Goal: Contribute content: Contribute content

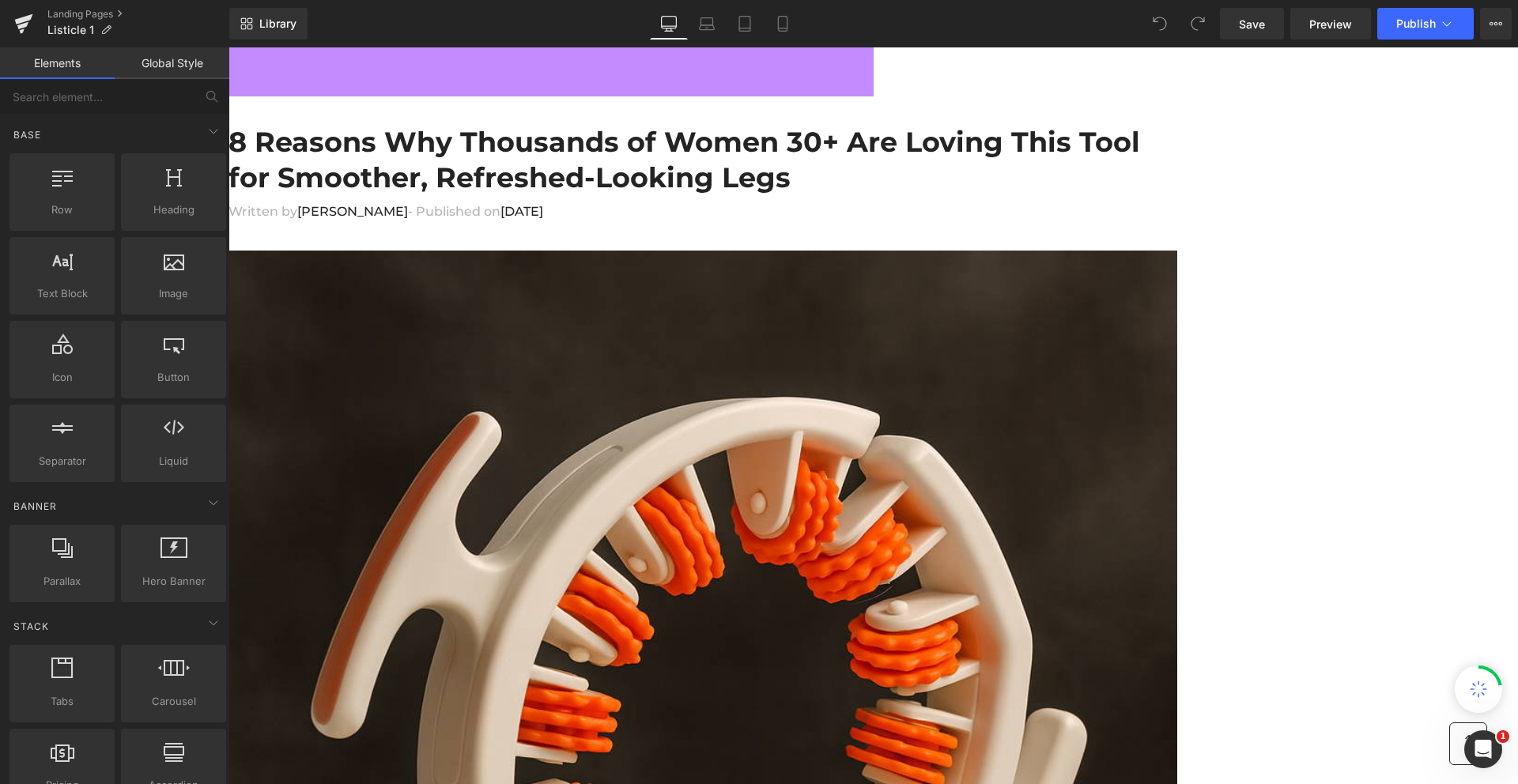
click at [524, 169] on h1 "8 Reasons Why Thousands of Women 30+ Are Loving This Tool for Smoother, Refresh…" at bounding box center [703, 160] width 949 height 72
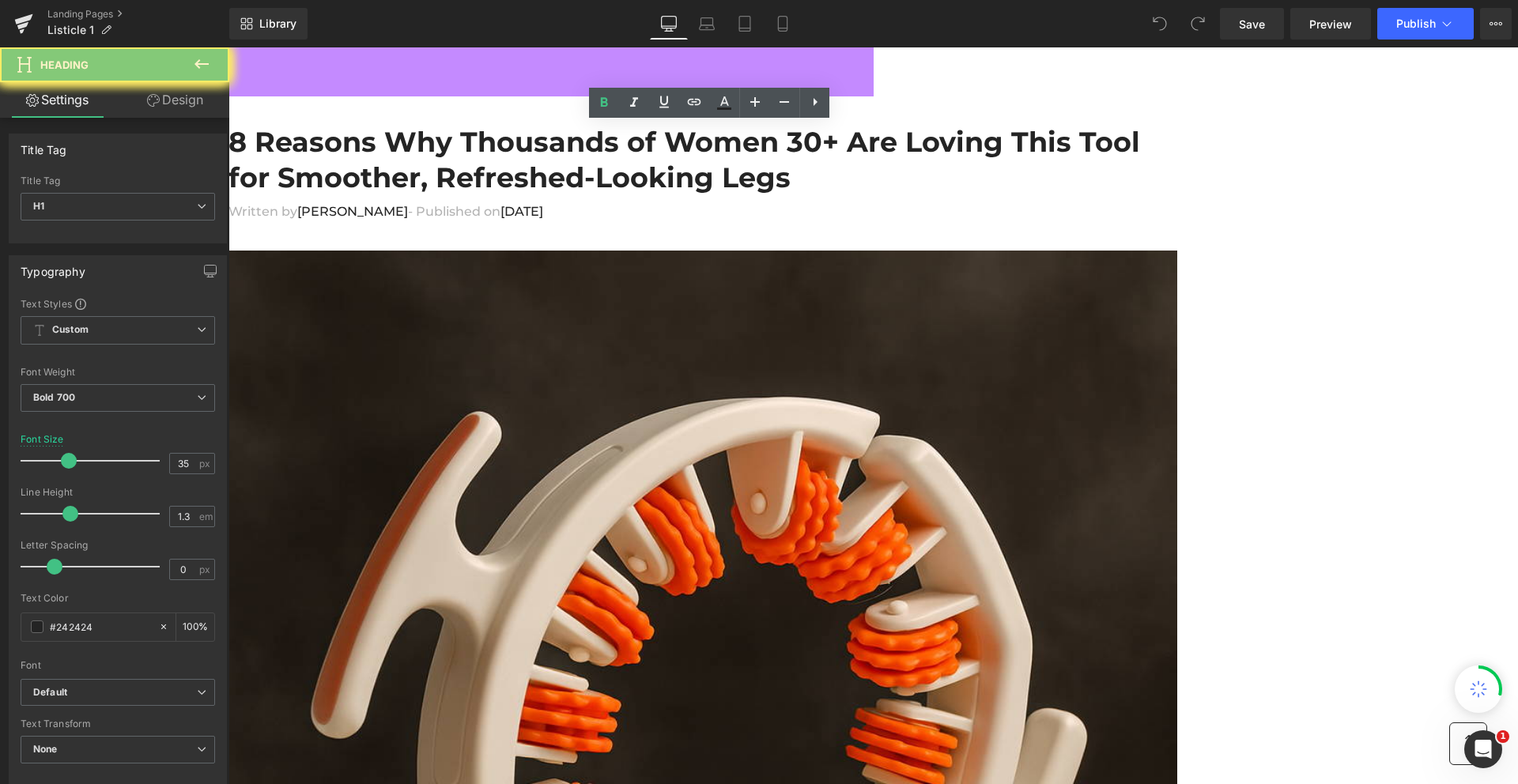
click at [524, 169] on h1 "8 Reasons Why Thousands of Women 30+ Are Loving This Tool for Smoother, Refresh…" at bounding box center [703, 160] width 949 height 72
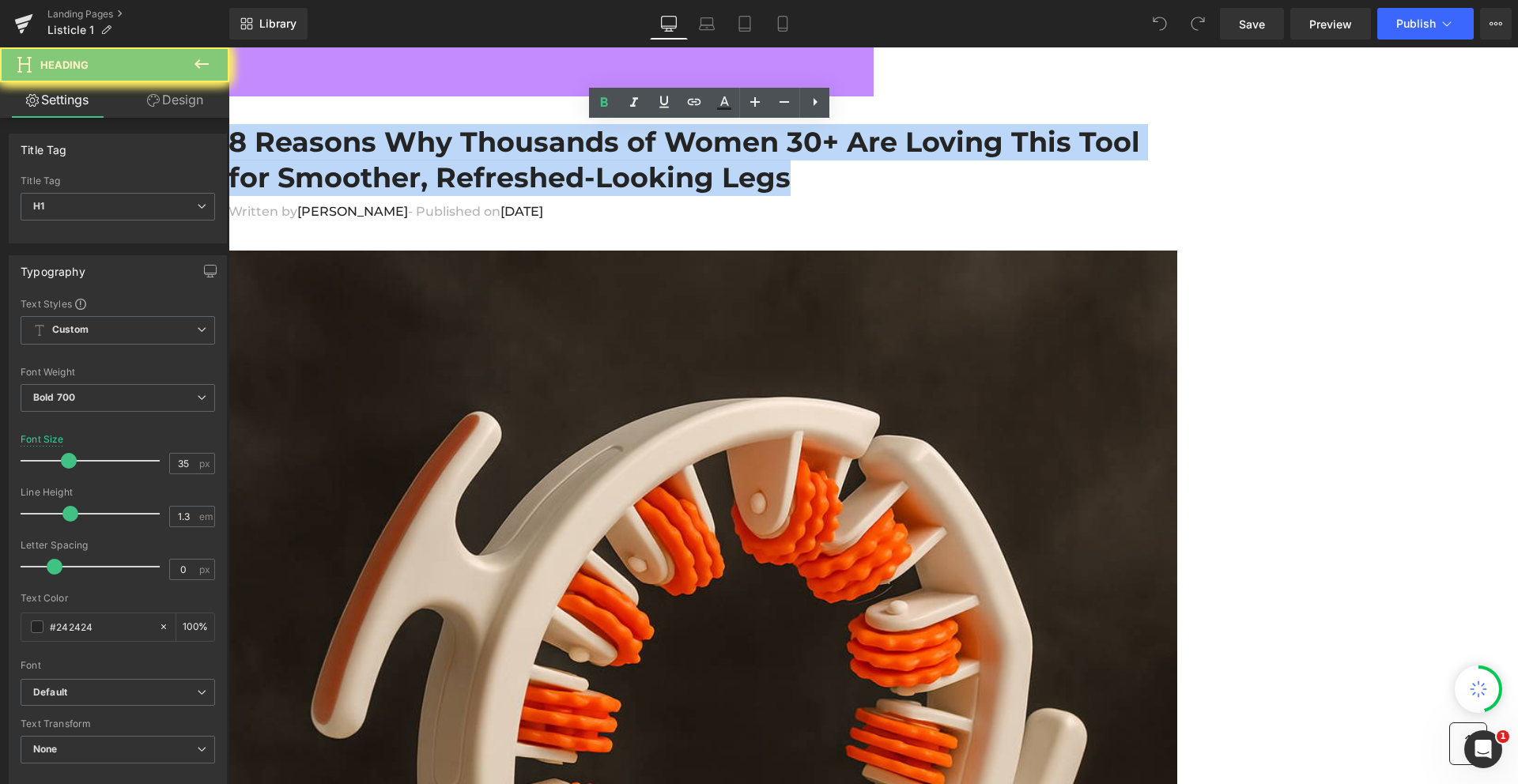
paste div
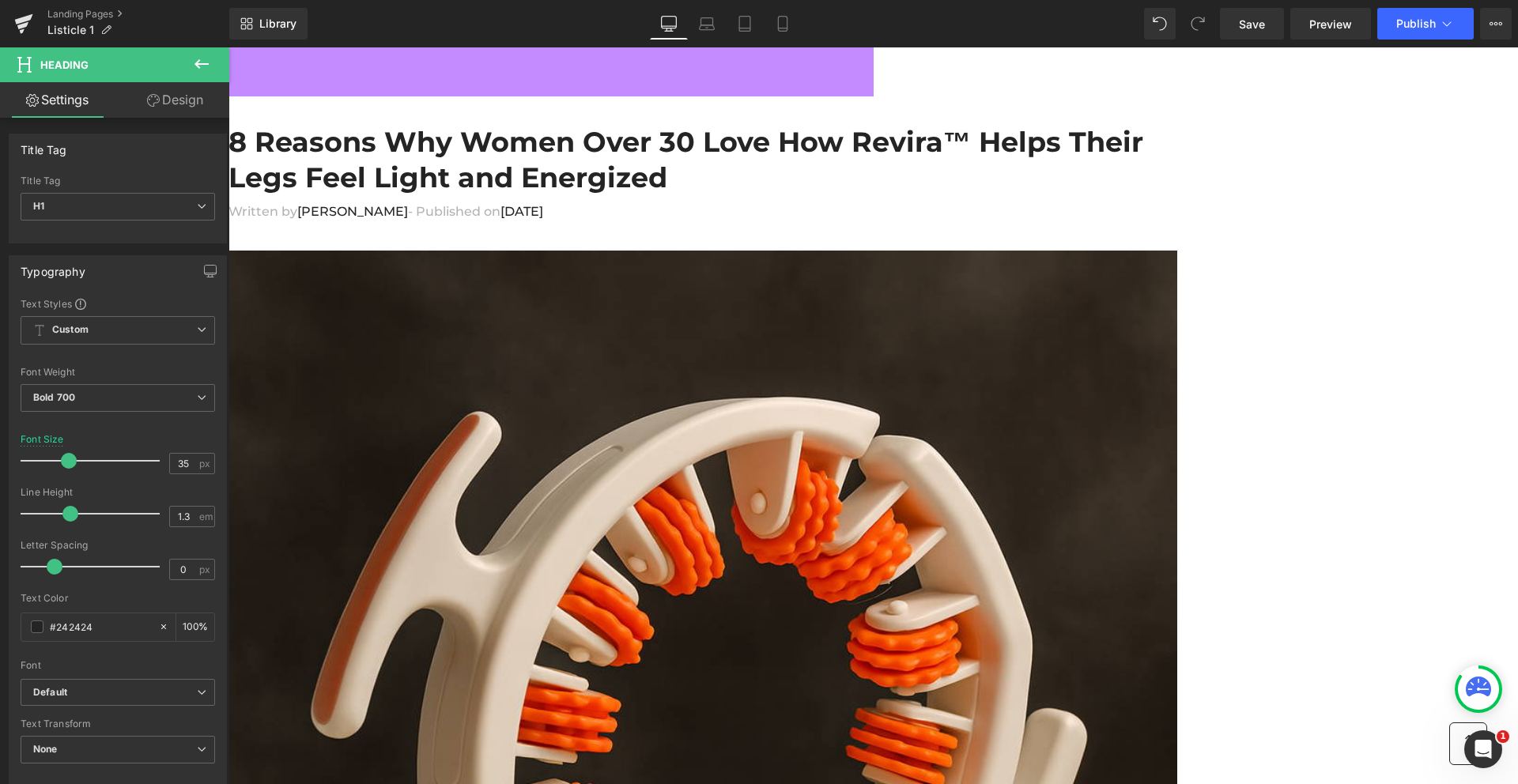
click at [524, 169] on h1 "8 Reasons Why Women Over 30 Love How Revira™ Helps Their Legs Feel Light and En…" at bounding box center [703, 160] width 949 height 72
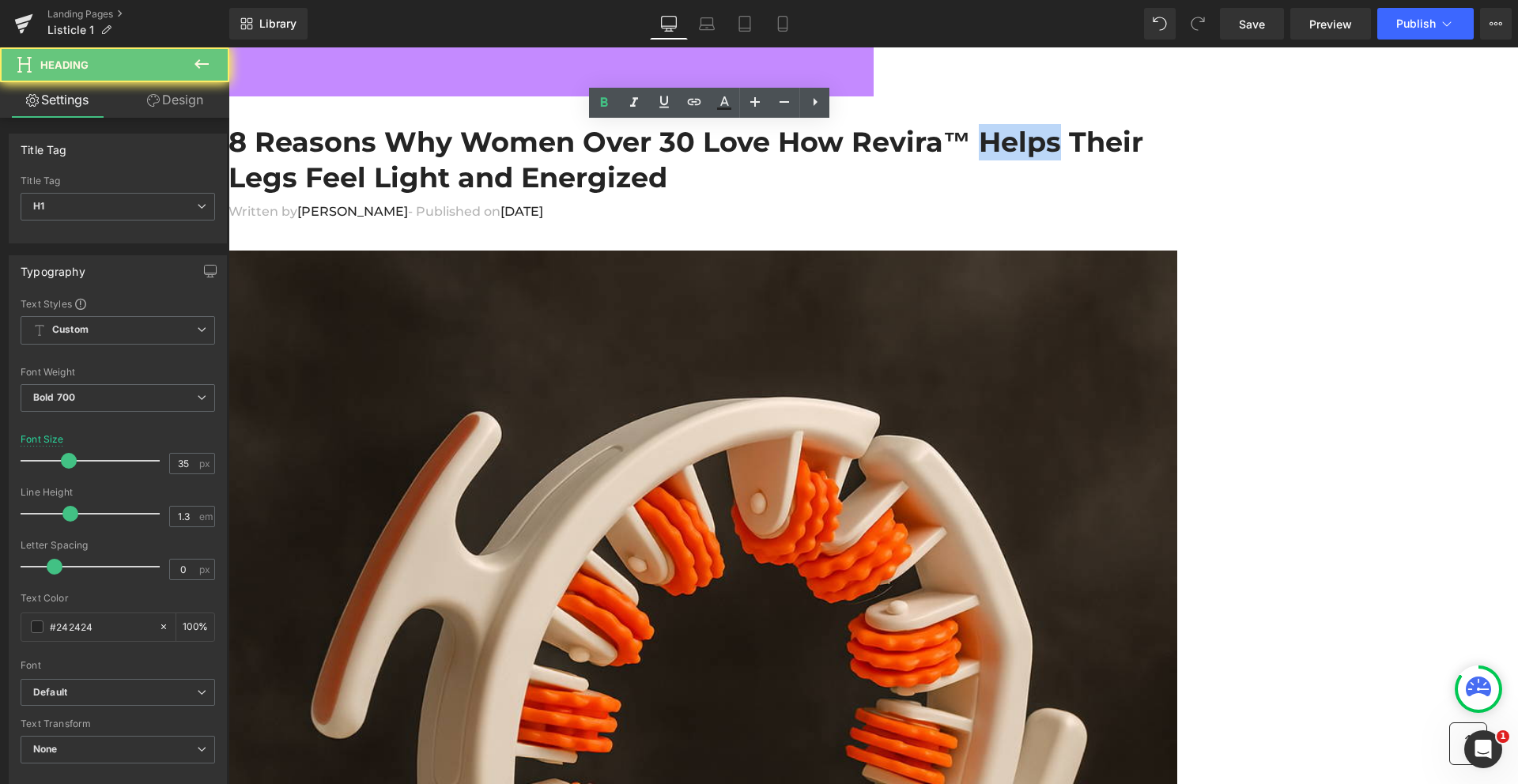
click at [524, 169] on h1 "8 Reasons Why Women Over 30 Love How Revira™ Helps Their Legs Feel Light and En…" at bounding box center [703, 160] width 949 height 72
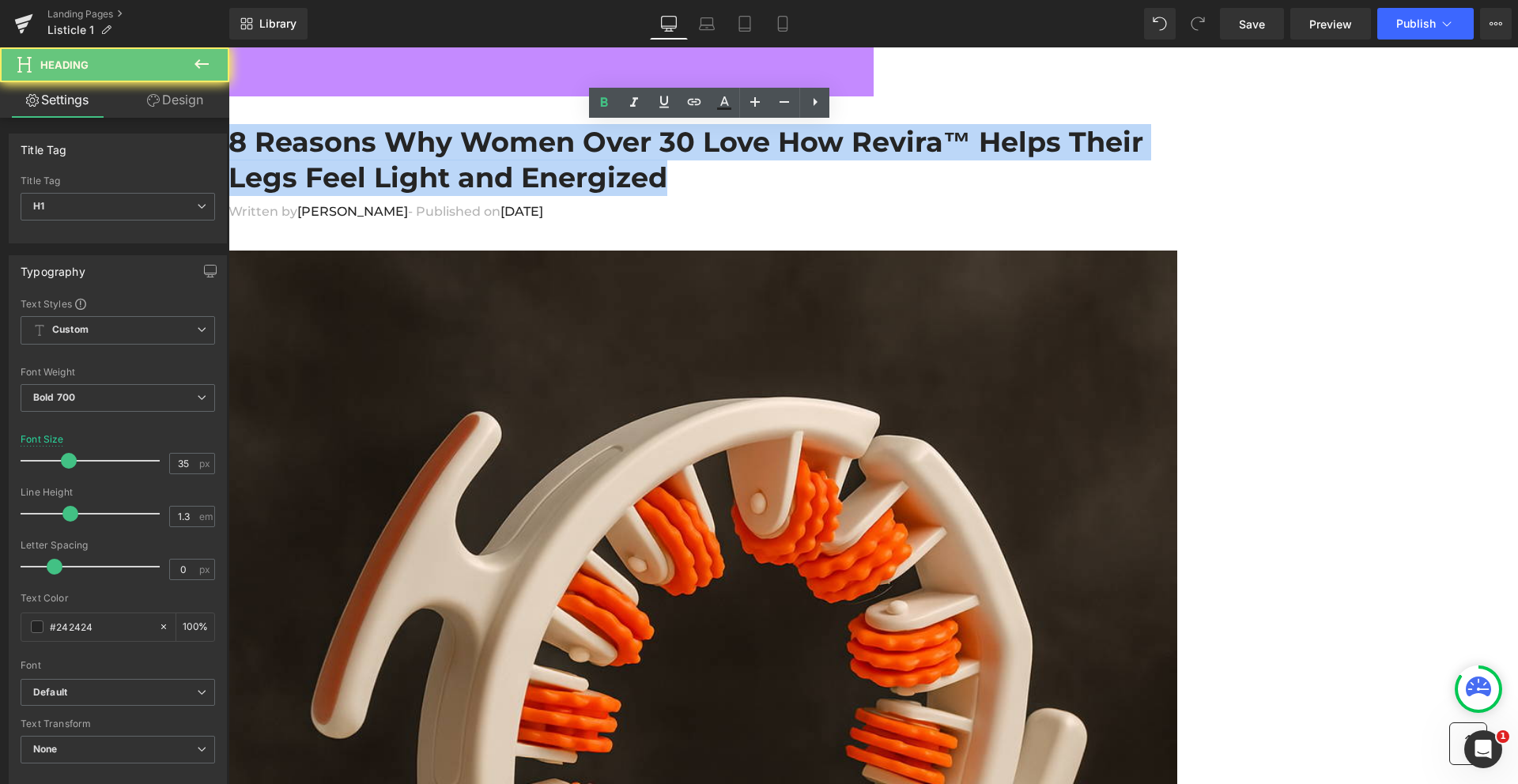
click at [524, 169] on h1 "8 Reasons Why Women Over 30 Love How Revira™ Helps Their Legs Feel Light and En…" at bounding box center [703, 160] width 949 height 72
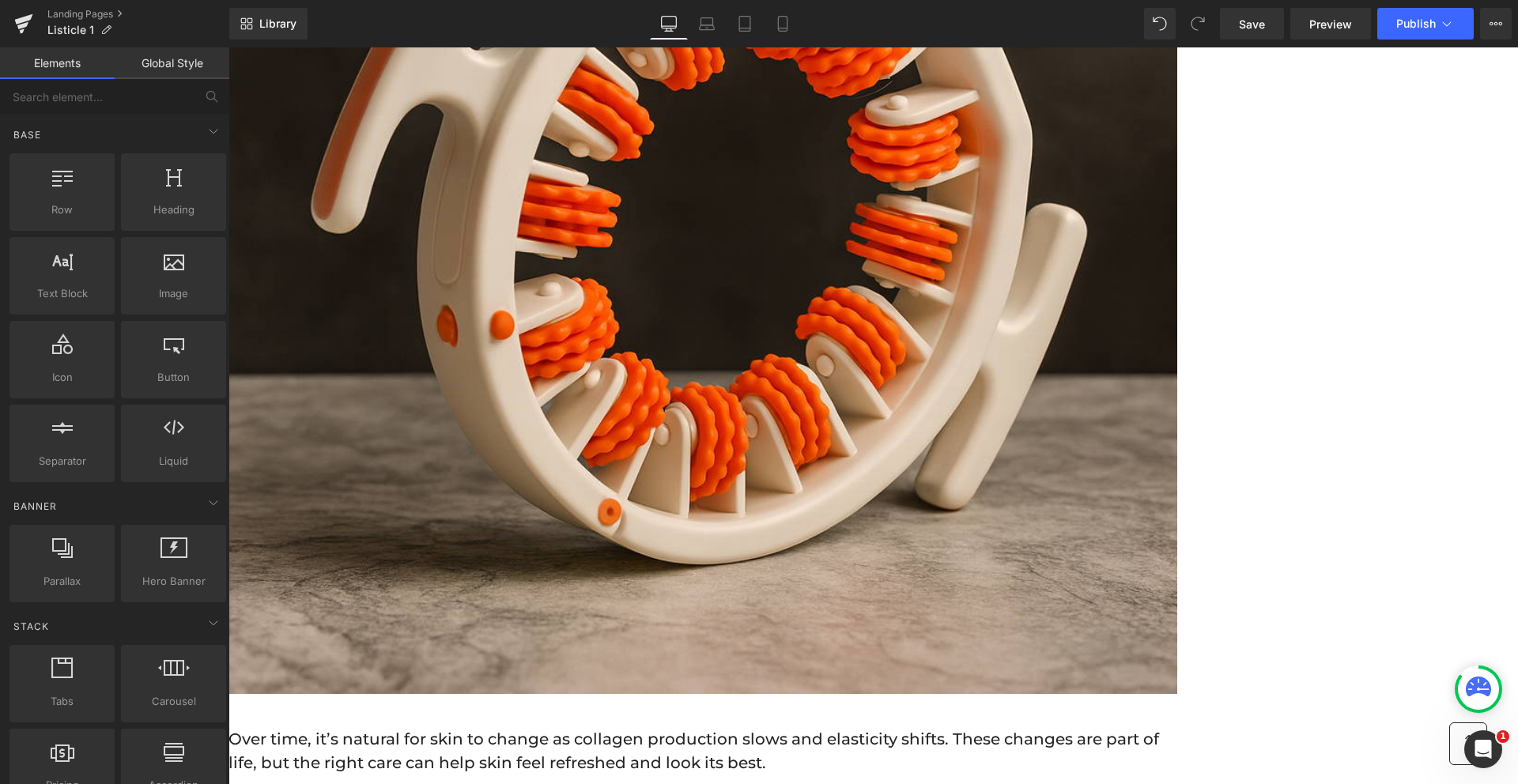
scroll to position [518, 0]
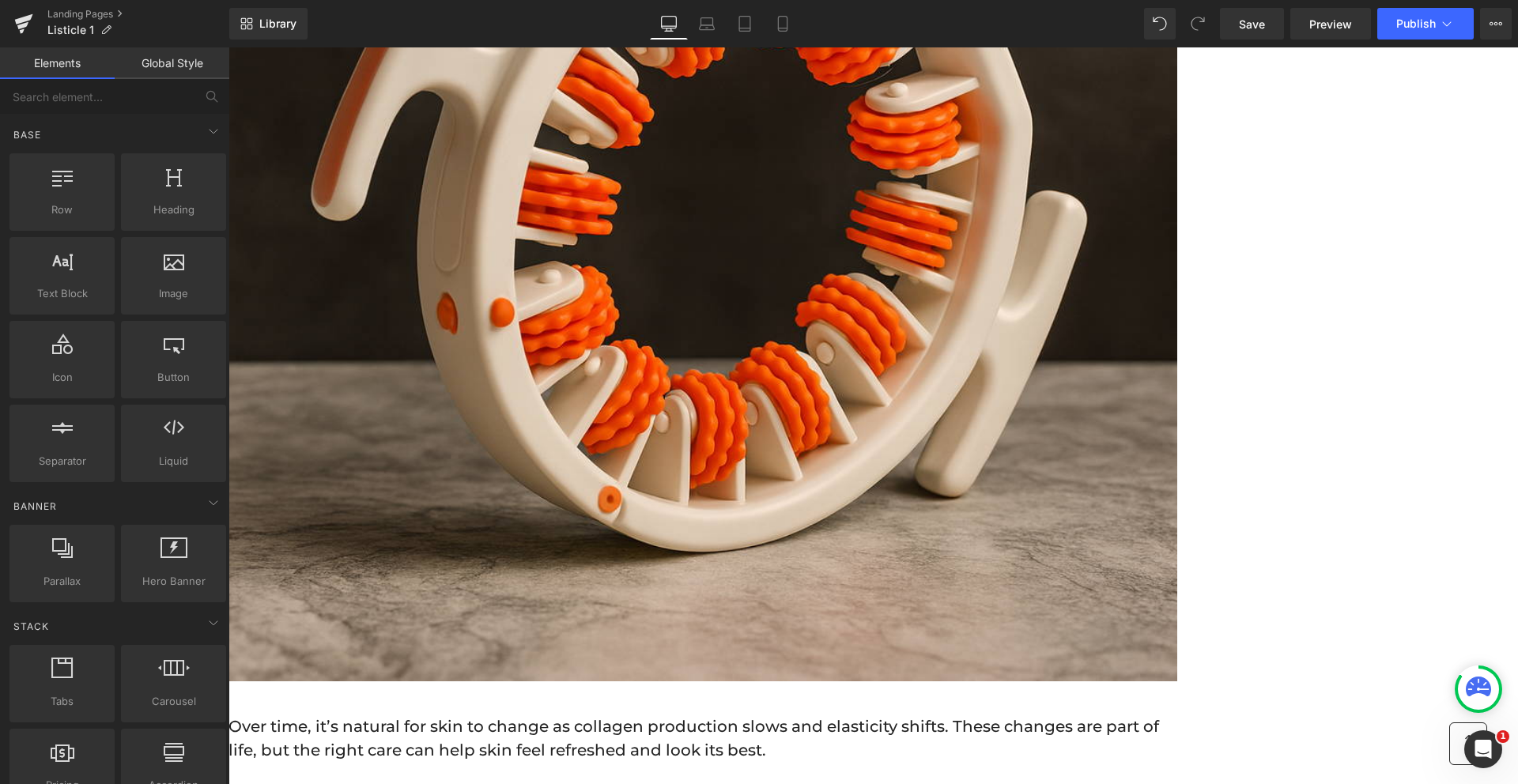
click at [437, 715] on p "Over time, it’s natural for skin to change as collagen production slows and ela…" at bounding box center [703, 739] width 949 height 48
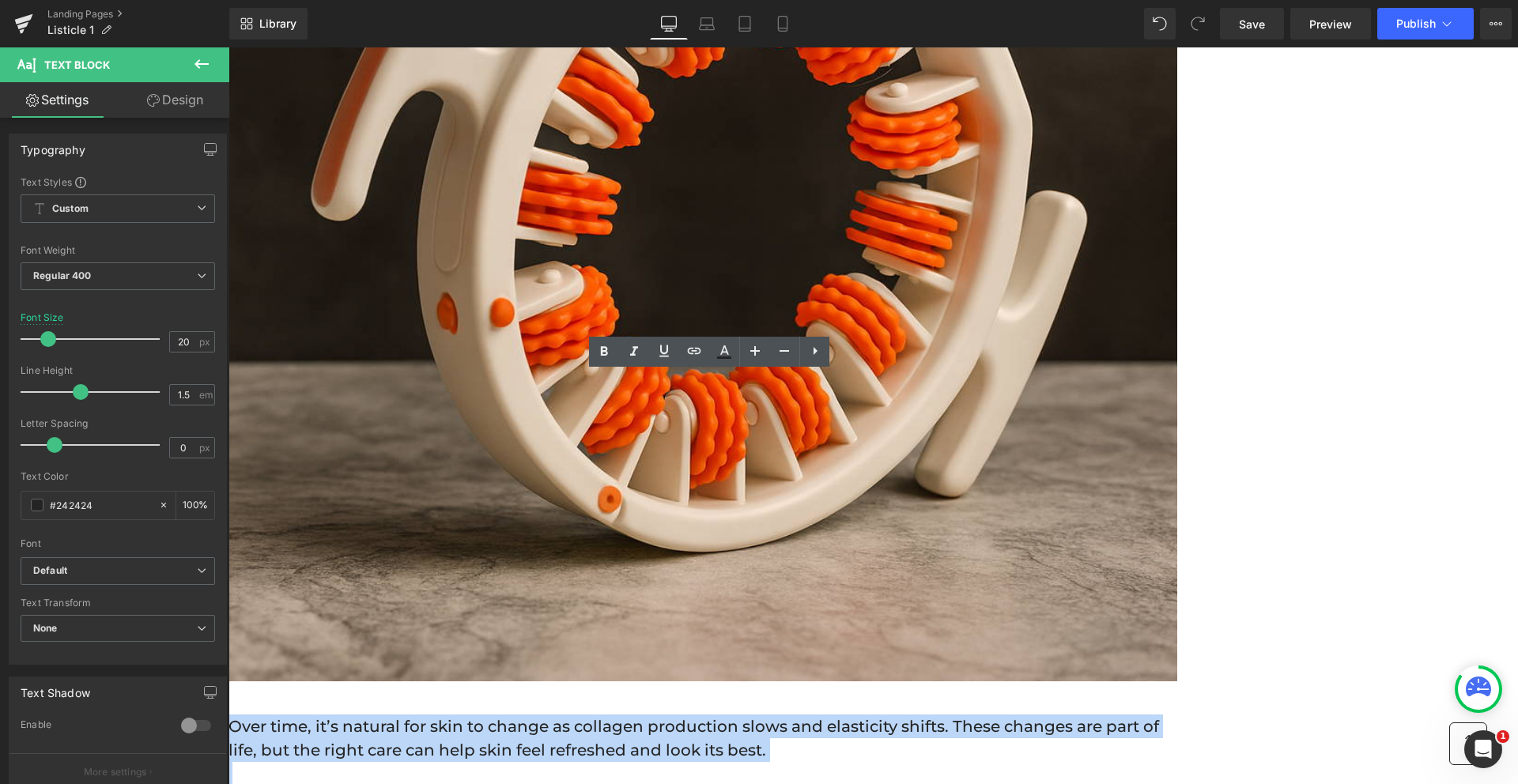
drag, startPoint x: 408, startPoint y: 408, endPoint x: 563, endPoint y: 595, distance: 242.9
click at [563, 689] on div "Over time, it’s natural for skin to change as collagen production slows and ela…" at bounding box center [703, 785] width 949 height 191
copy div "Over time, it’s natural for skin to change as collagen production slows and ela…"
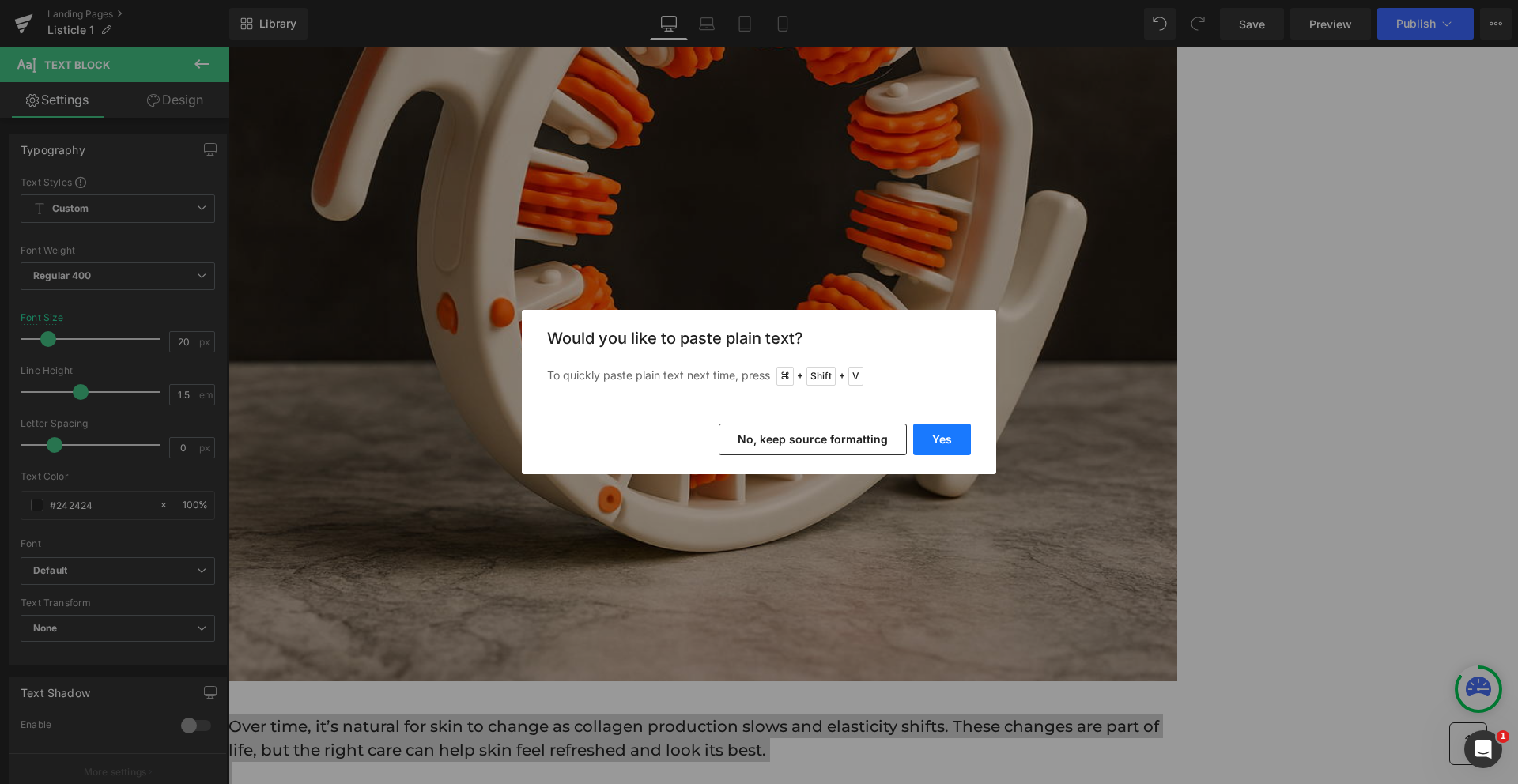
click at [951, 438] on button "Yes" at bounding box center [942, 440] width 58 height 31
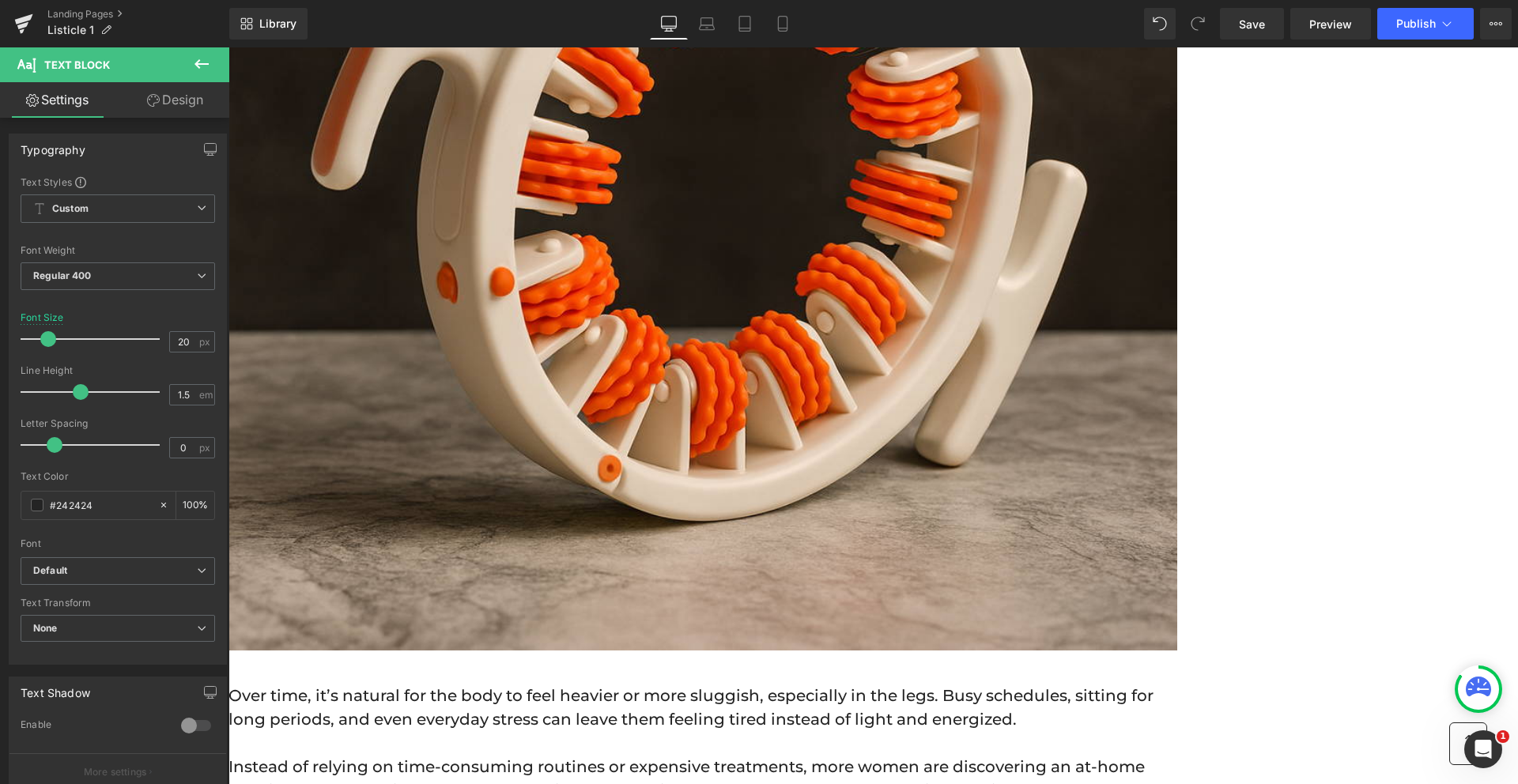
scroll to position [576, 0]
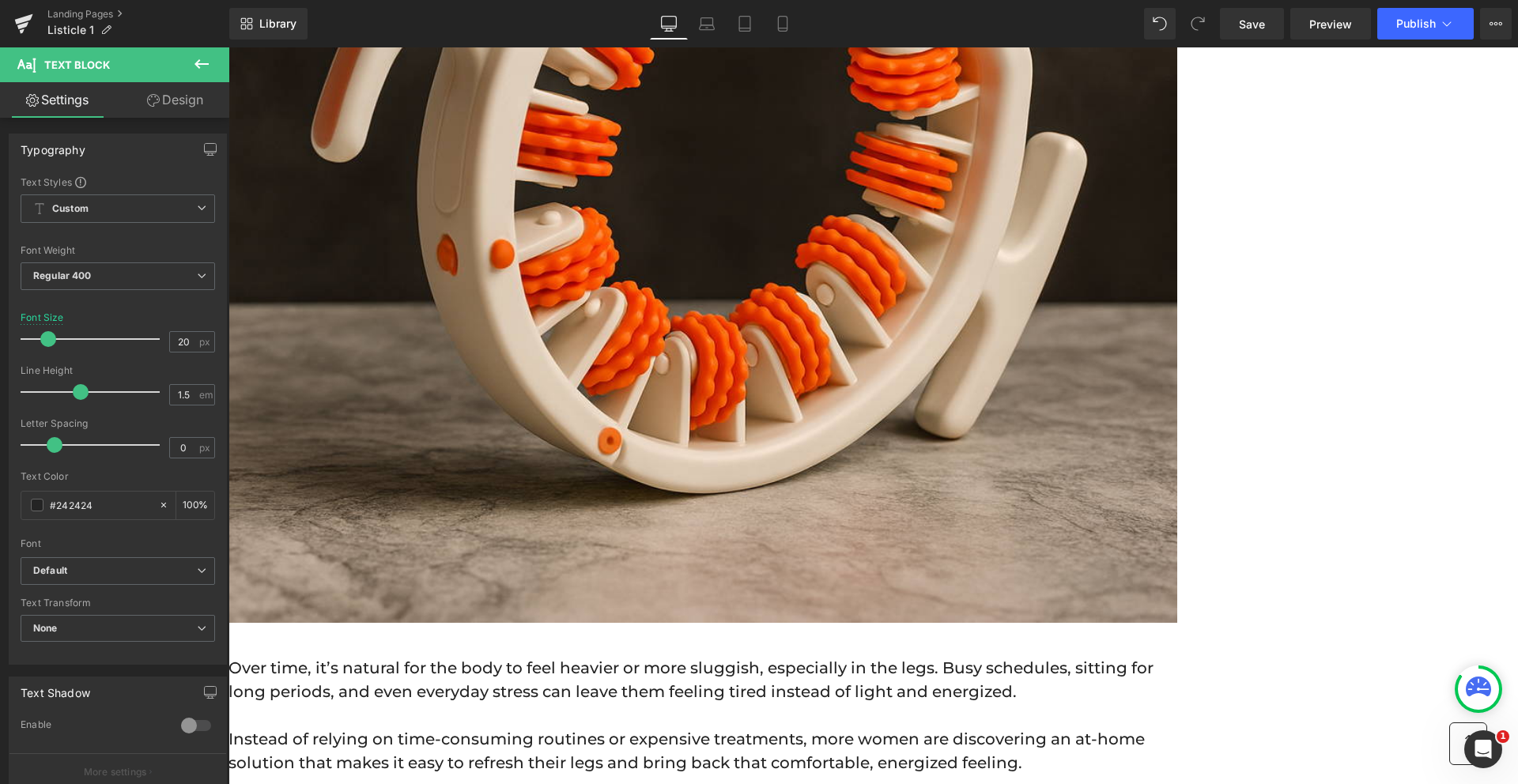
click at [601, 727] on p "Instead of relying on time-consuming routines or expensive treatments, more wom…" at bounding box center [703, 751] width 949 height 48
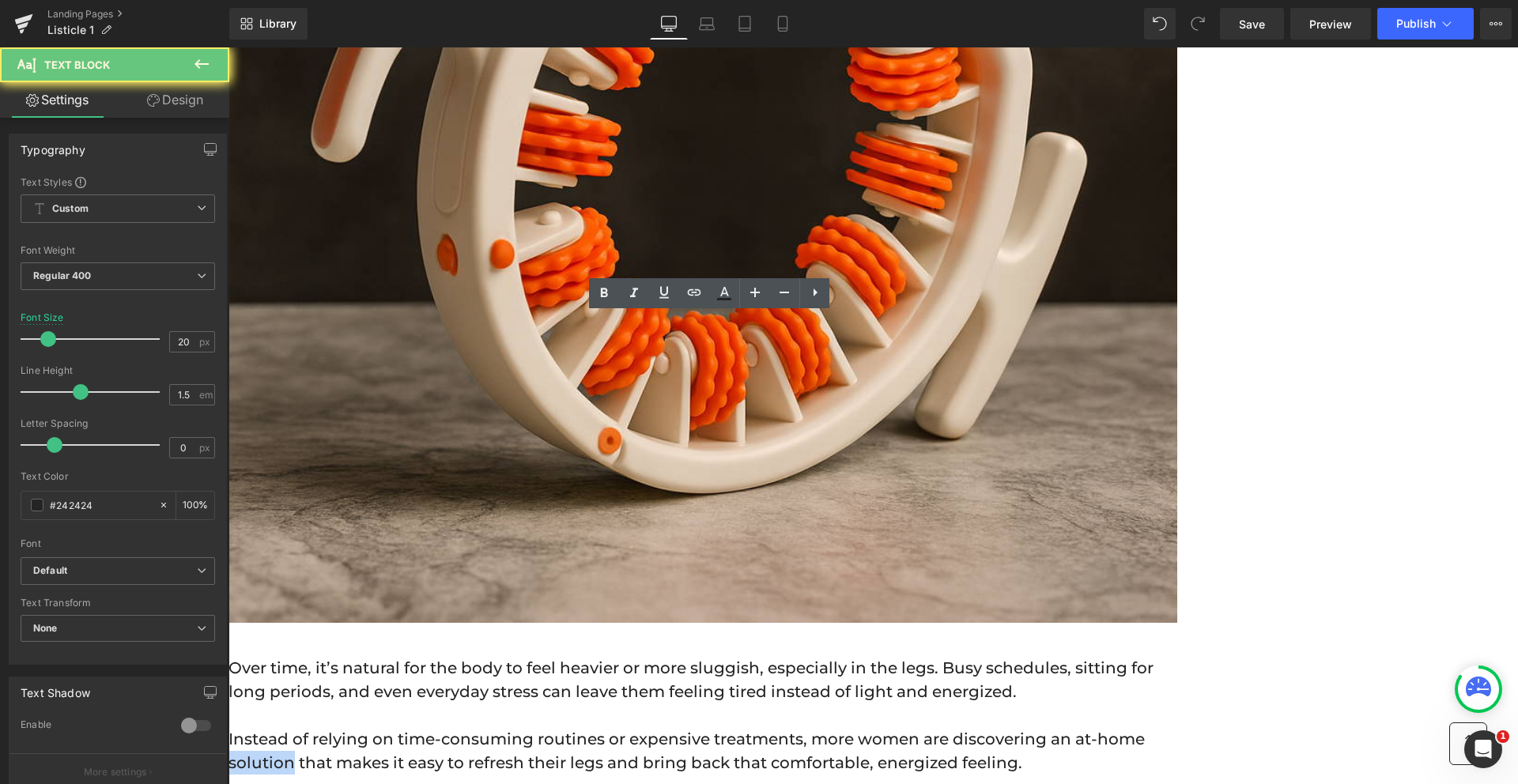
click at [601, 727] on p "Instead of relying on time-consuming routines or expensive treatments, more wom…" at bounding box center [703, 751] width 949 height 48
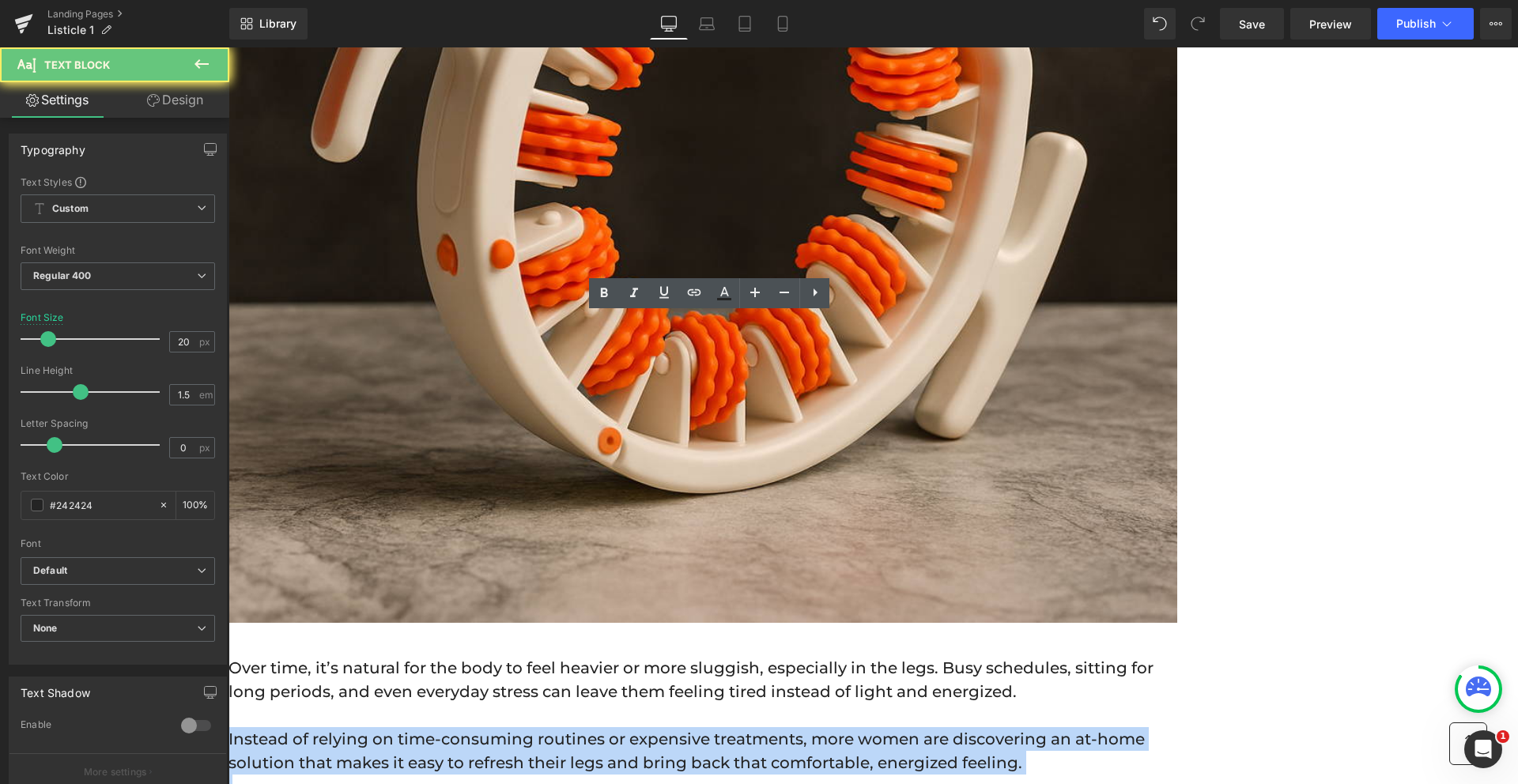
click at [601, 727] on p "Instead of relying on time-consuming routines or expensive treatments, more wom…" at bounding box center [703, 751] width 949 height 48
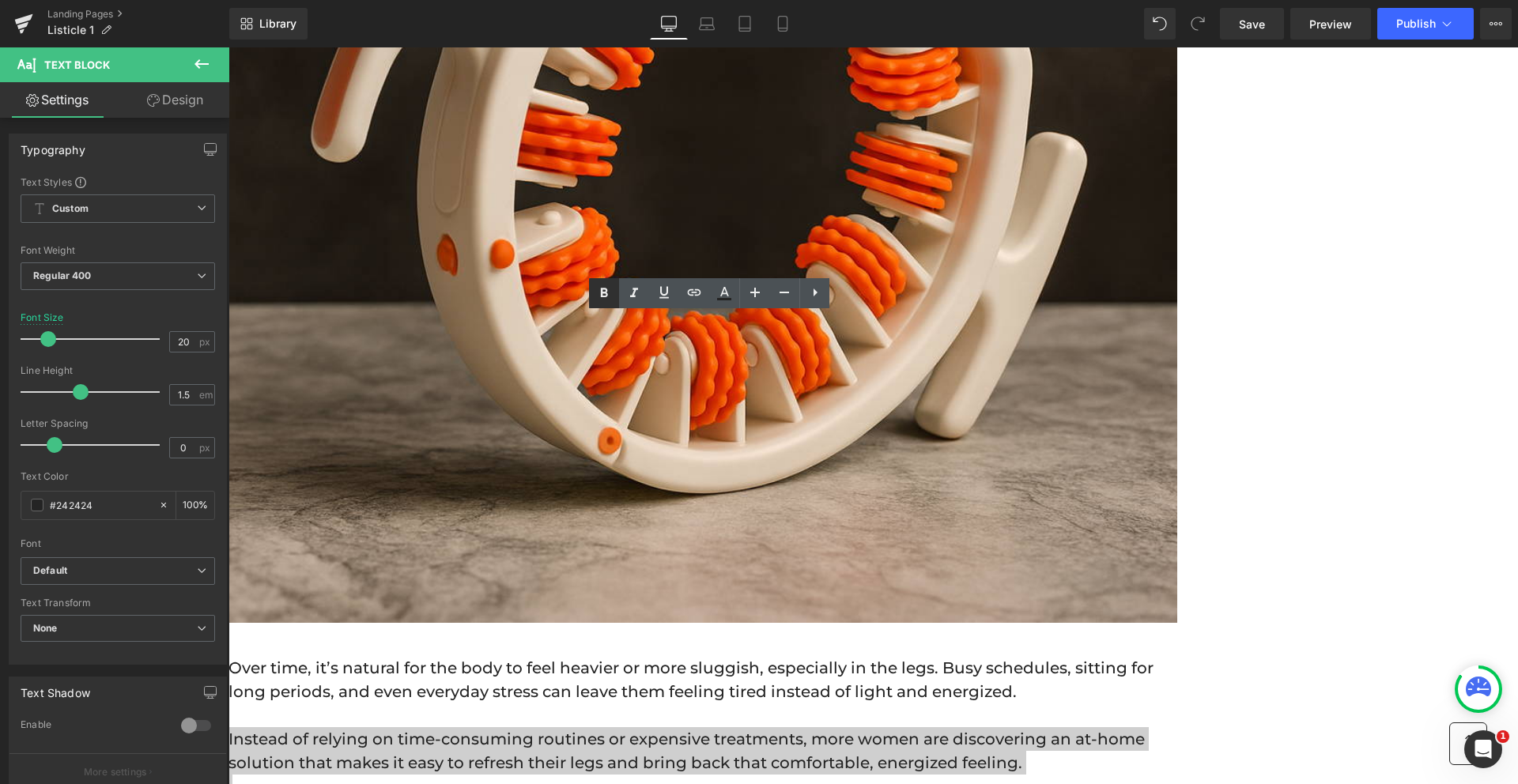
click at [606, 290] on icon at bounding box center [605, 293] width 7 height 10
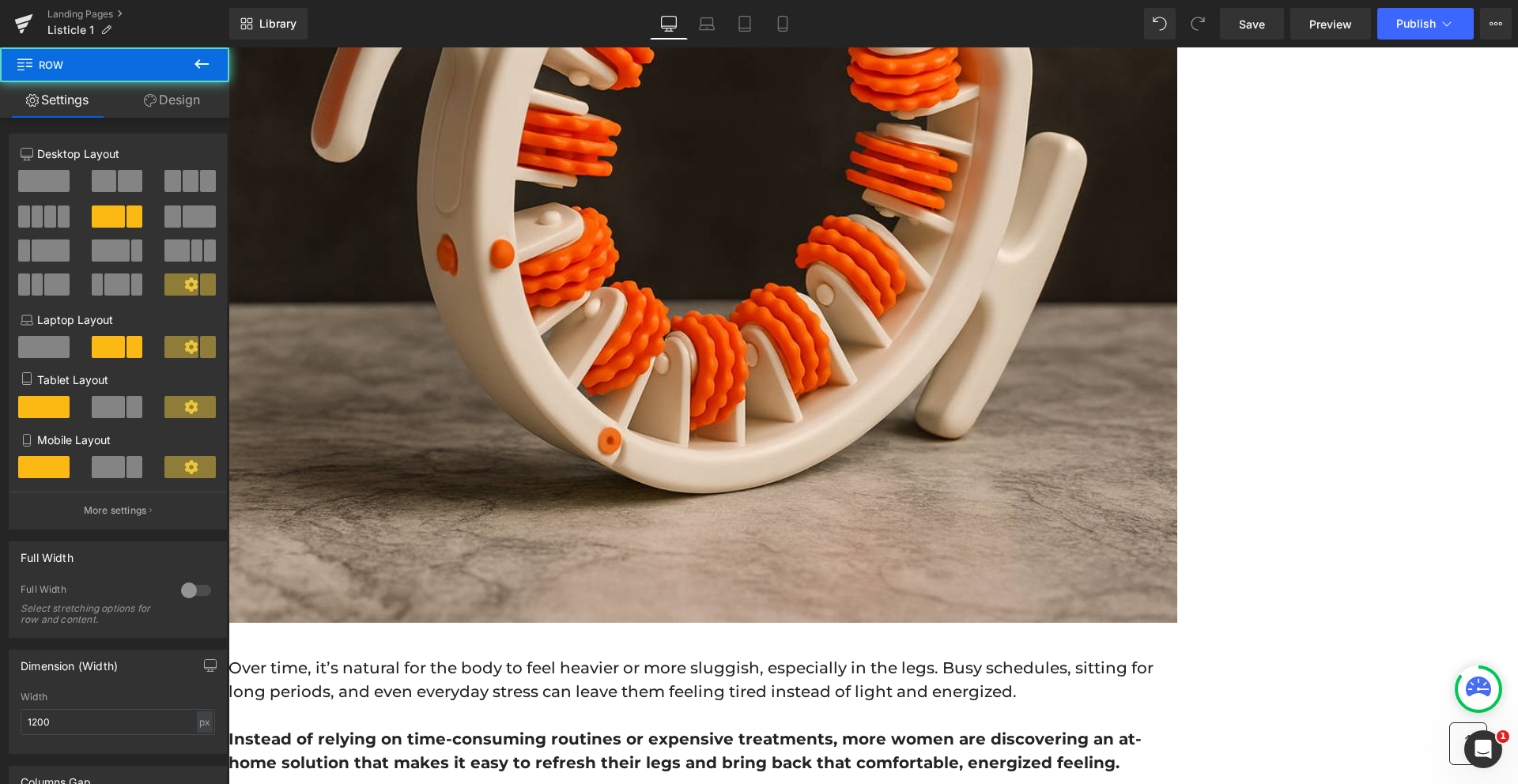
scroll to position [550, 0]
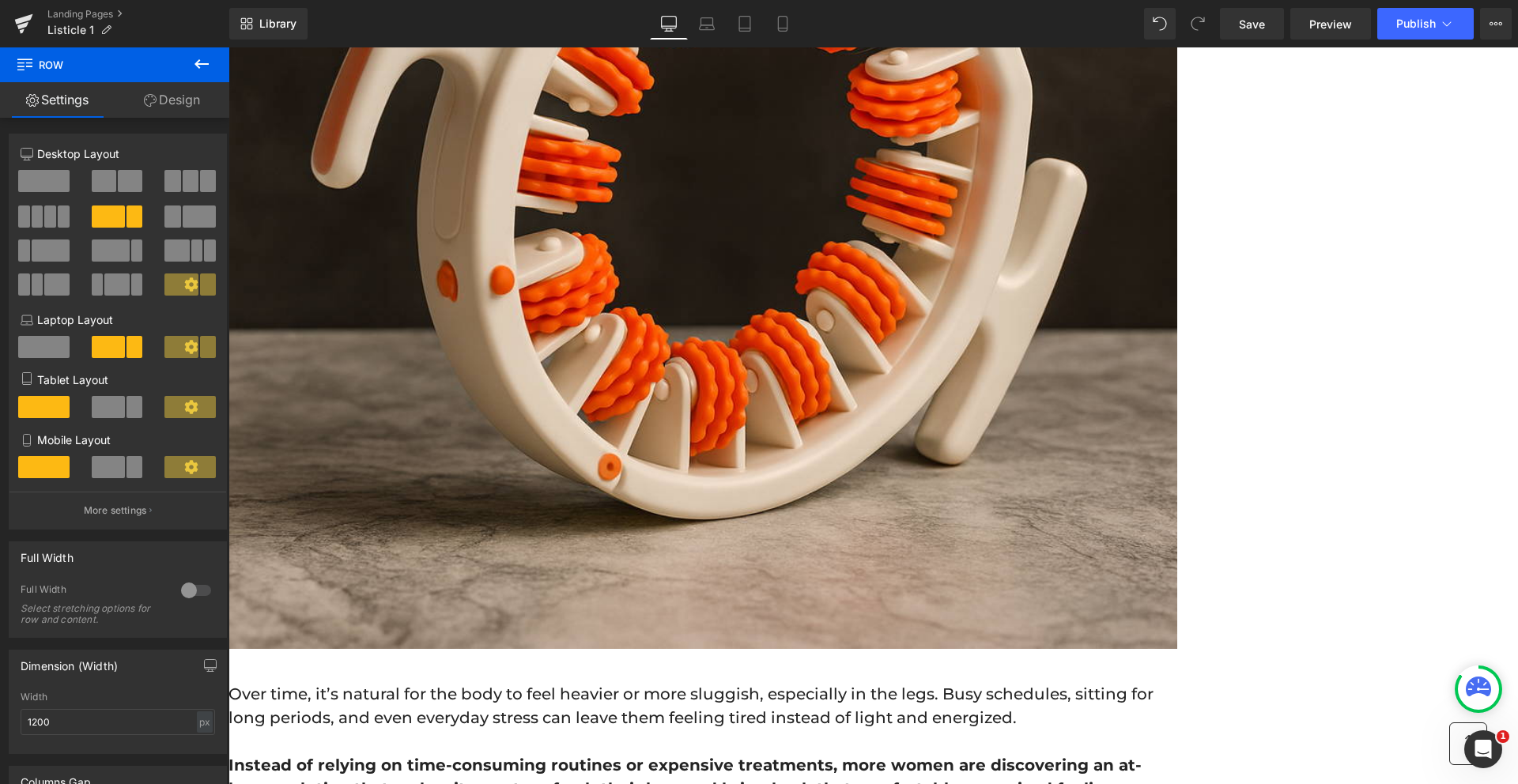
click at [423, 683] on p "Over time, it’s natural for the body to feel heavier or more sluggish, especial…" at bounding box center [703, 707] width 949 height 48
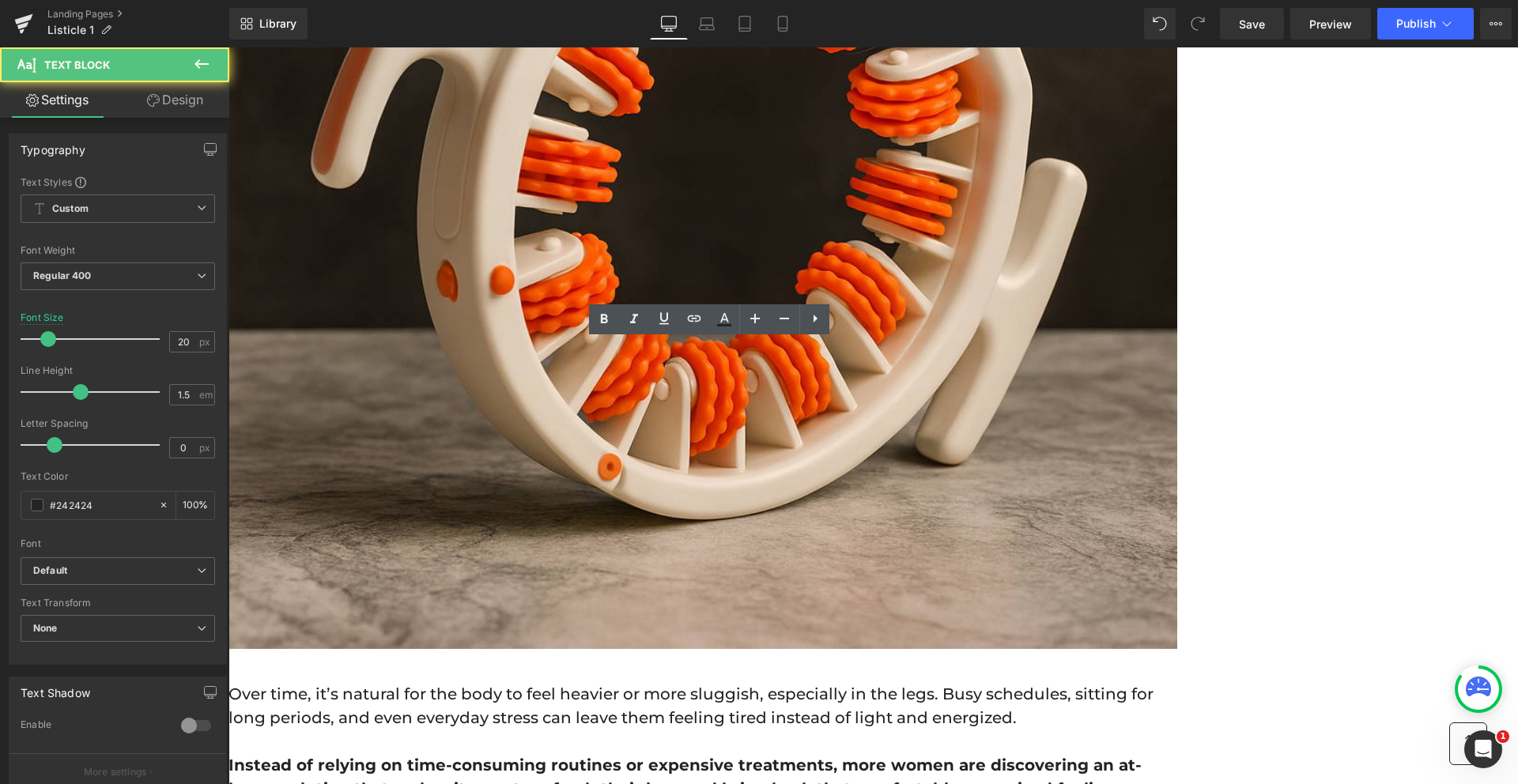
click at [409, 683] on p "Over time, it’s natural for the body to feel heavier or more sluggish, especial…" at bounding box center [703, 707] width 949 height 48
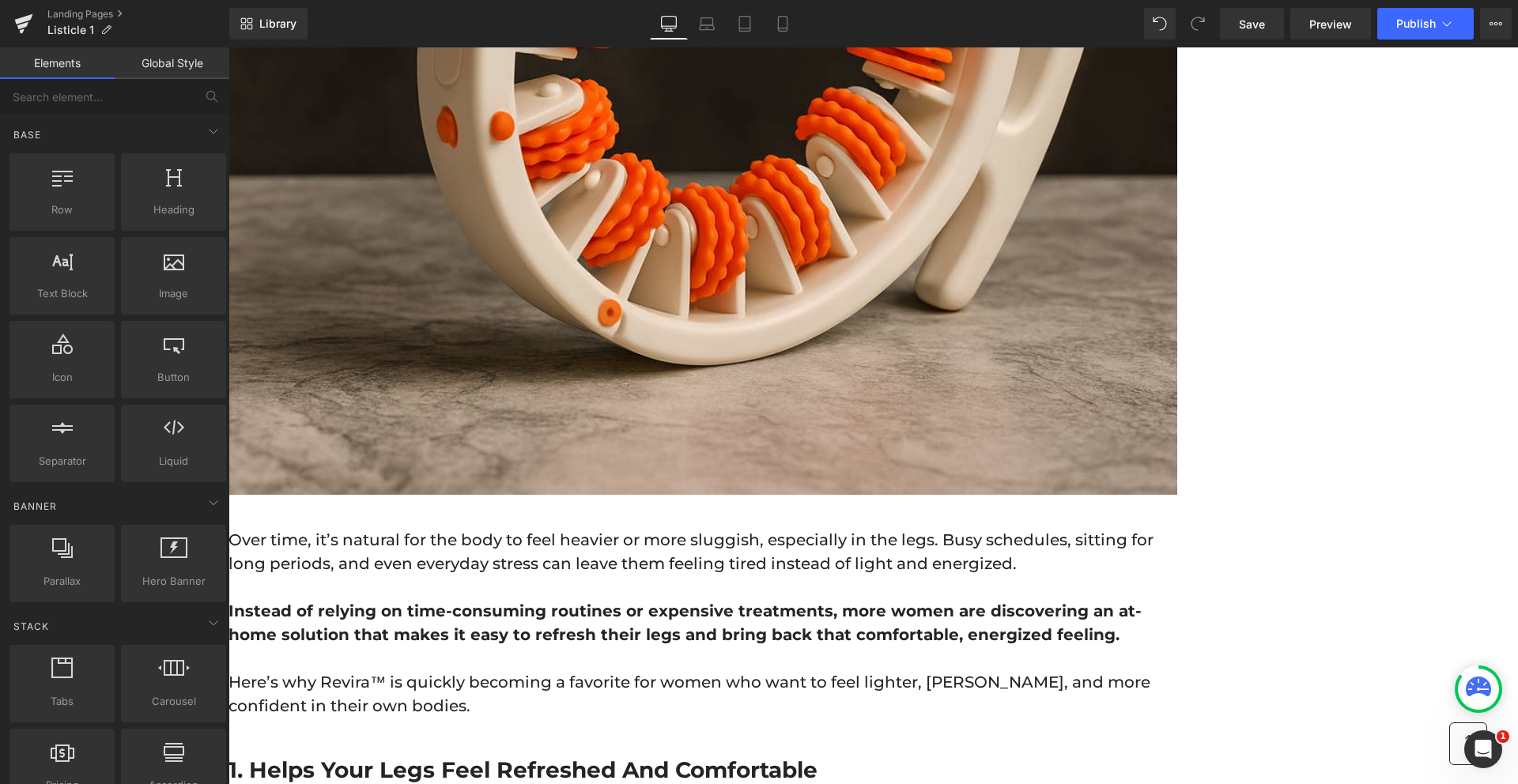
scroll to position [712, 0]
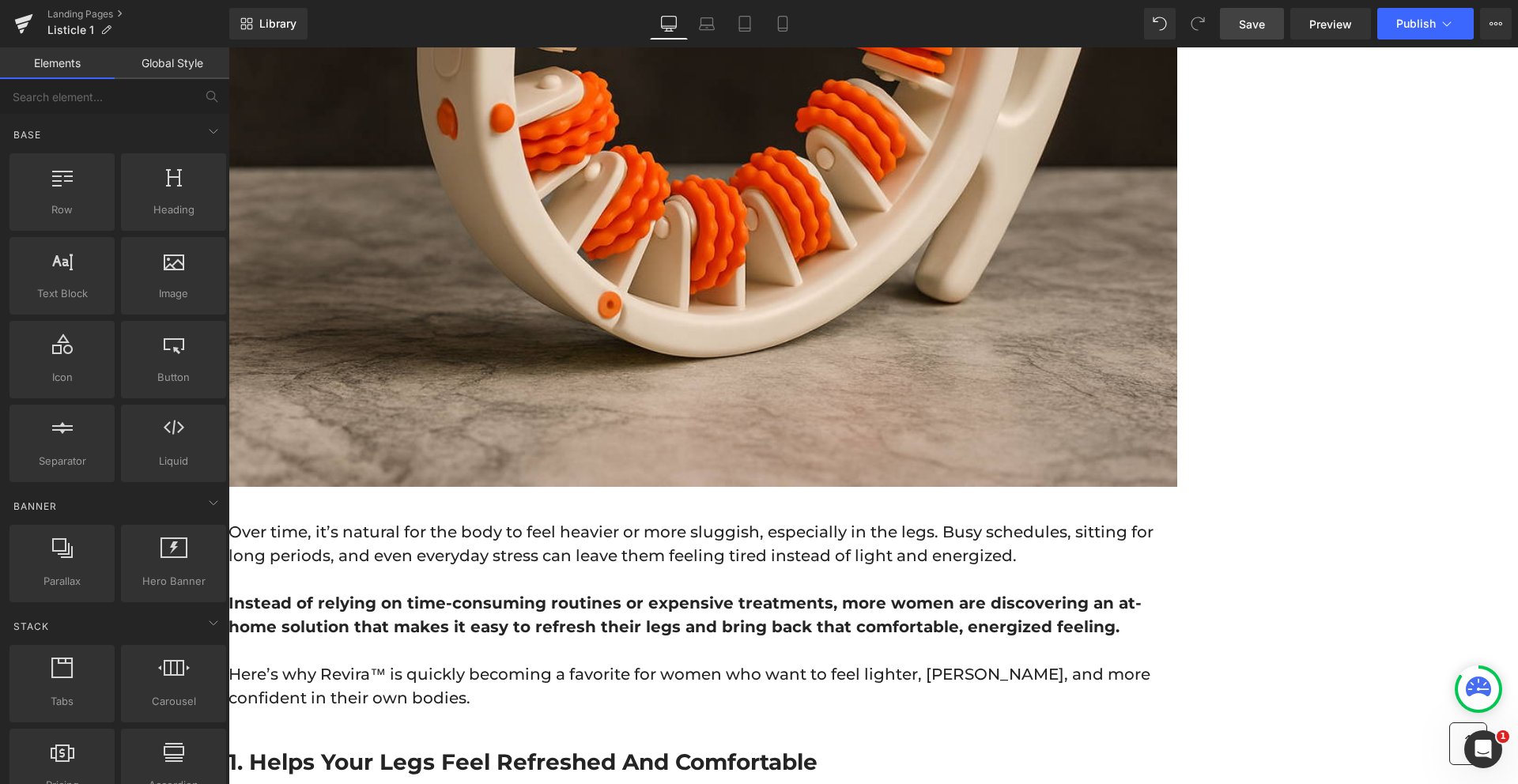
click at [1263, 30] on span "Save" at bounding box center [1252, 24] width 26 height 16
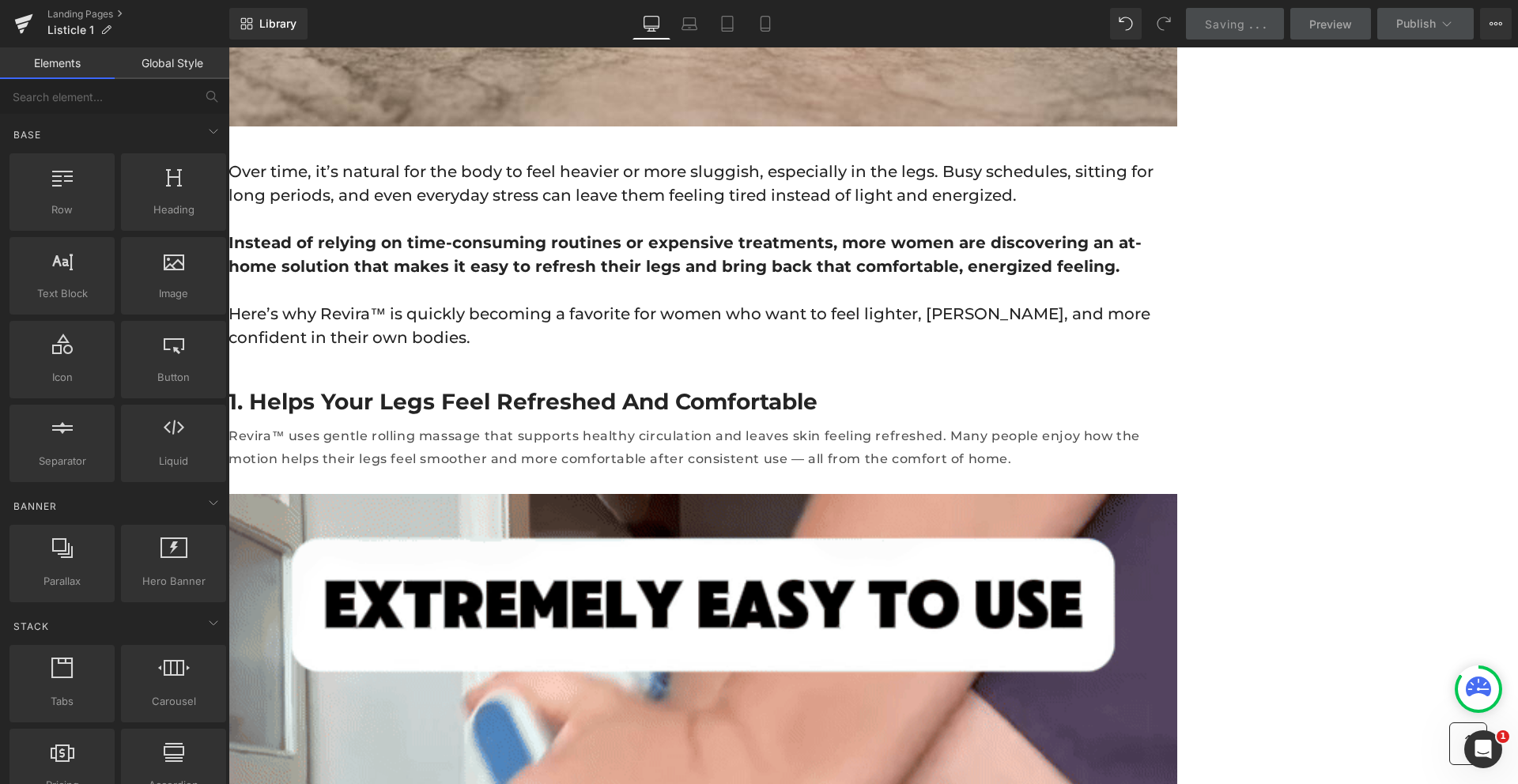
scroll to position [1076, 0]
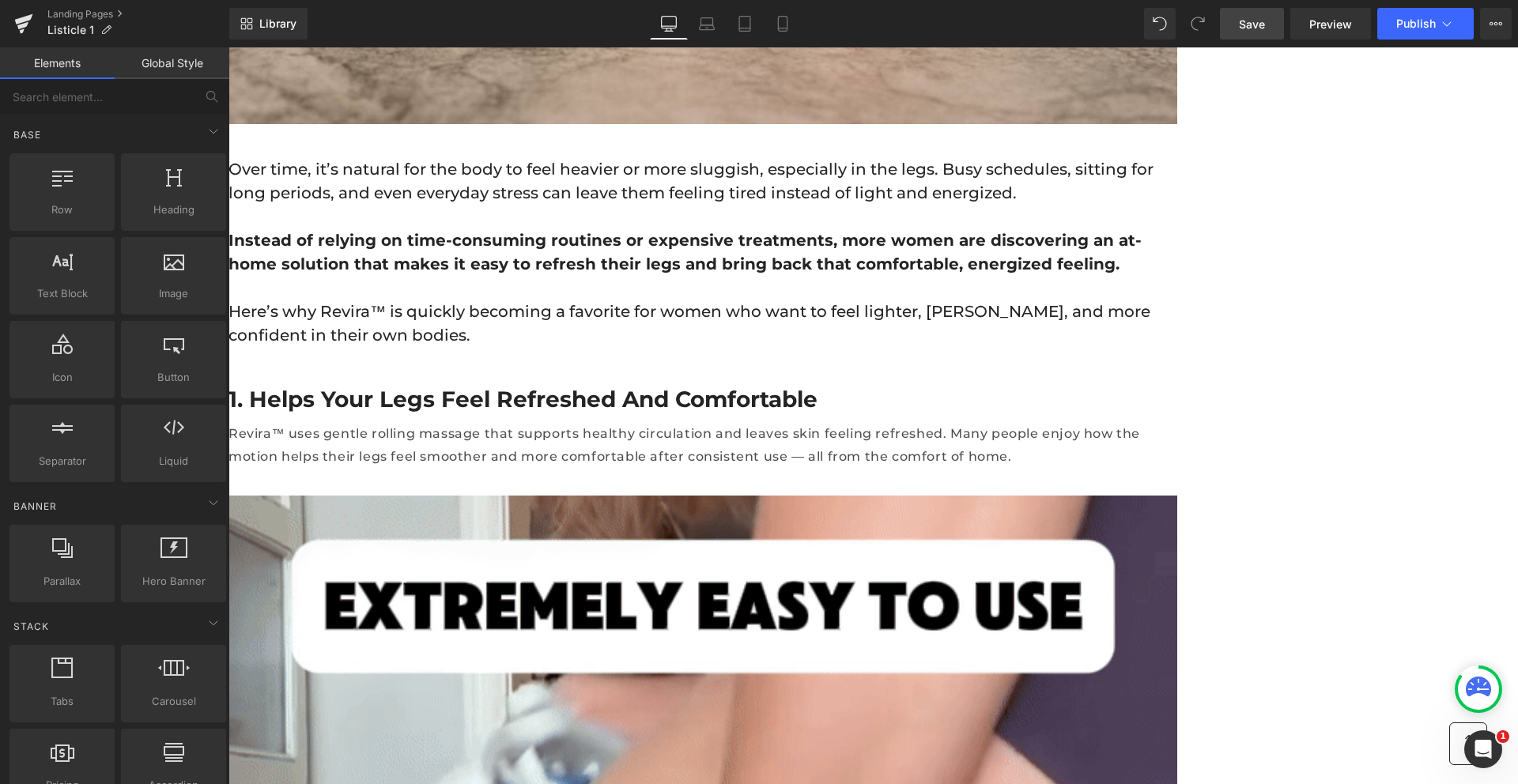
click at [539, 385] on h2 "1. Helps Your Legs Feel Refreshed and Comfortable" at bounding box center [703, 399] width 949 height 29
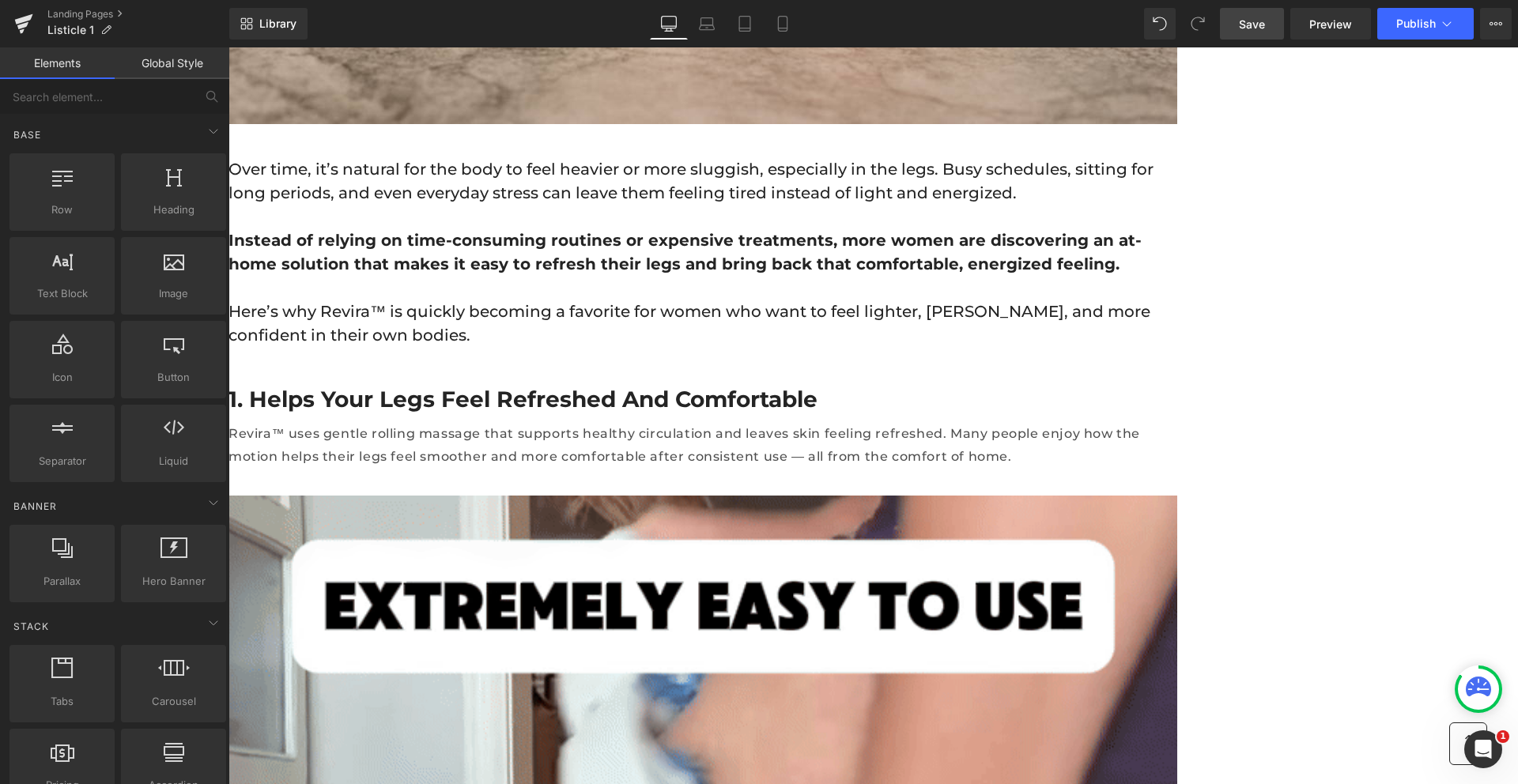
click at [539, 385] on h2 "1. Helps Your Legs Feel Refreshed and Comfortable" at bounding box center [703, 399] width 949 height 29
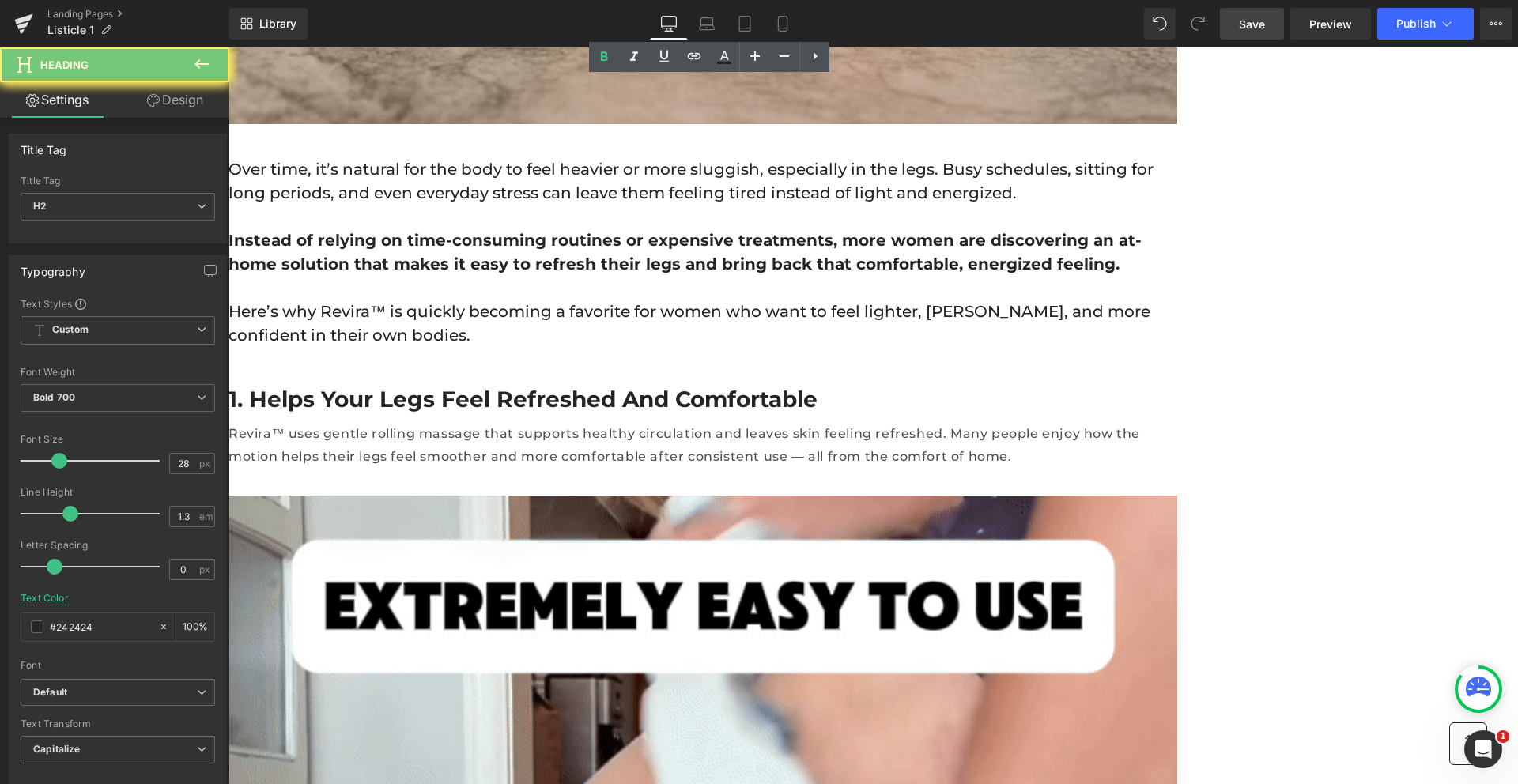
click at [539, 385] on h2 "1. Helps Your Legs Feel Refreshed and Comfortable" at bounding box center [703, 399] width 949 height 29
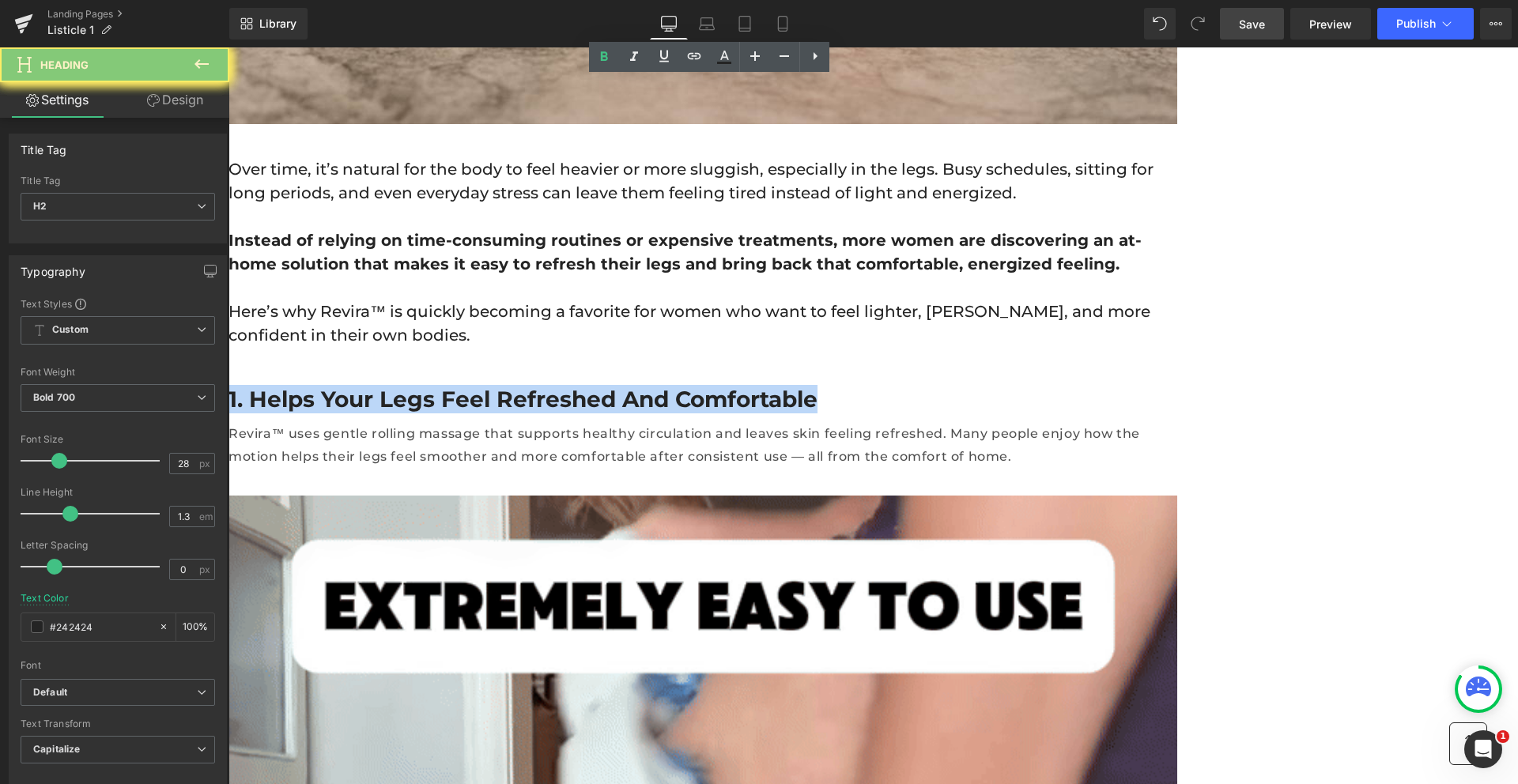
click at [539, 385] on h2 "1. Helps Your Legs Feel Refreshed and Comfortable" at bounding box center [703, 399] width 949 height 29
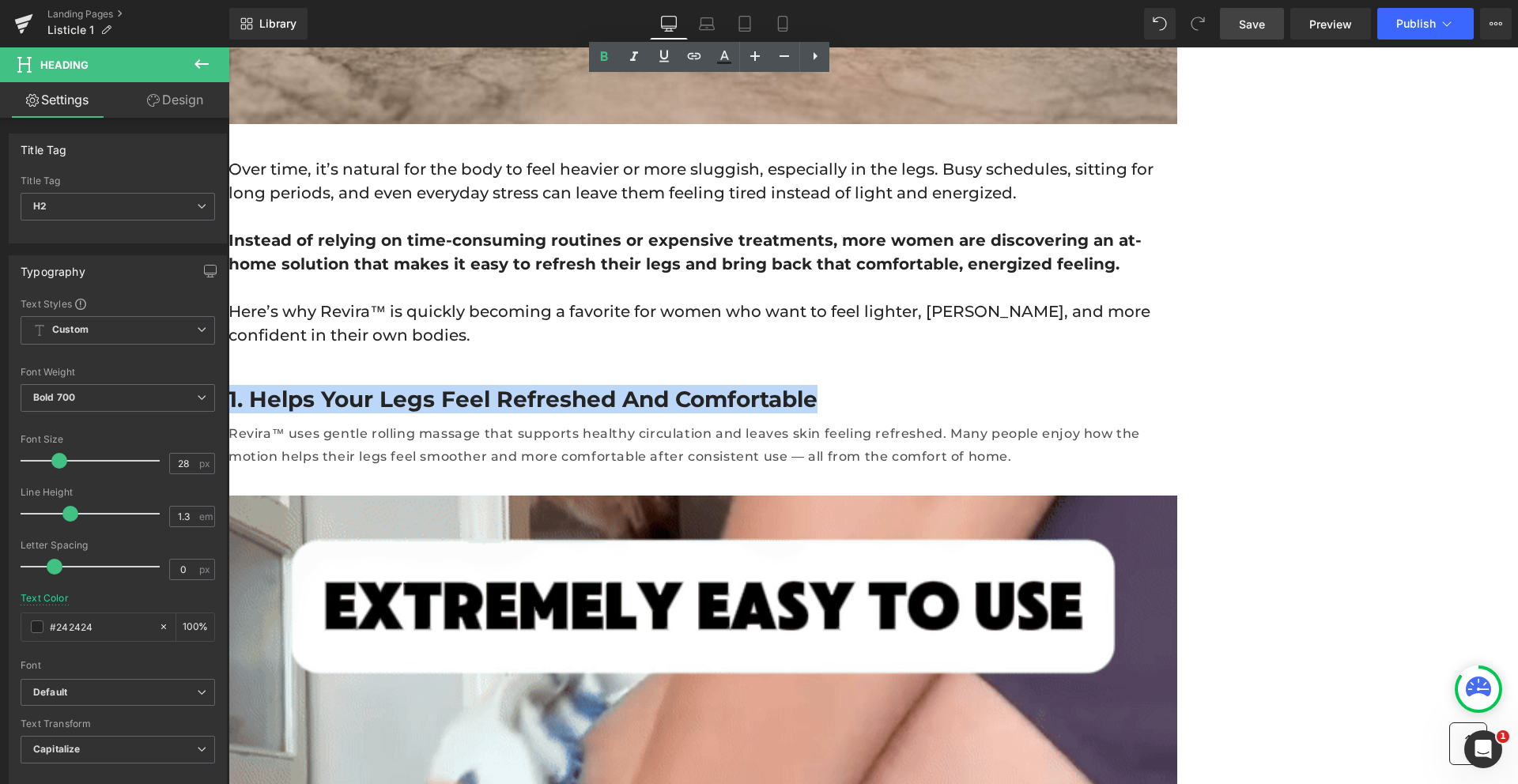
paste div
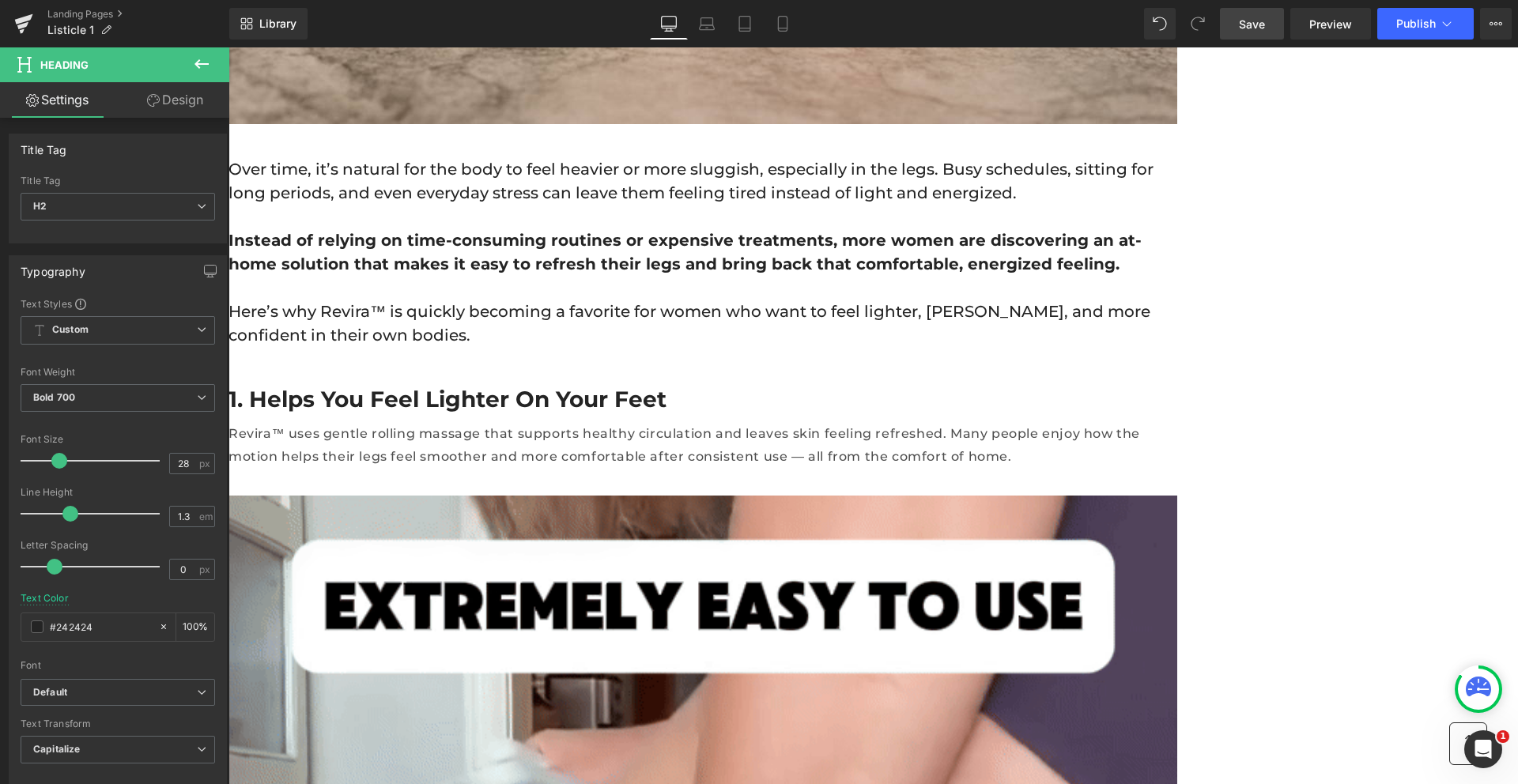
click at [598, 423] on p "Revira™ uses gentle rolling massage that supports healthy circulation and leave…" at bounding box center [703, 446] width 949 height 46
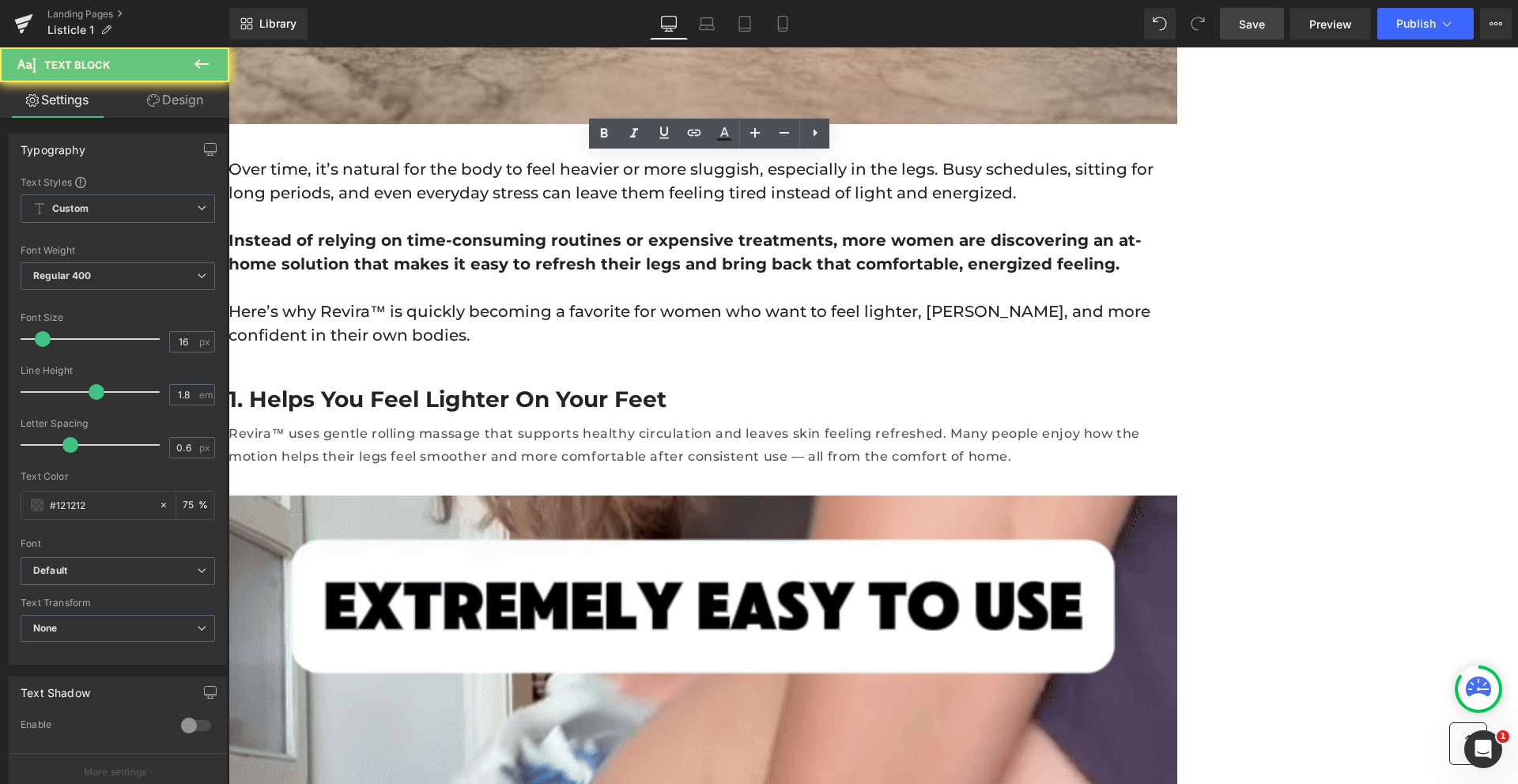
click at [598, 423] on p "Revira™ uses gentle rolling massage that supports healthy circulation and leave…" at bounding box center [703, 446] width 949 height 46
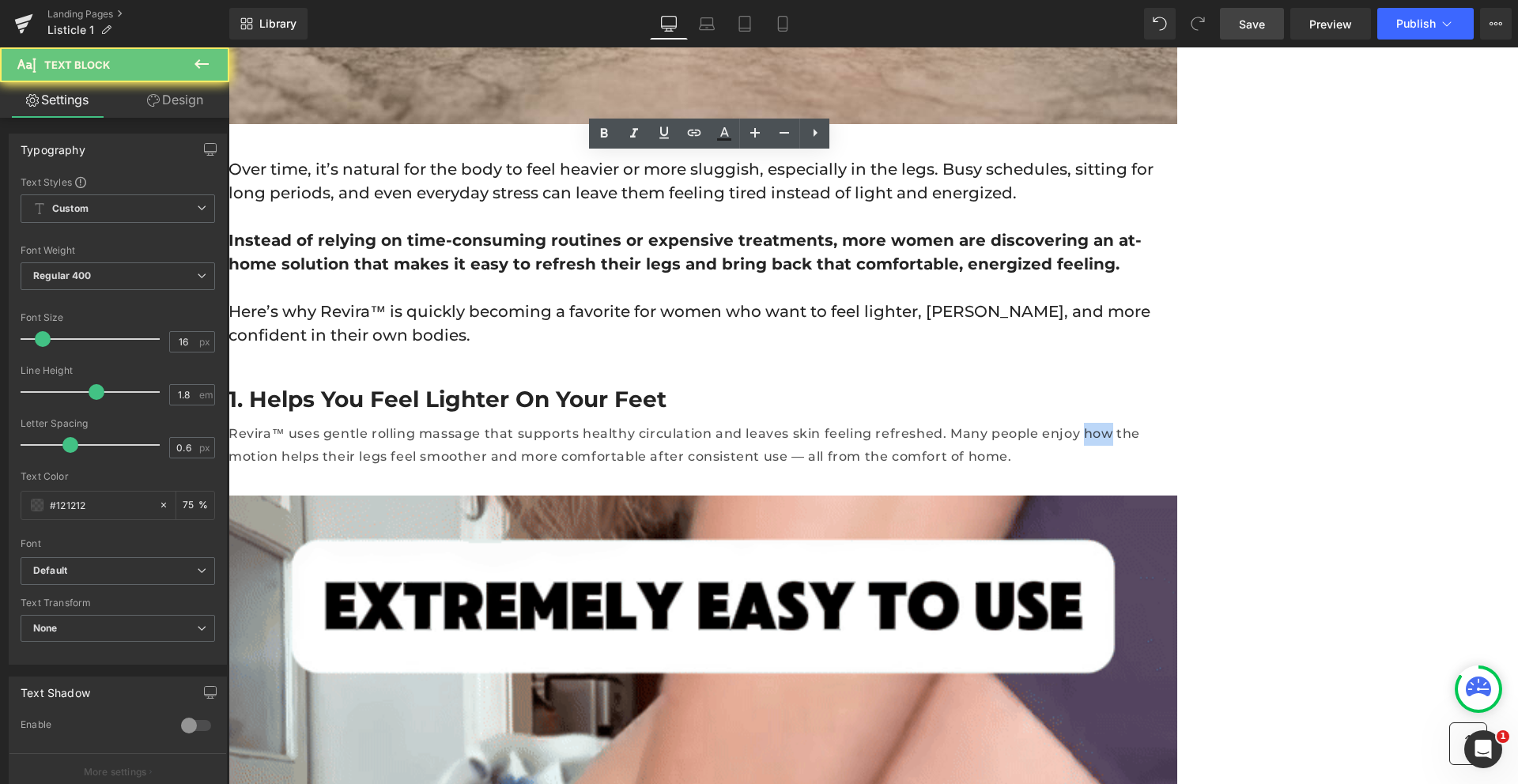
click at [598, 423] on p "Revira™ uses gentle rolling massage that supports healthy circulation and leave…" at bounding box center [703, 446] width 949 height 46
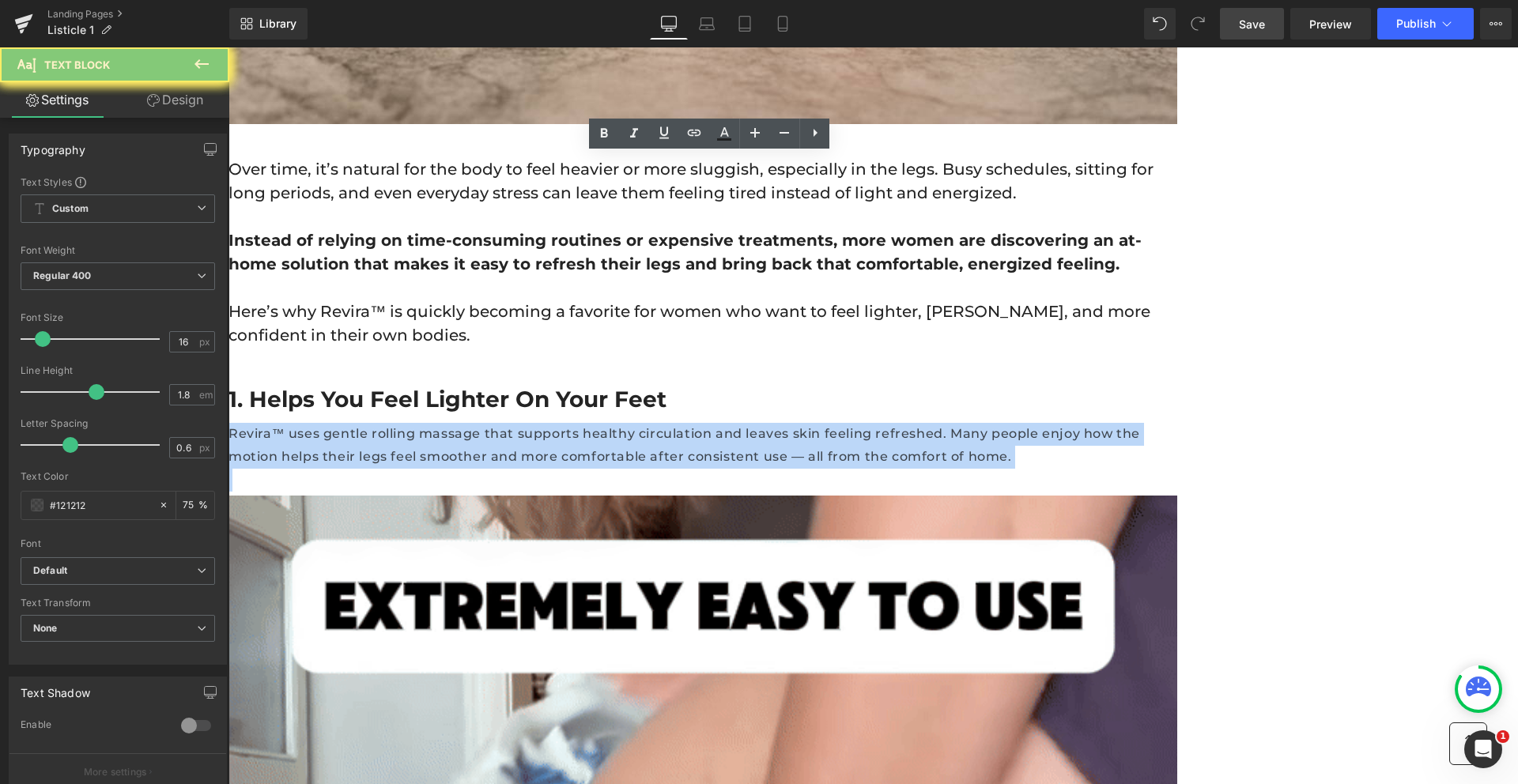
click at [598, 423] on p "Revira™ uses gentle rolling massage that supports healthy circulation and leave…" at bounding box center [703, 446] width 949 height 46
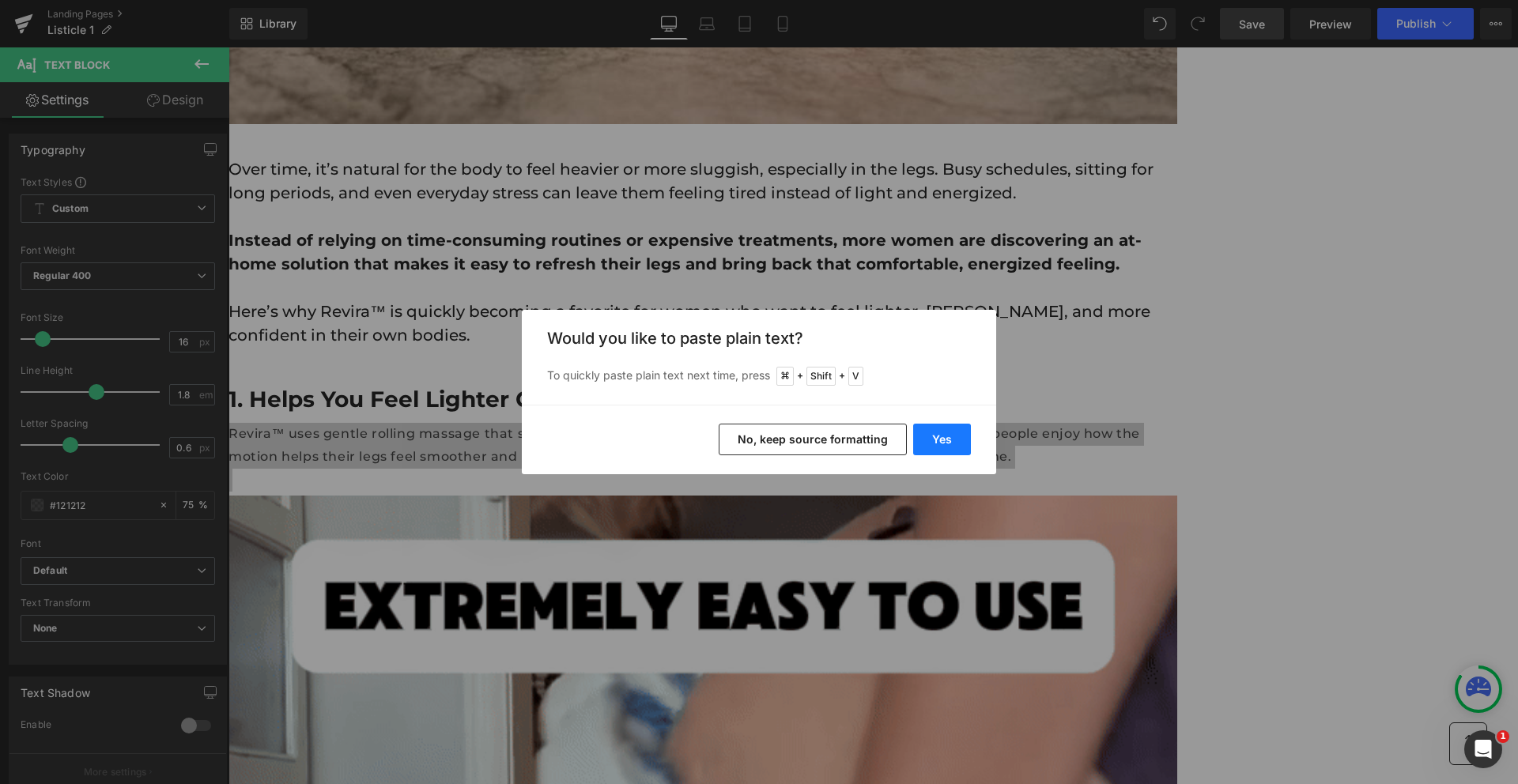
click at [956, 442] on button "Yes" at bounding box center [942, 440] width 58 height 31
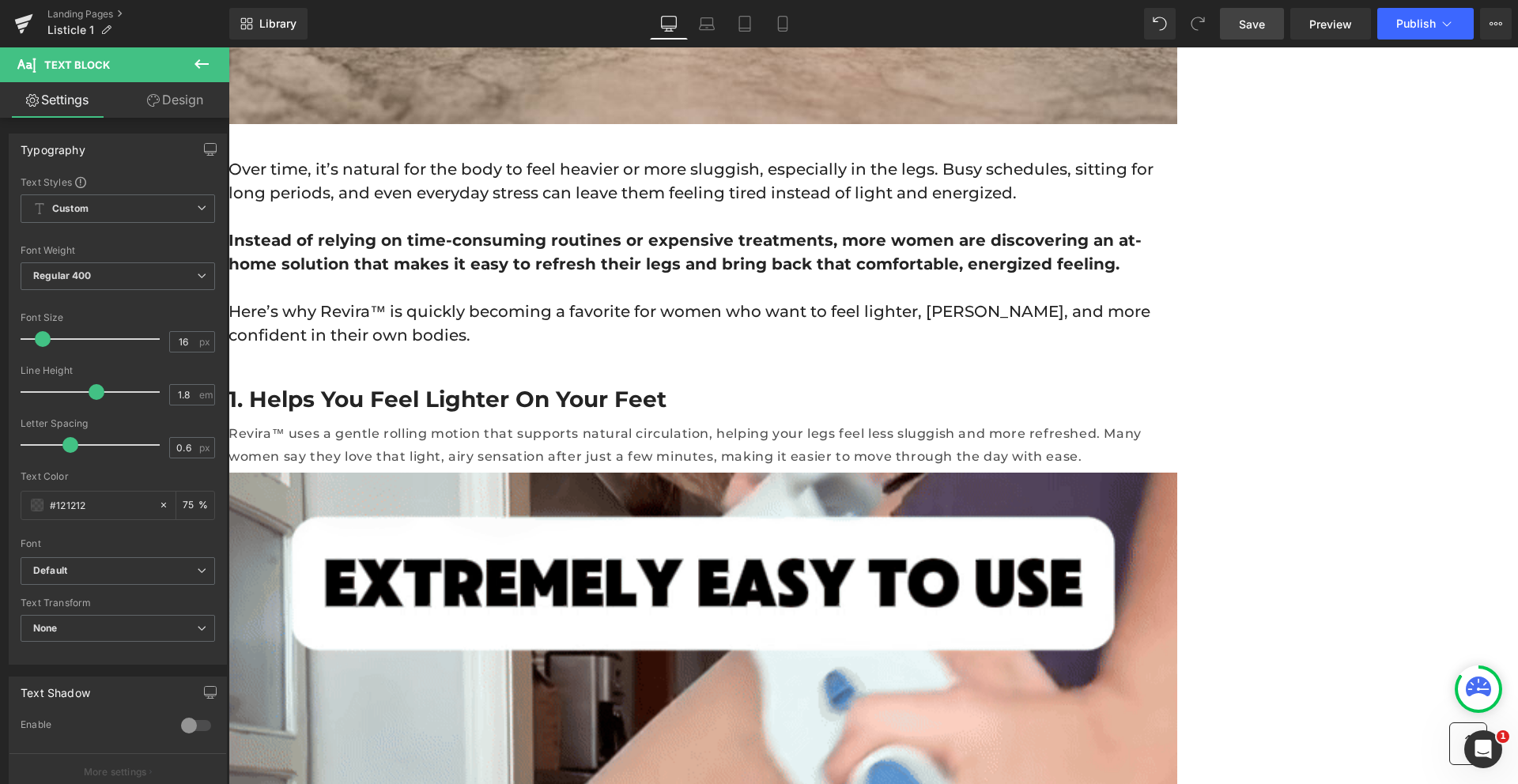
click at [1259, 32] on link "Save" at bounding box center [1252, 24] width 64 height 31
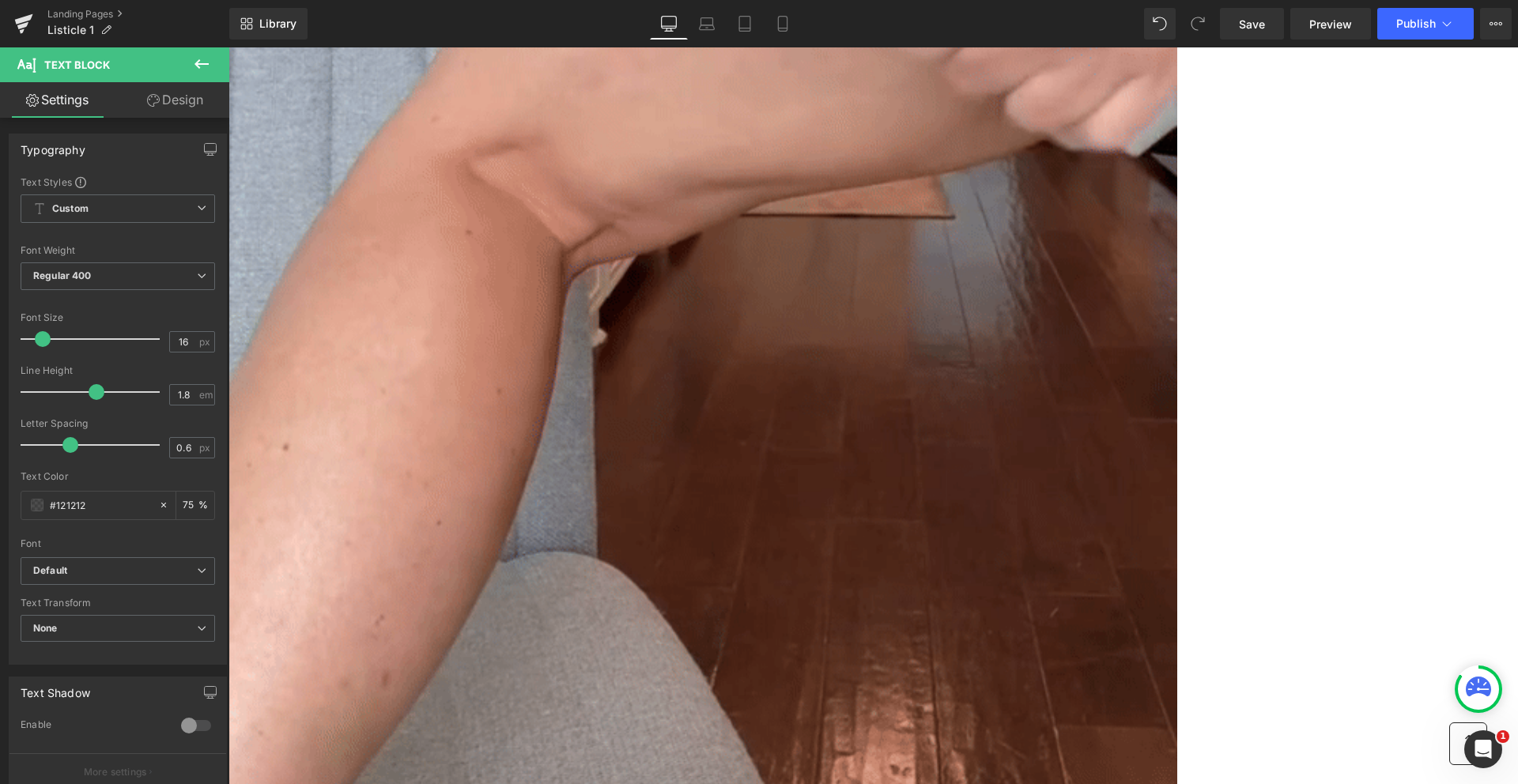
scroll to position [2029, 0]
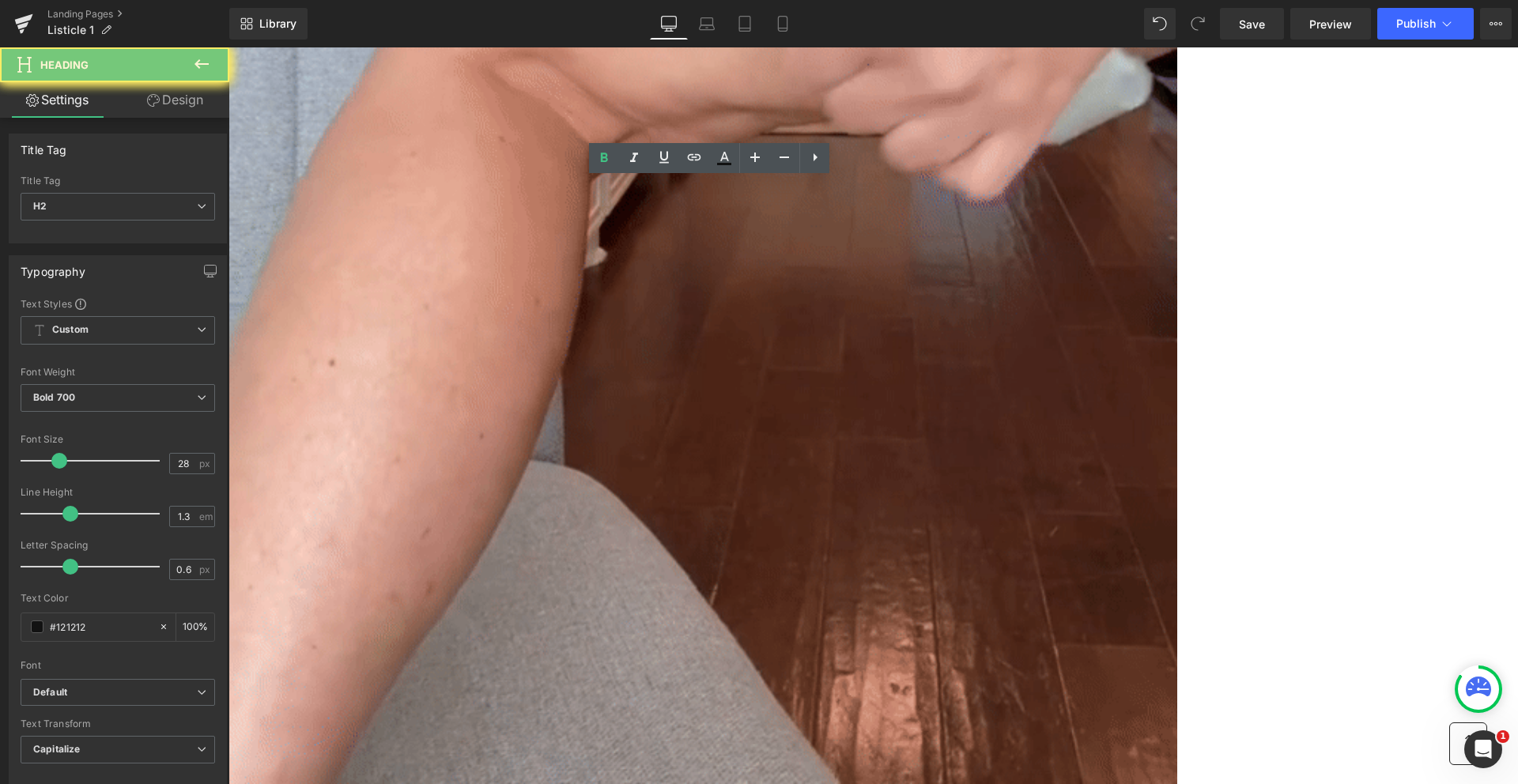
paste div
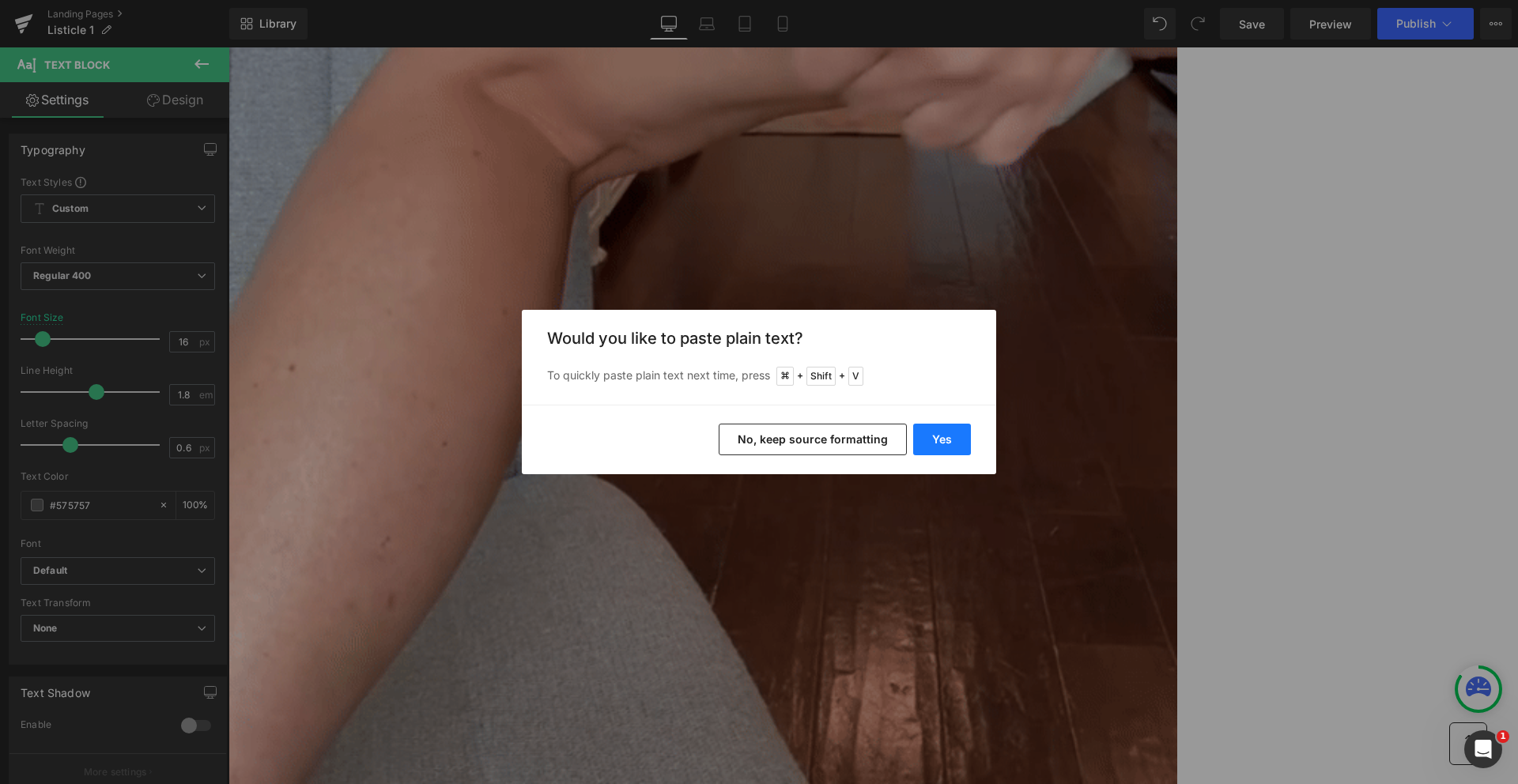
click at [939, 447] on button "Yes" at bounding box center [942, 440] width 58 height 31
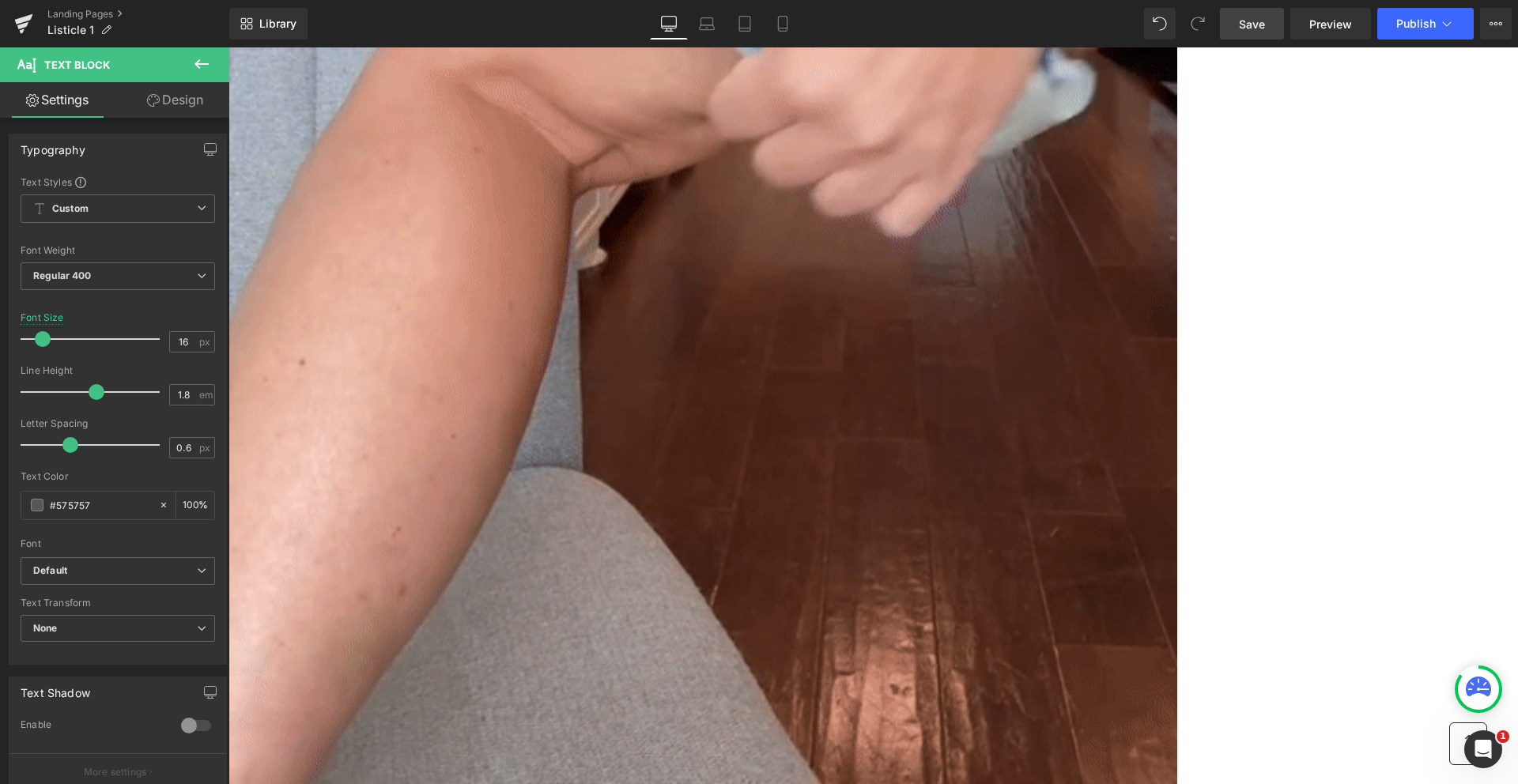
click at [1257, 34] on link "Save" at bounding box center [1252, 24] width 64 height 31
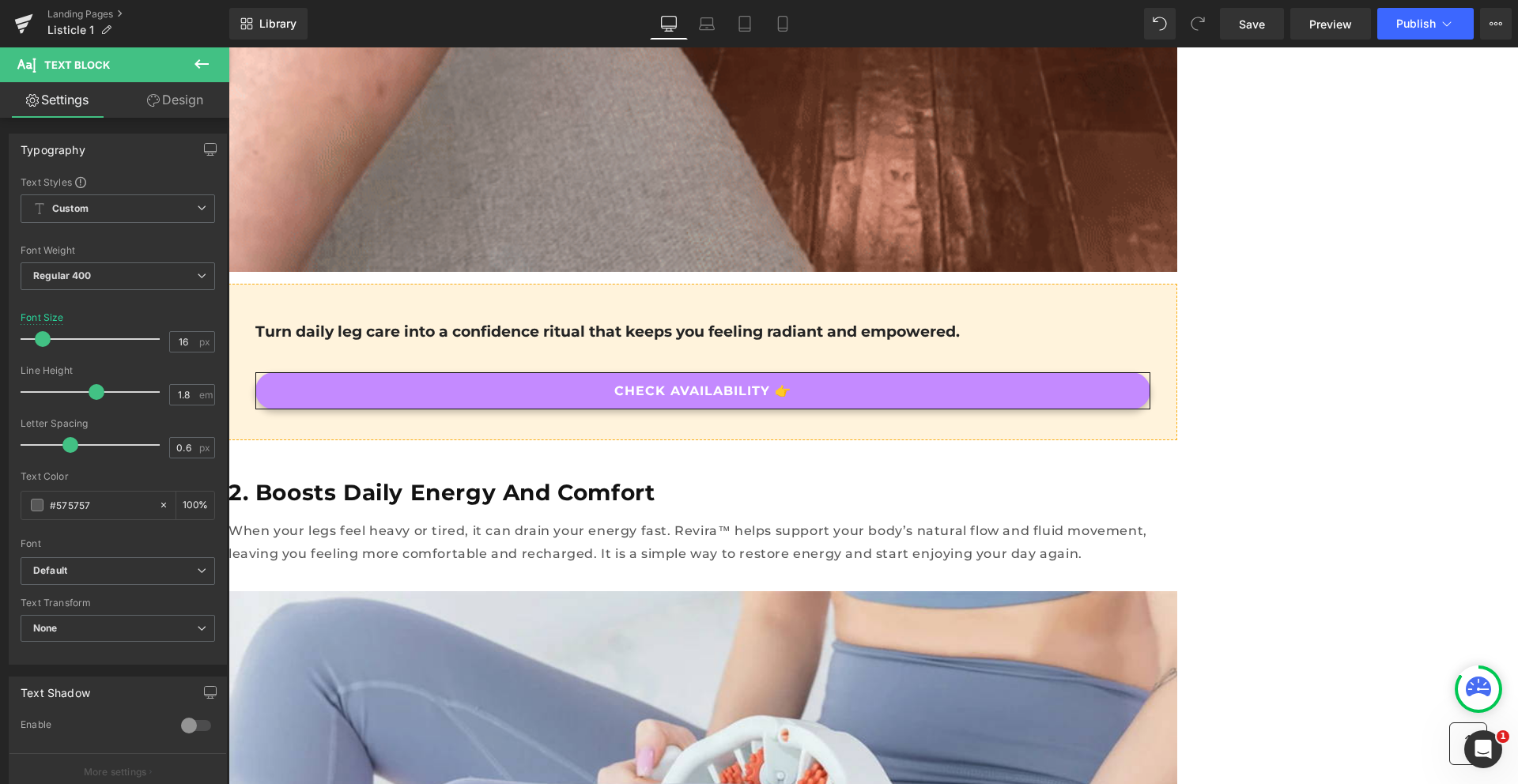
scroll to position [2591, 0]
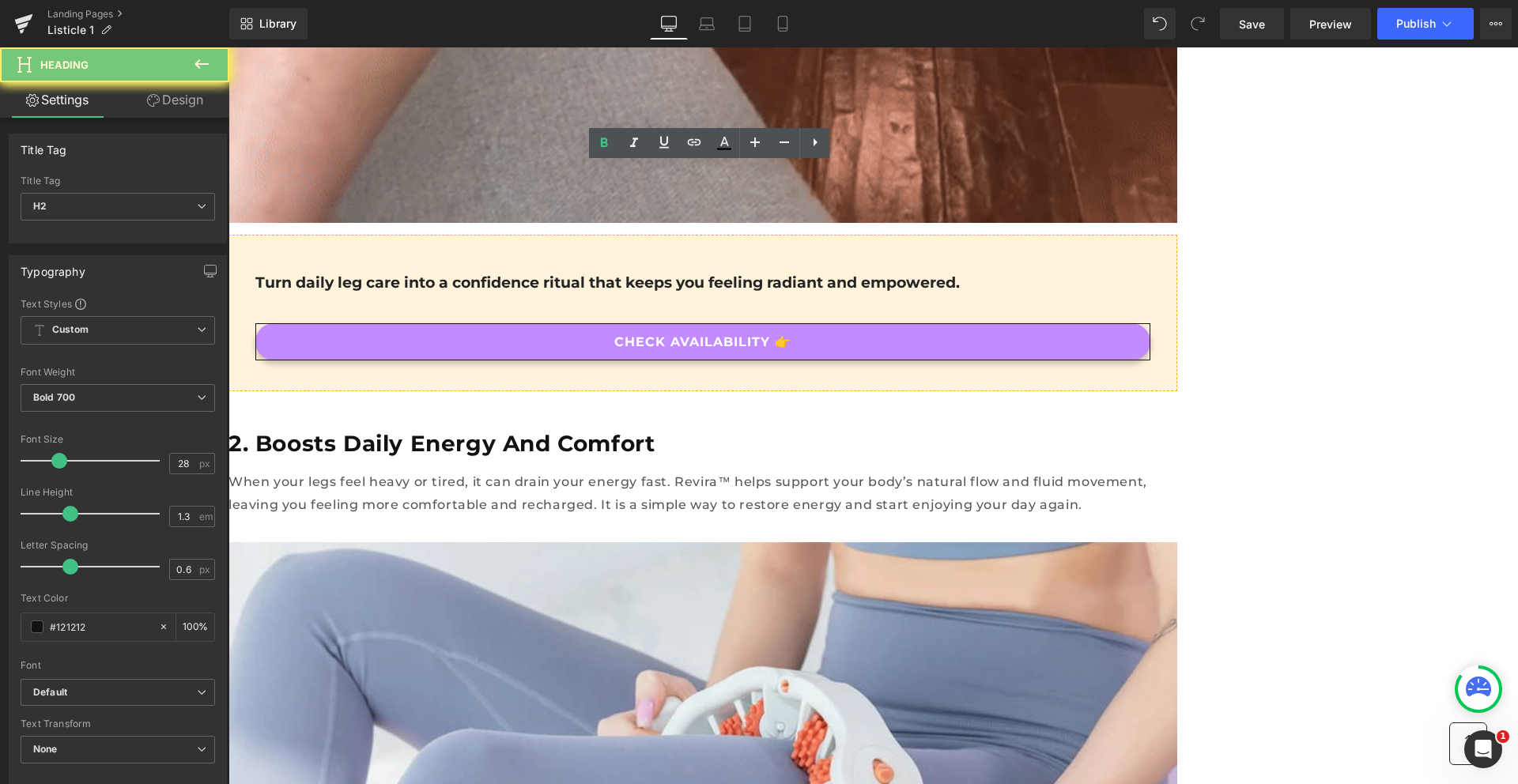
paste div
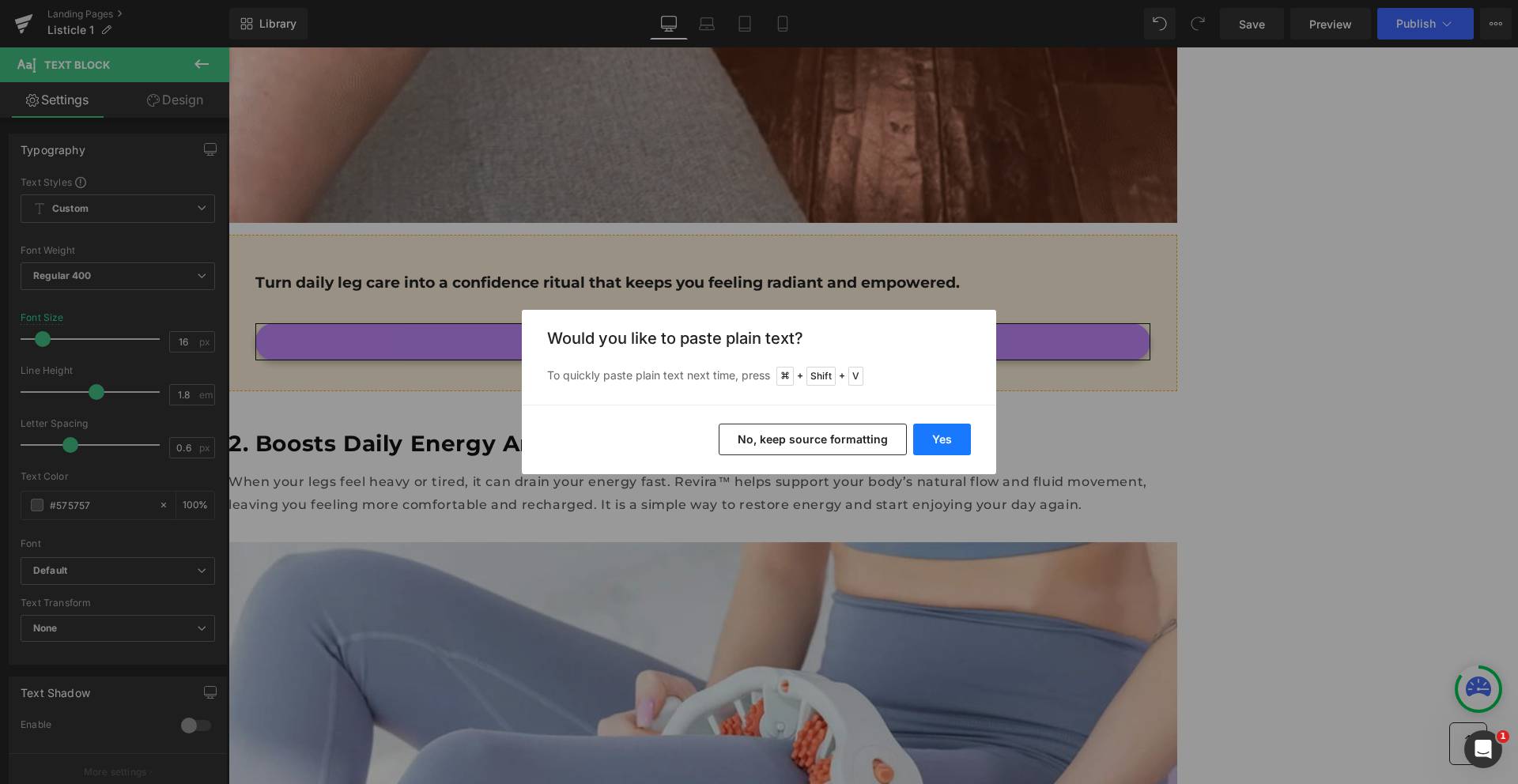
click at [951, 447] on button "Yes" at bounding box center [942, 440] width 58 height 31
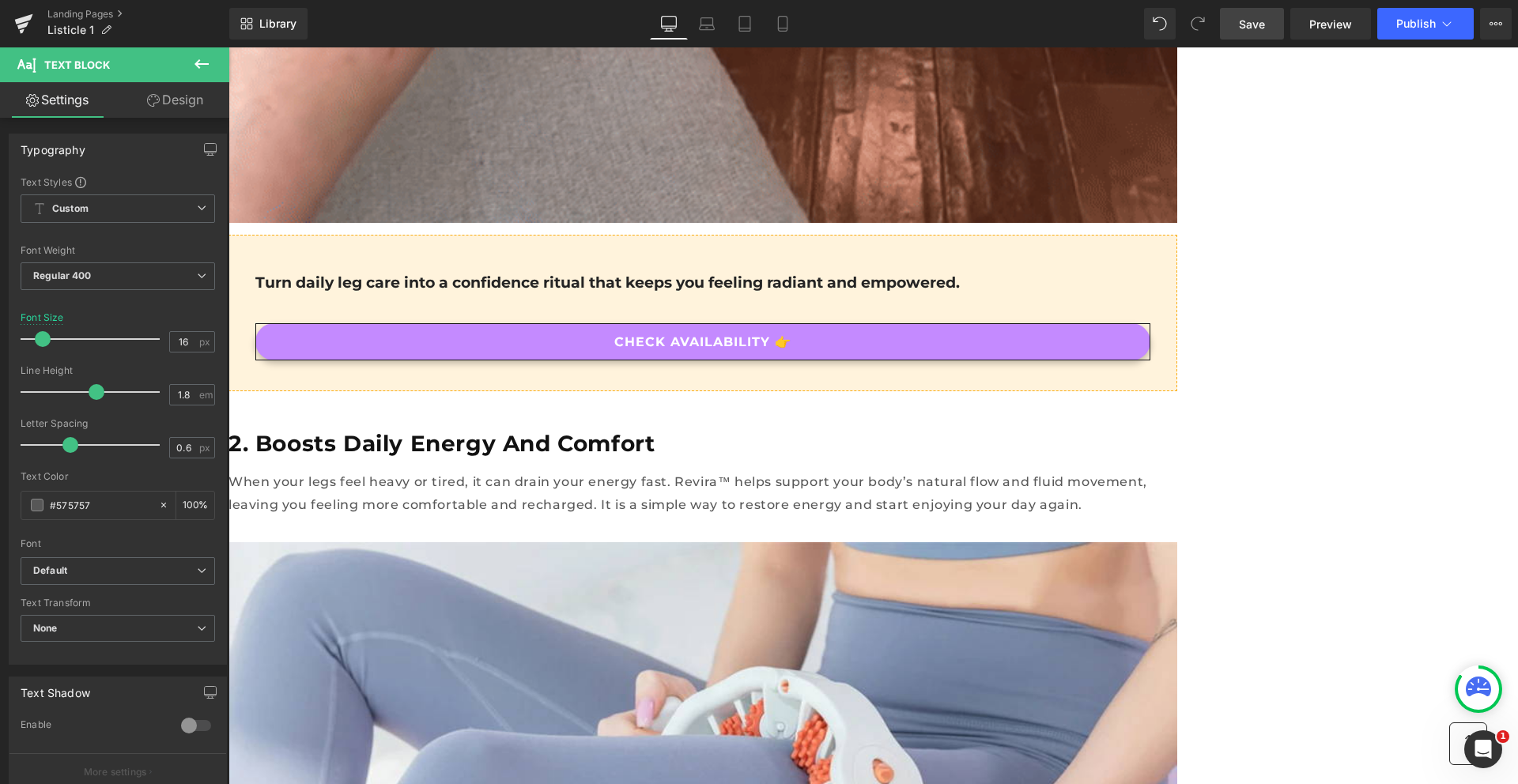
click at [1243, 27] on span "Save" at bounding box center [1252, 24] width 26 height 16
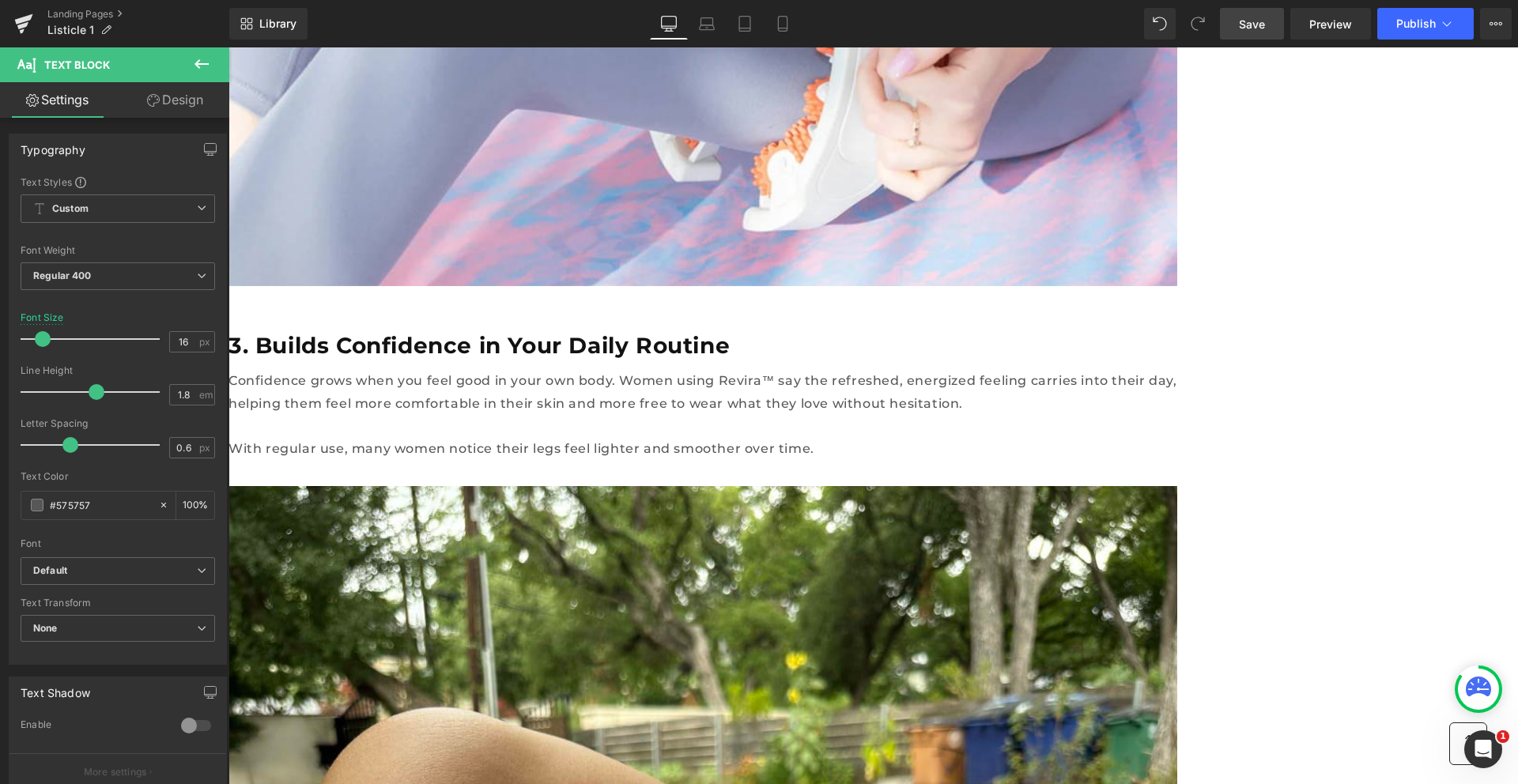
scroll to position [3445, 0]
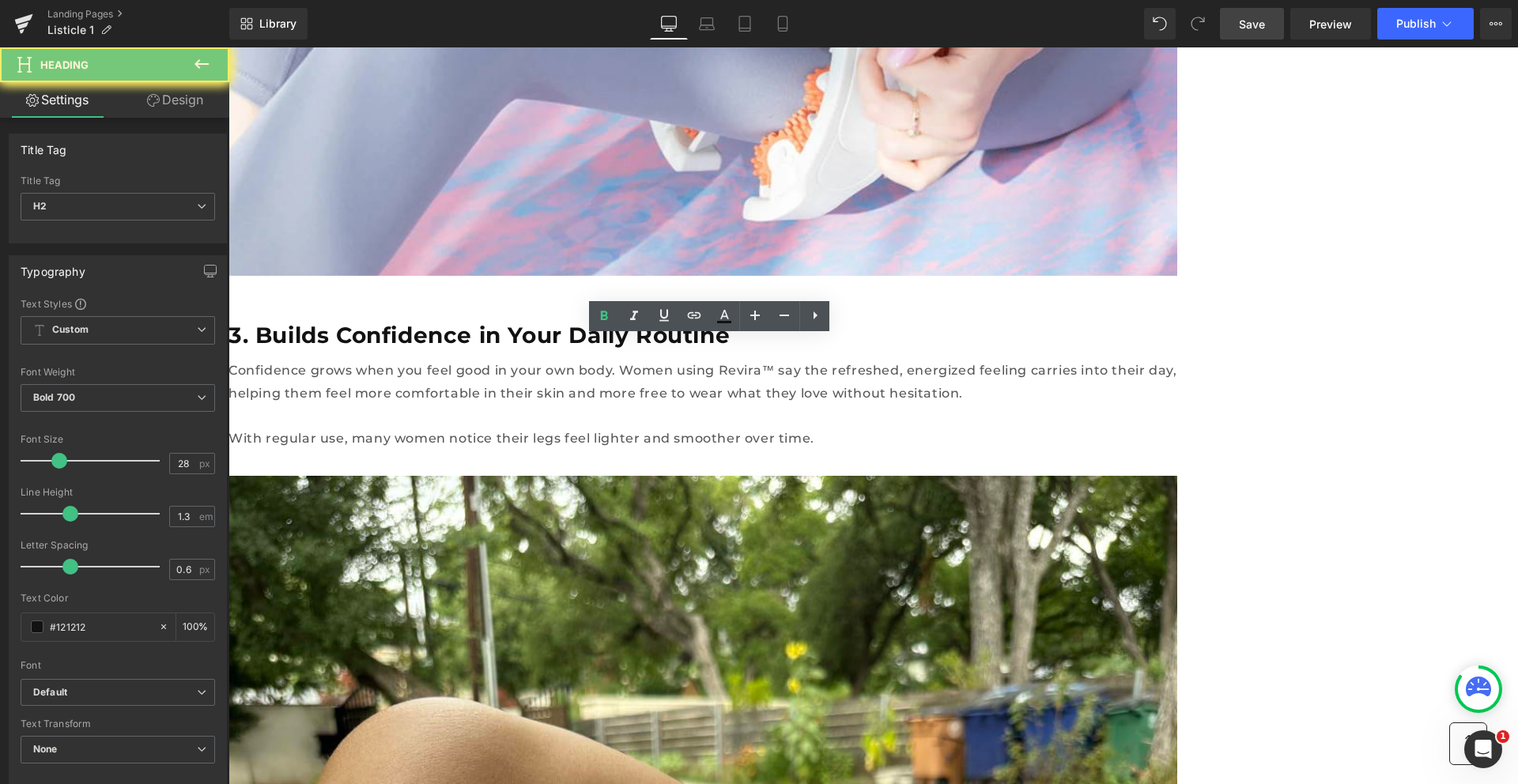
paste div
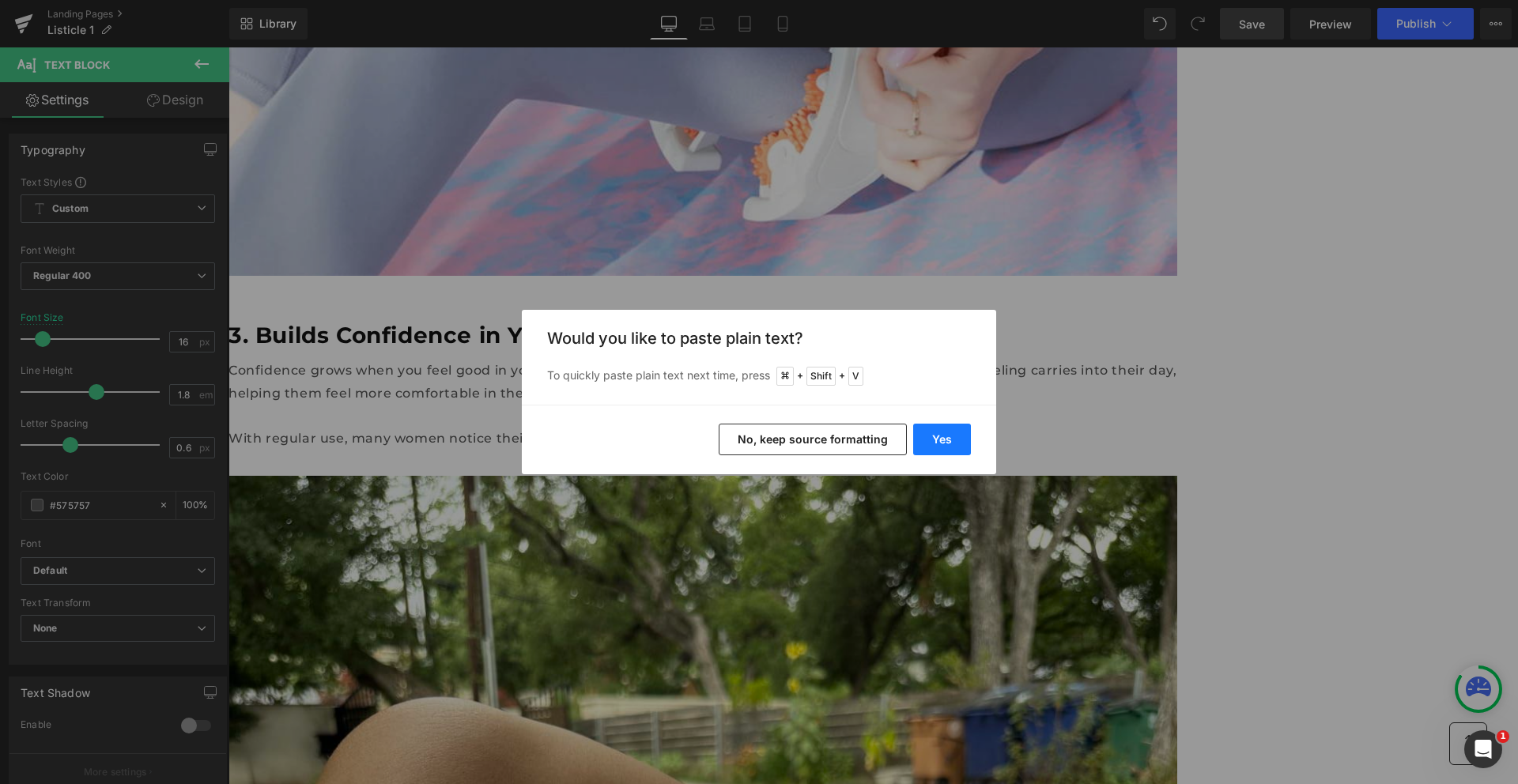
click at [933, 434] on button "Yes" at bounding box center [942, 440] width 58 height 31
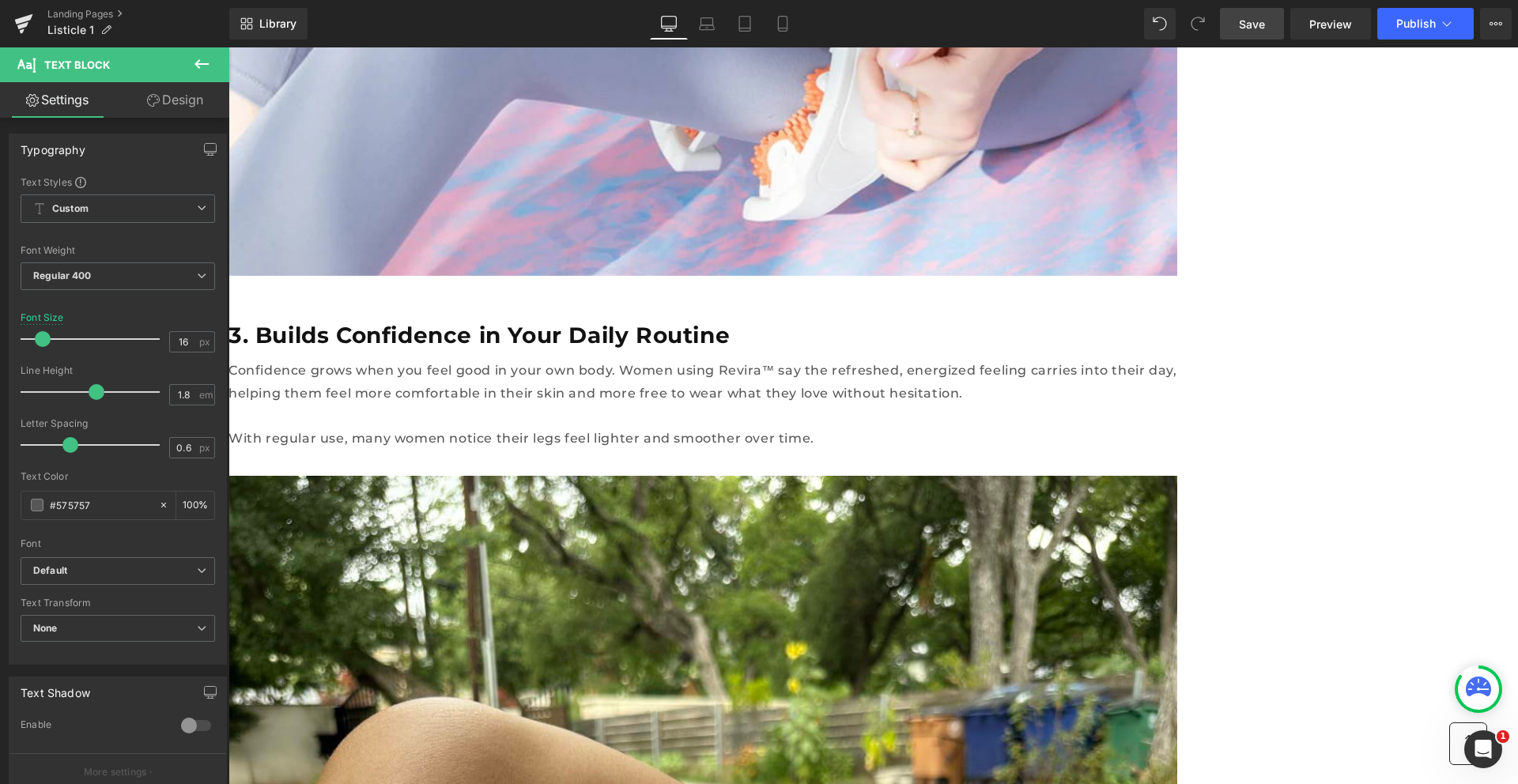
scroll to position [3641, 0]
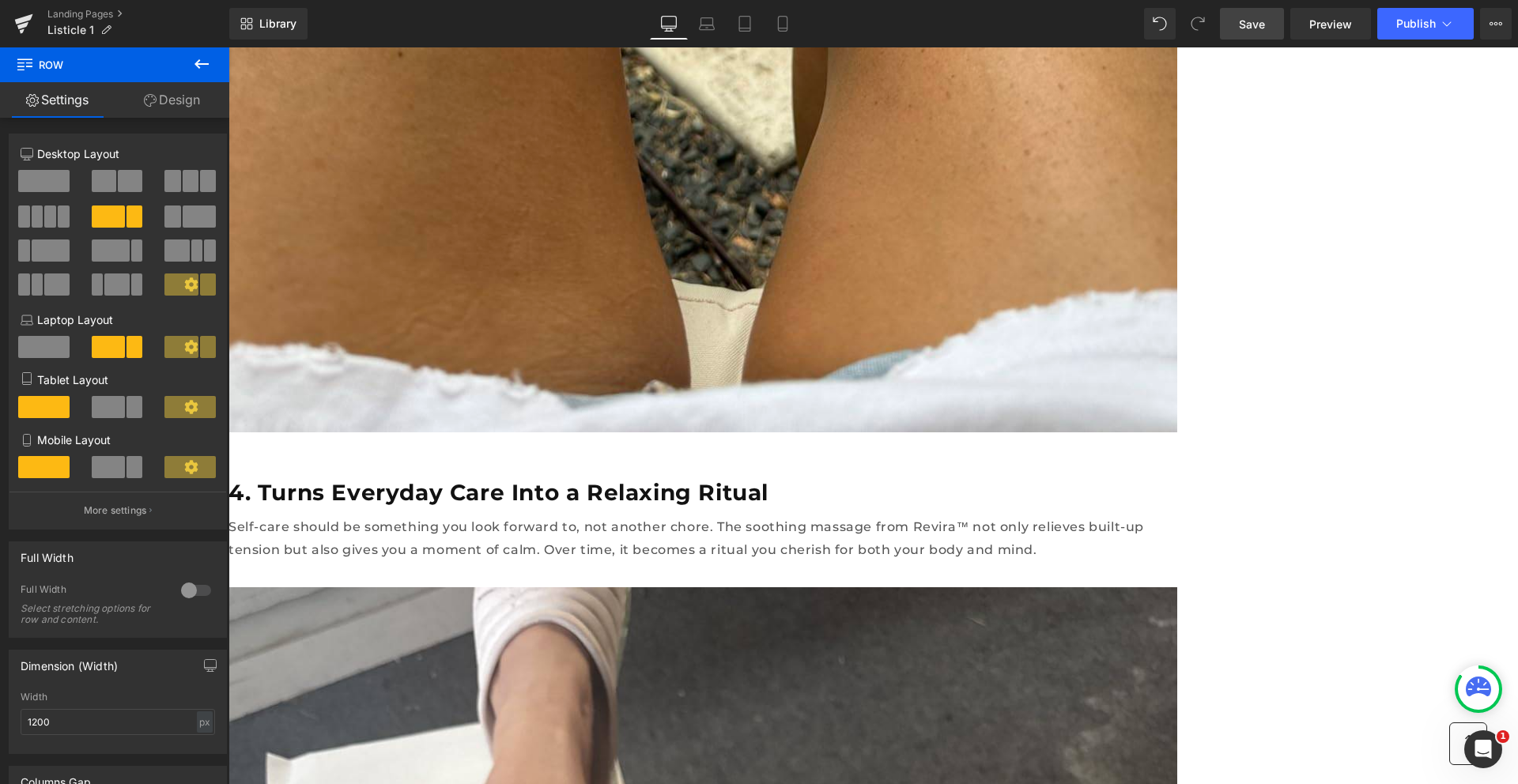
scroll to position [4677, 0]
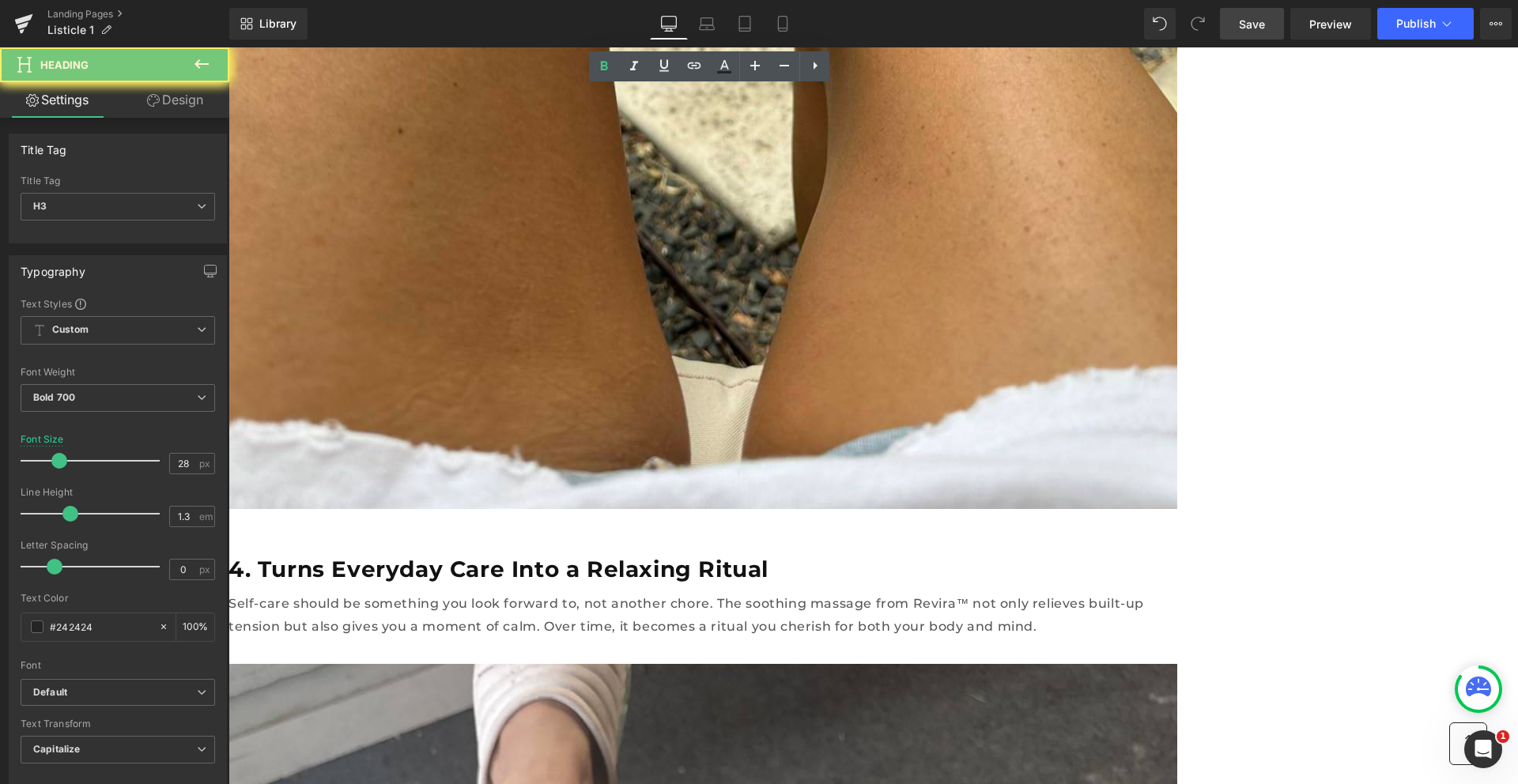
paste div
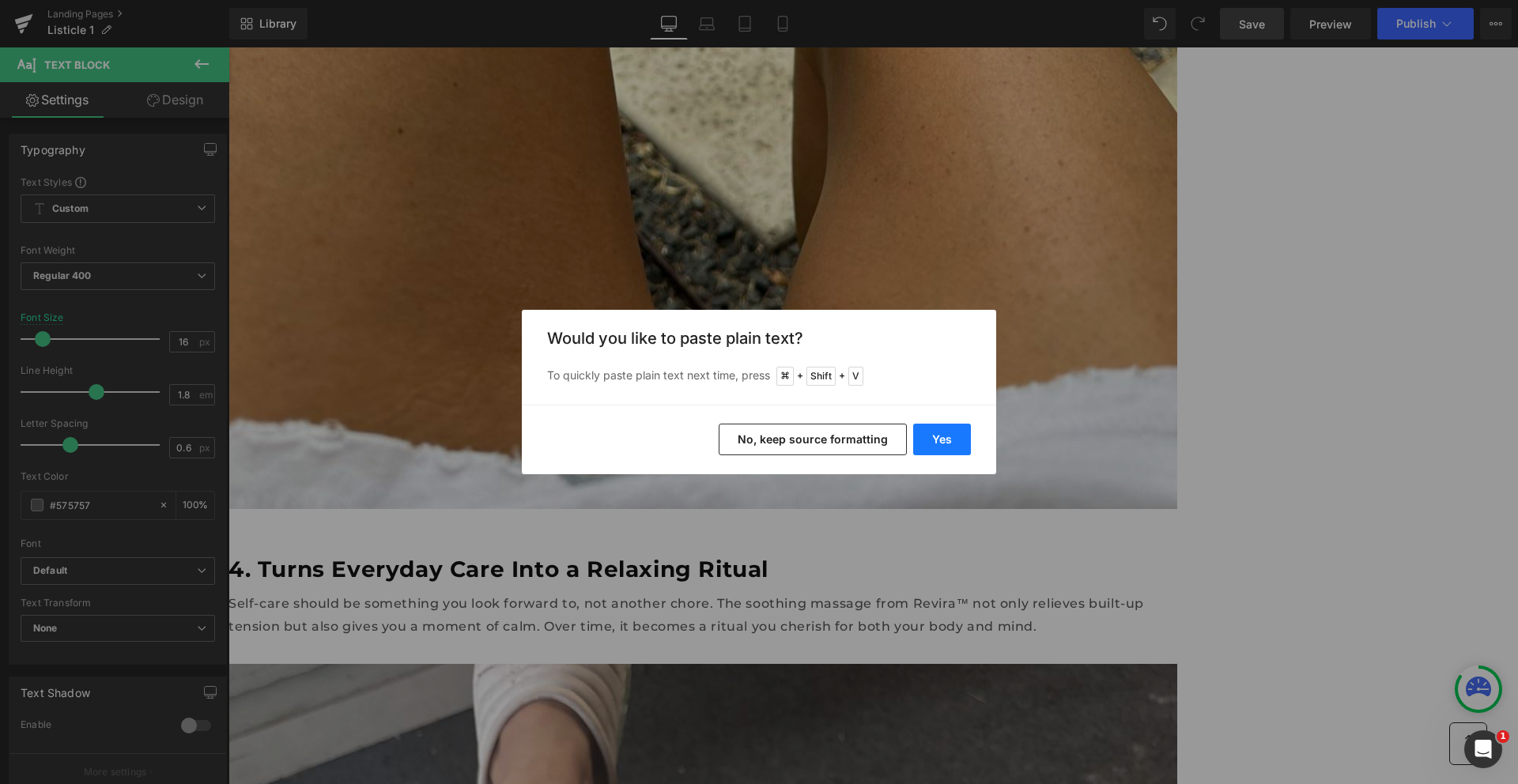
click at [941, 447] on button "Yes" at bounding box center [942, 440] width 58 height 31
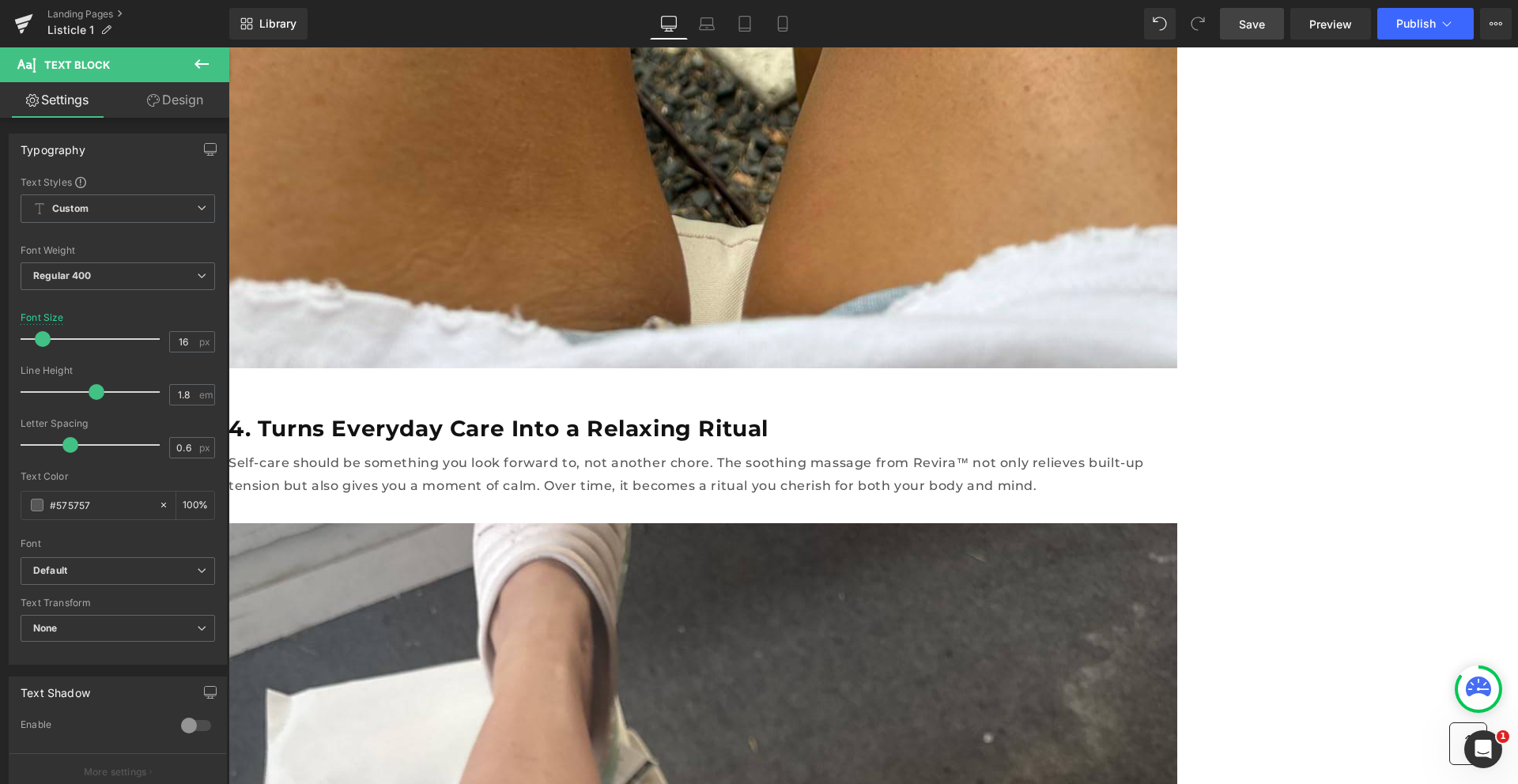
scroll to position [4832, 0]
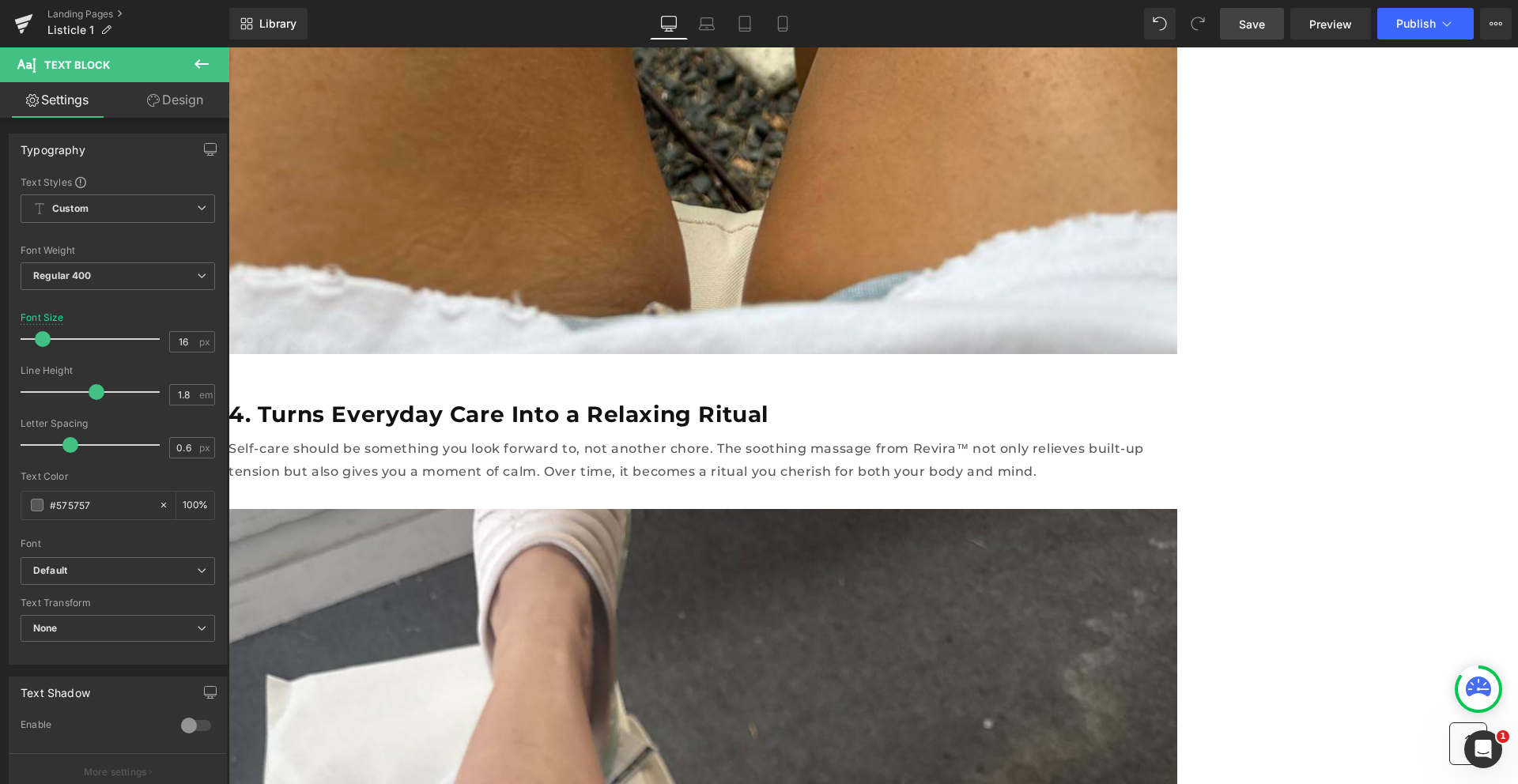
click at [1252, 43] on div "Library Desktop Desktop Laptop Tablet Mobile Save Preview Publish Scheduled Upg…" at bounding box center [873, 24] width 1289 height 48
click at [1252, 34] on link "Save" at bounding box center [1252, 24] width 64 height 31
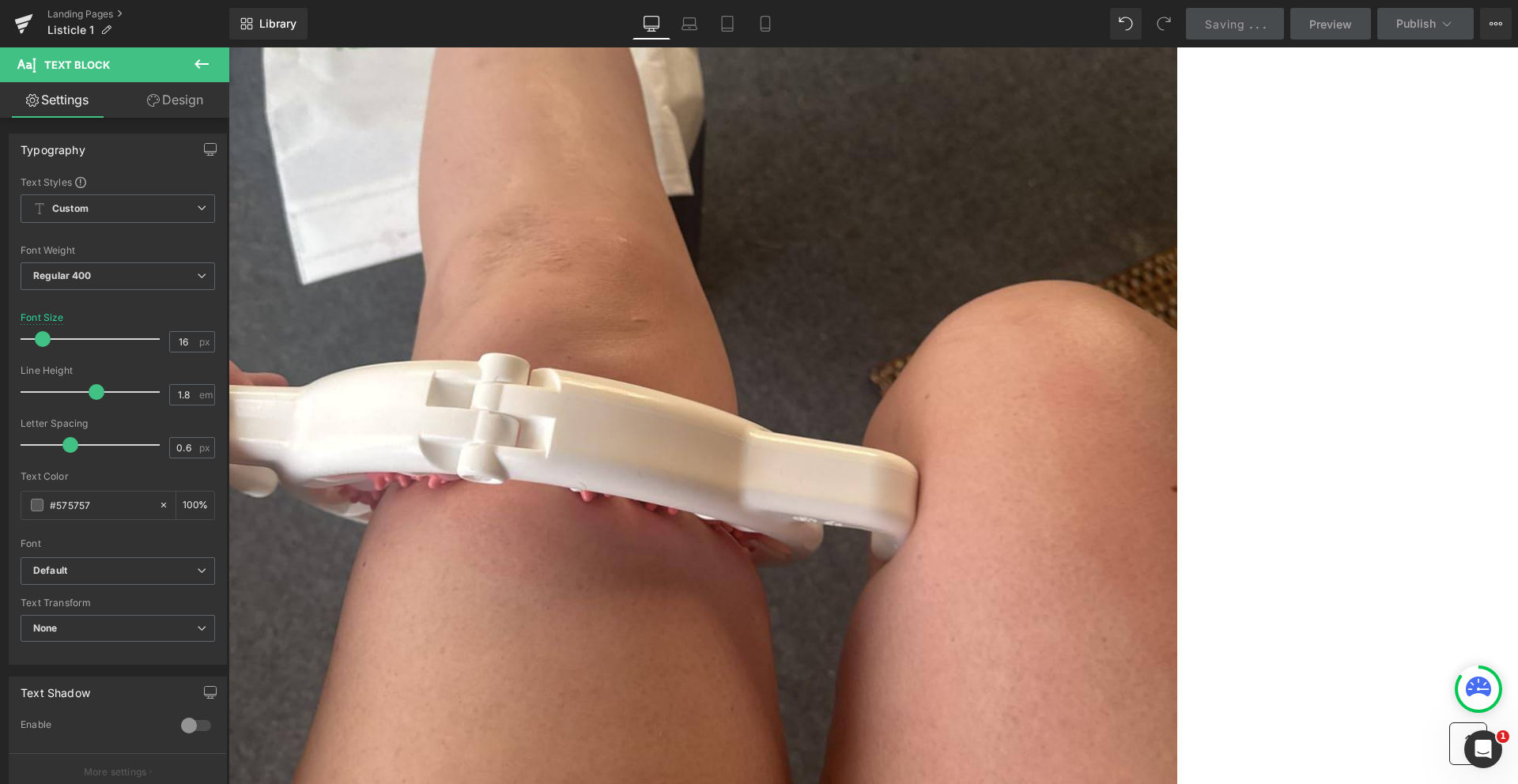
scroll to position [5658, 0]
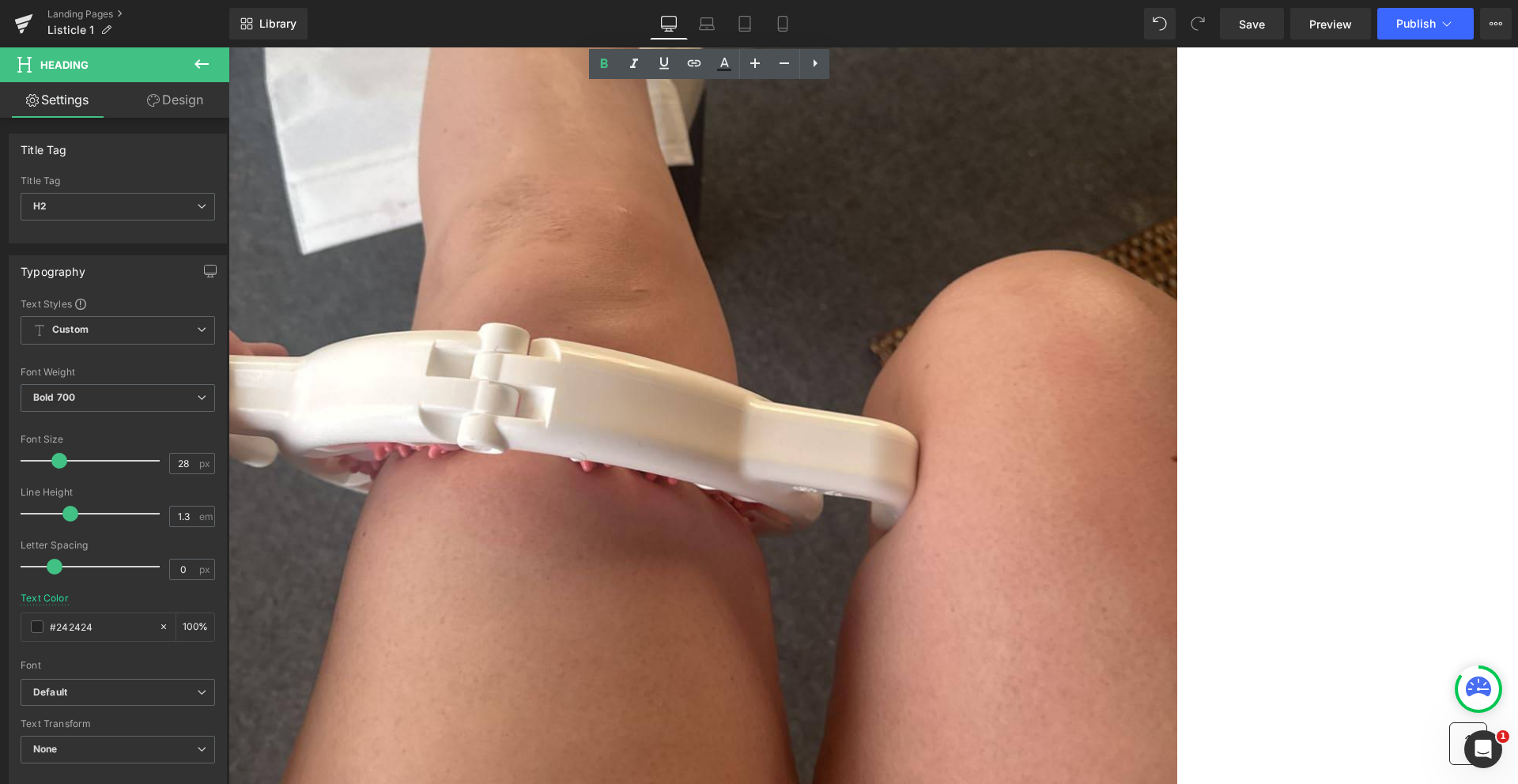
paste div
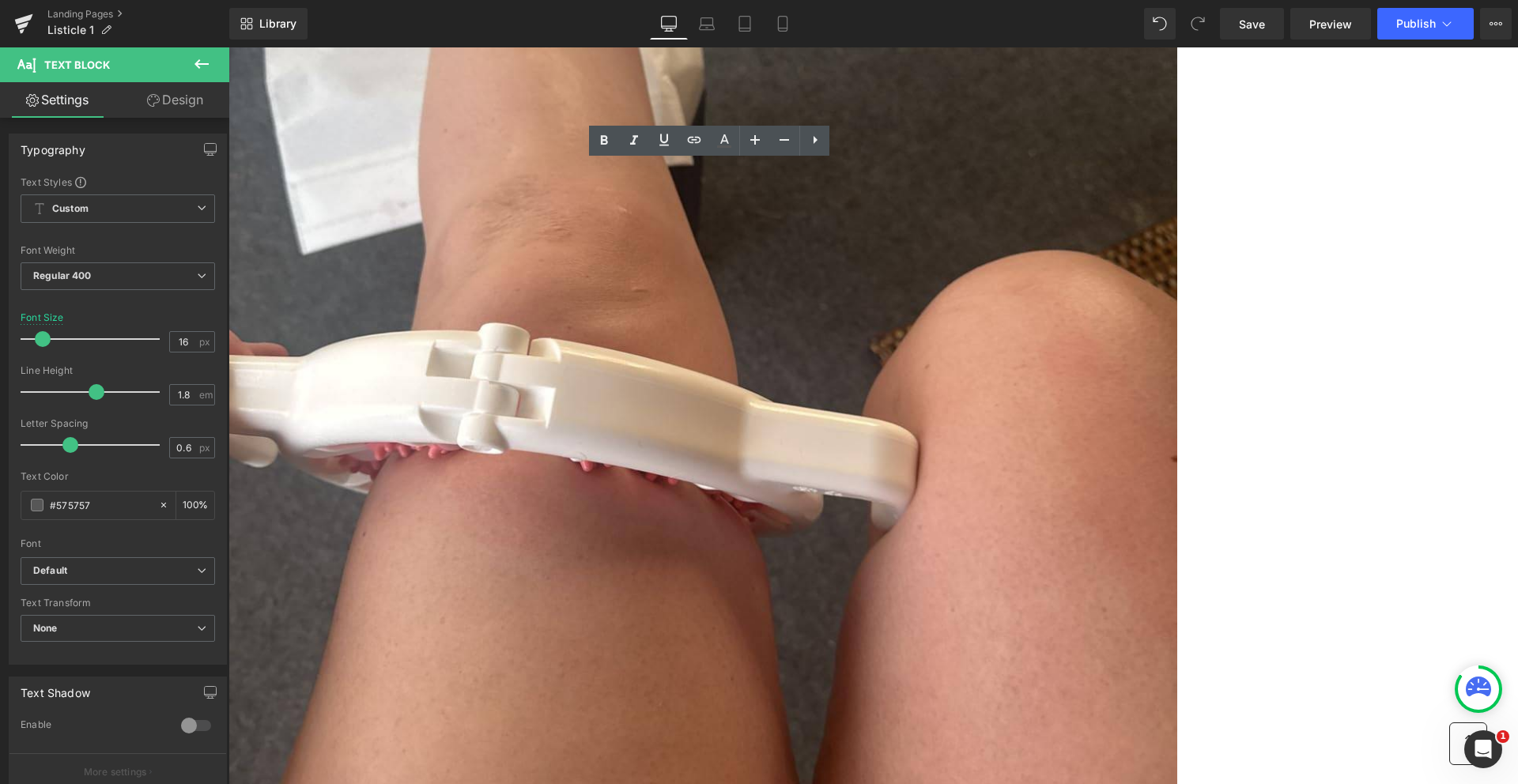
drag, startPoint x: 904, startPoint y: 175, endPoint x: 923, endPoint y: 211, distance: 40.7
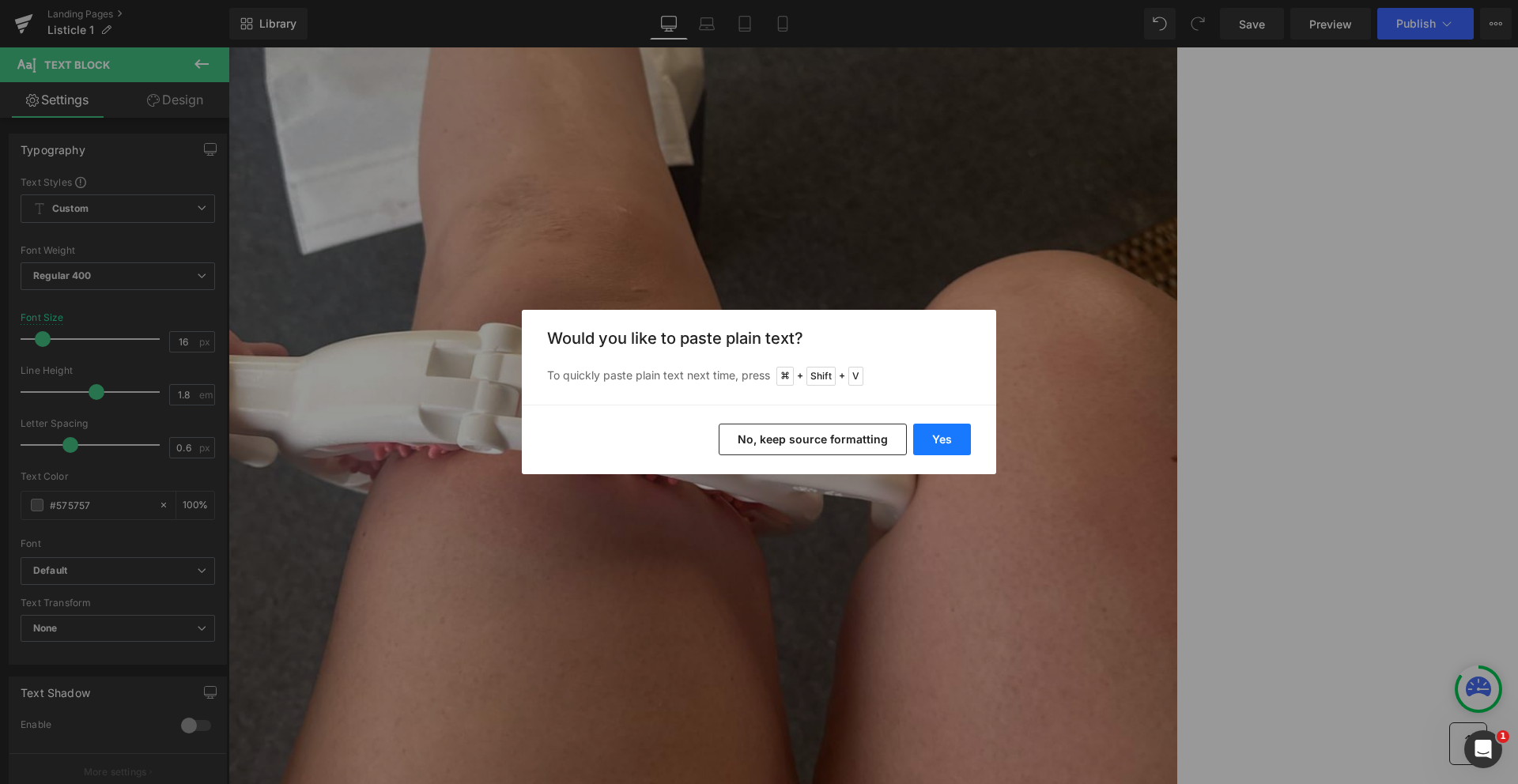
click at [940, 427] on button "Yes" at bounding box center [942, 440] width 58 height 31
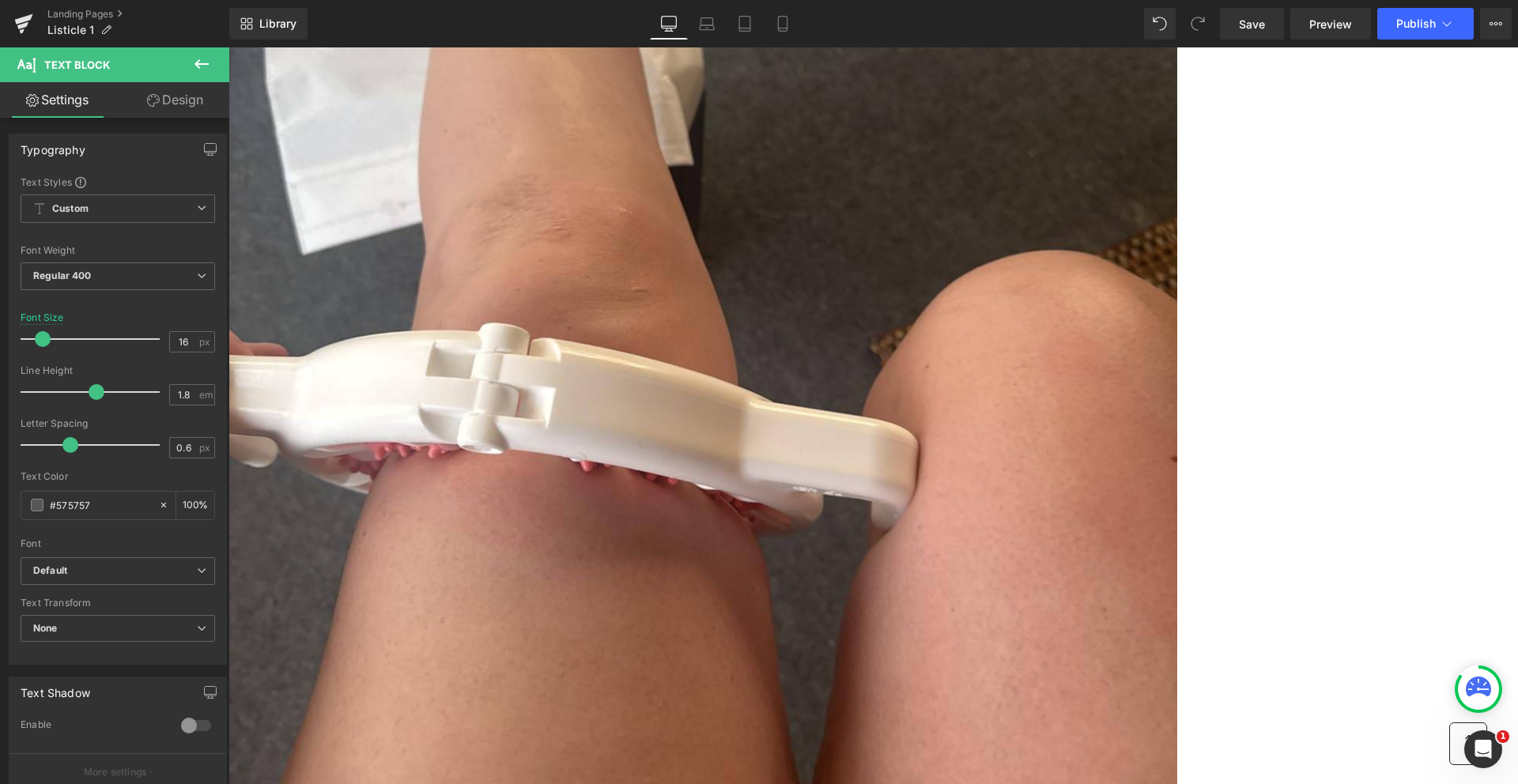
drag, startPoint x: 850, startPoint y: 198, endPoint x: 904, endPoint y: 166, distance: 62.8
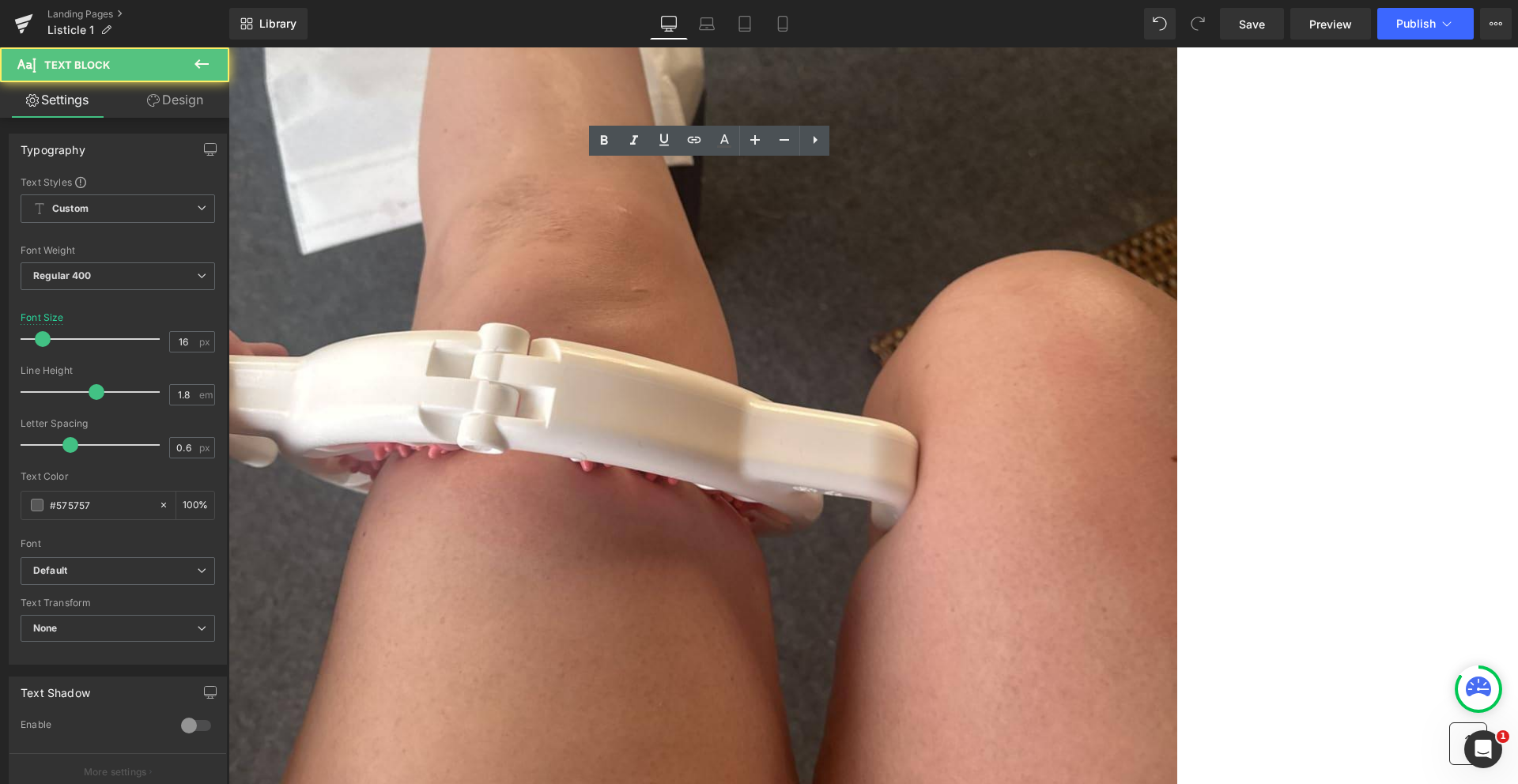
copy p "A single treatment at a spa can cost hundreds, and you often need multiple visi…"
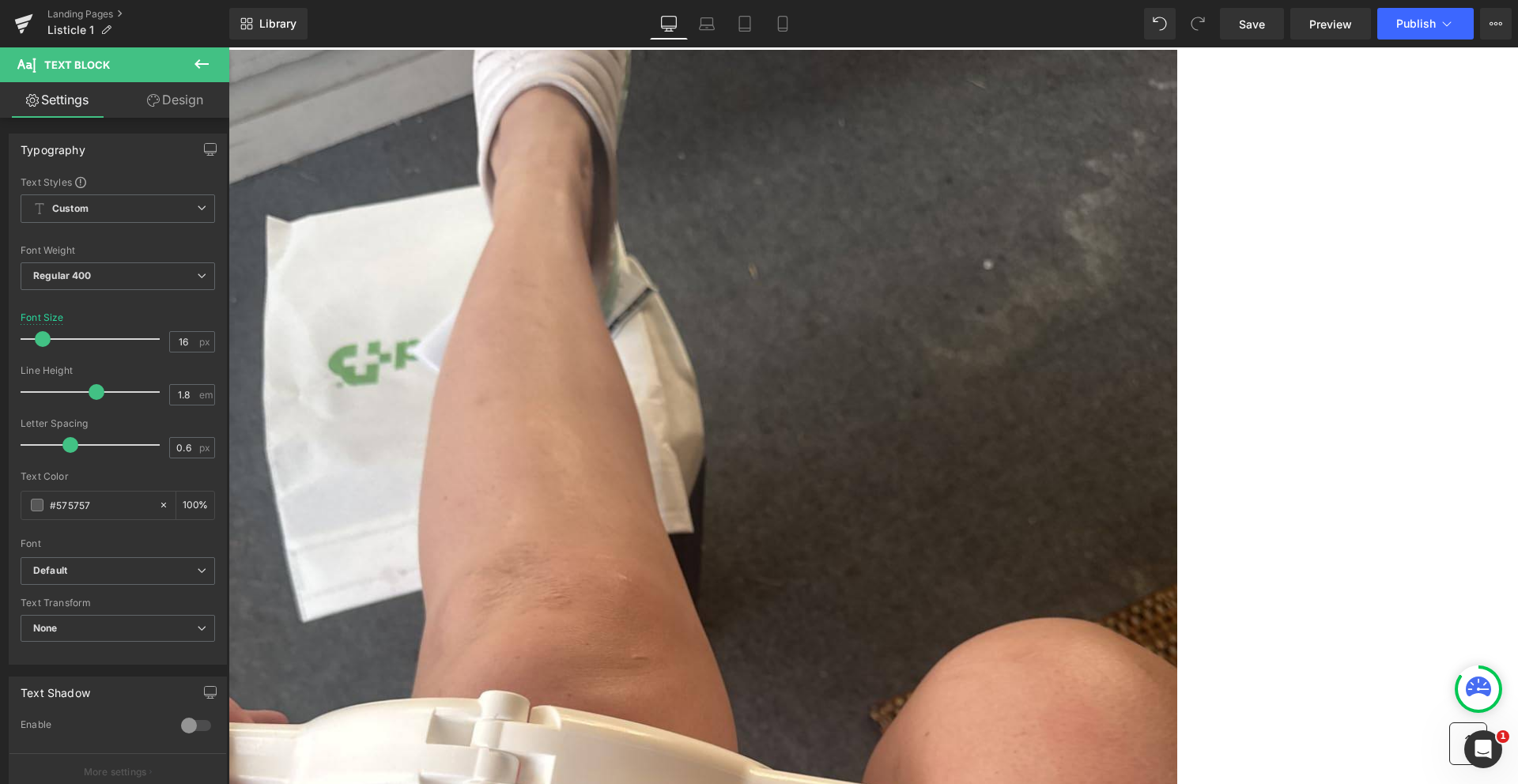
scroll to position [5266, 0]
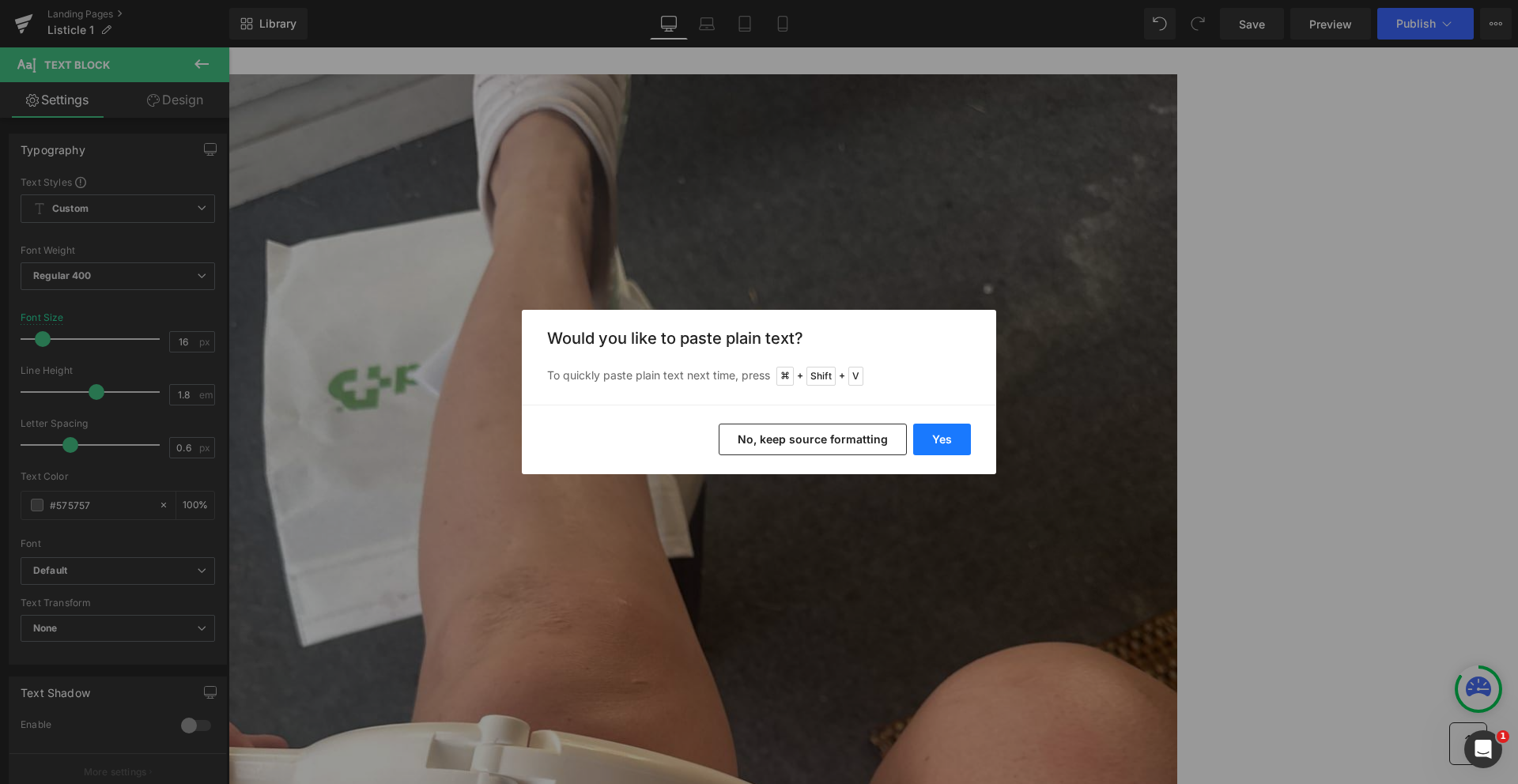
click at [958, 428] on button "Yes" at bounding box center [942, 440] width 58 height 31
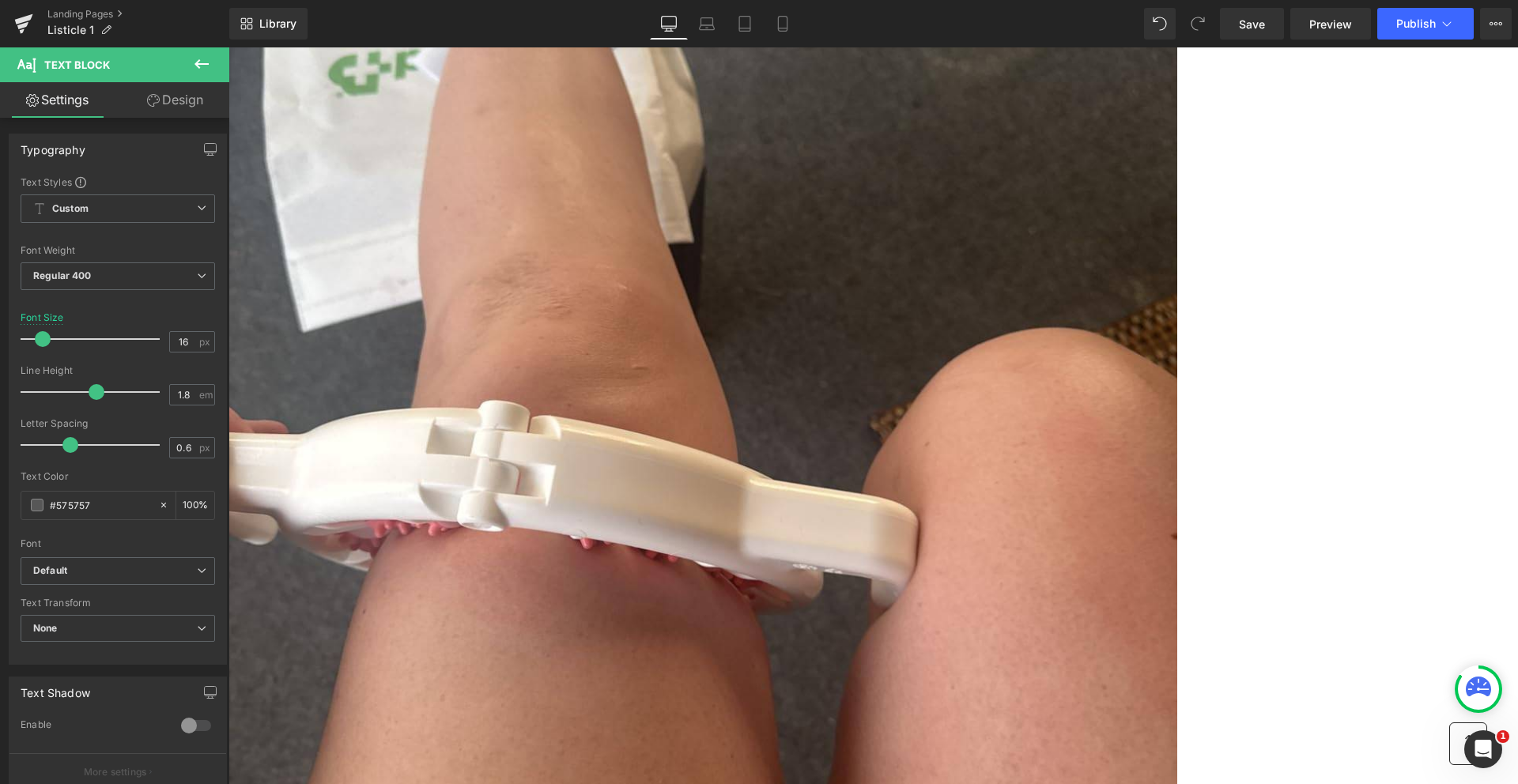
scroll to position [5481, 0]
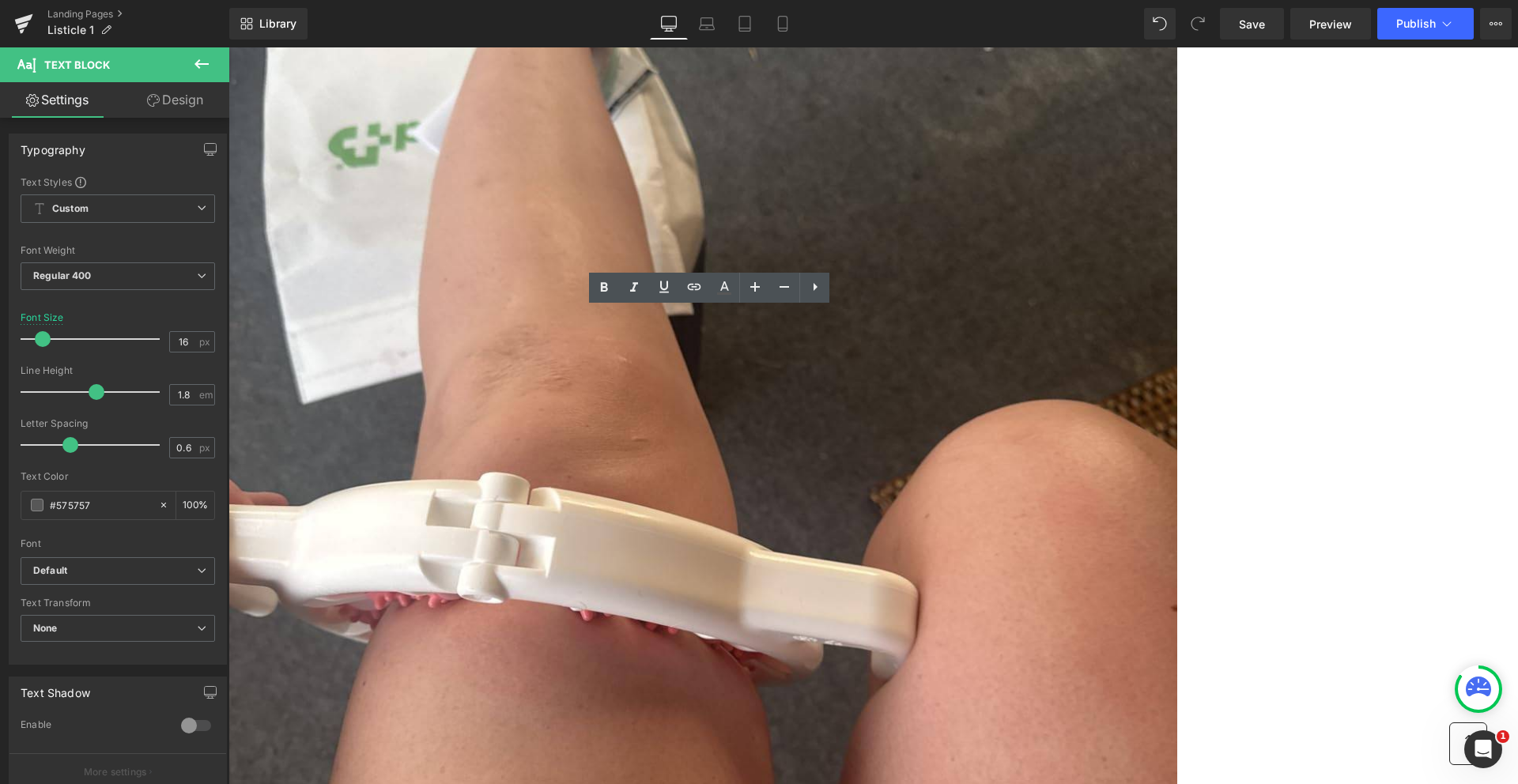
scroll to position [5512, 0]
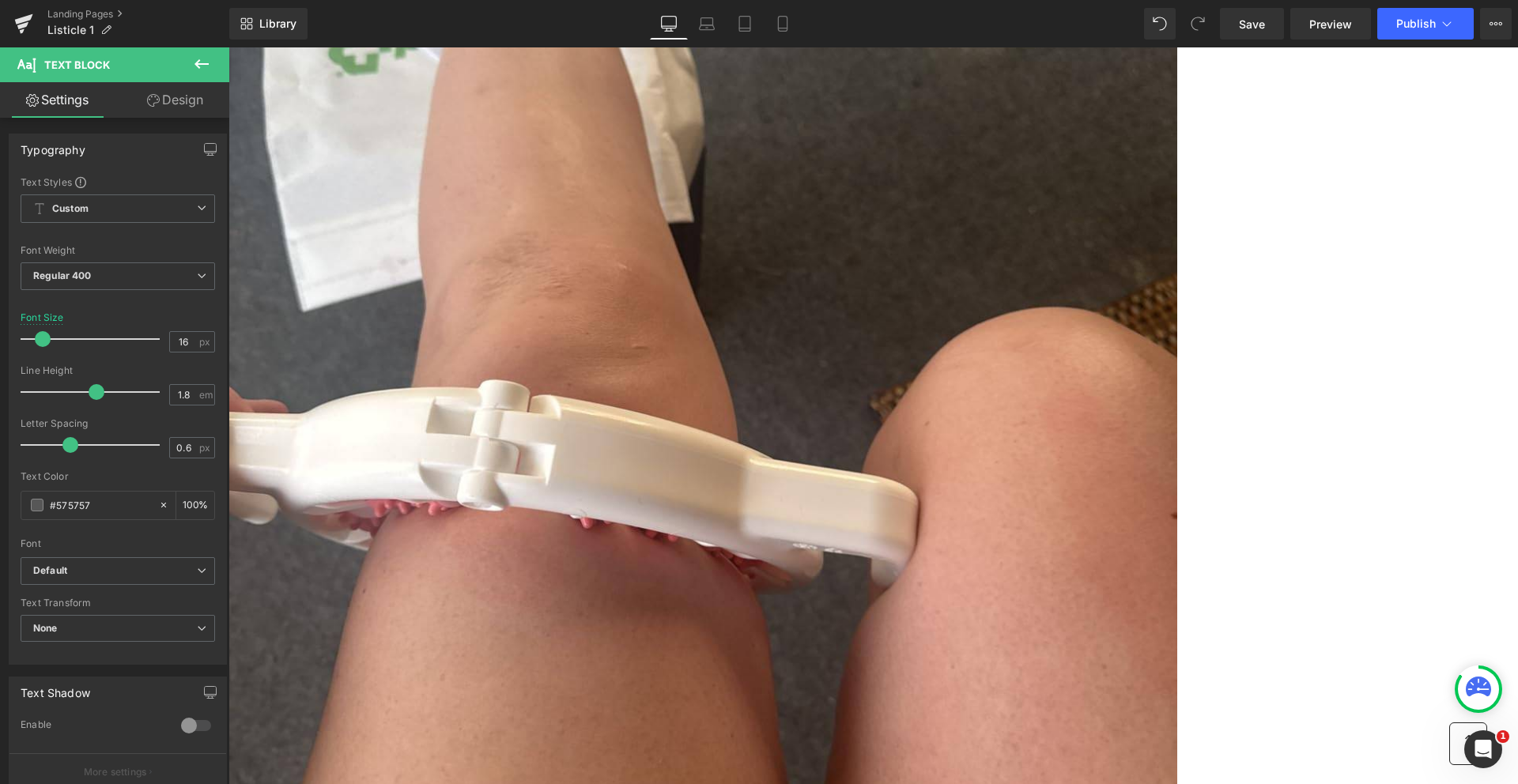
scroll to position [5701, 0]
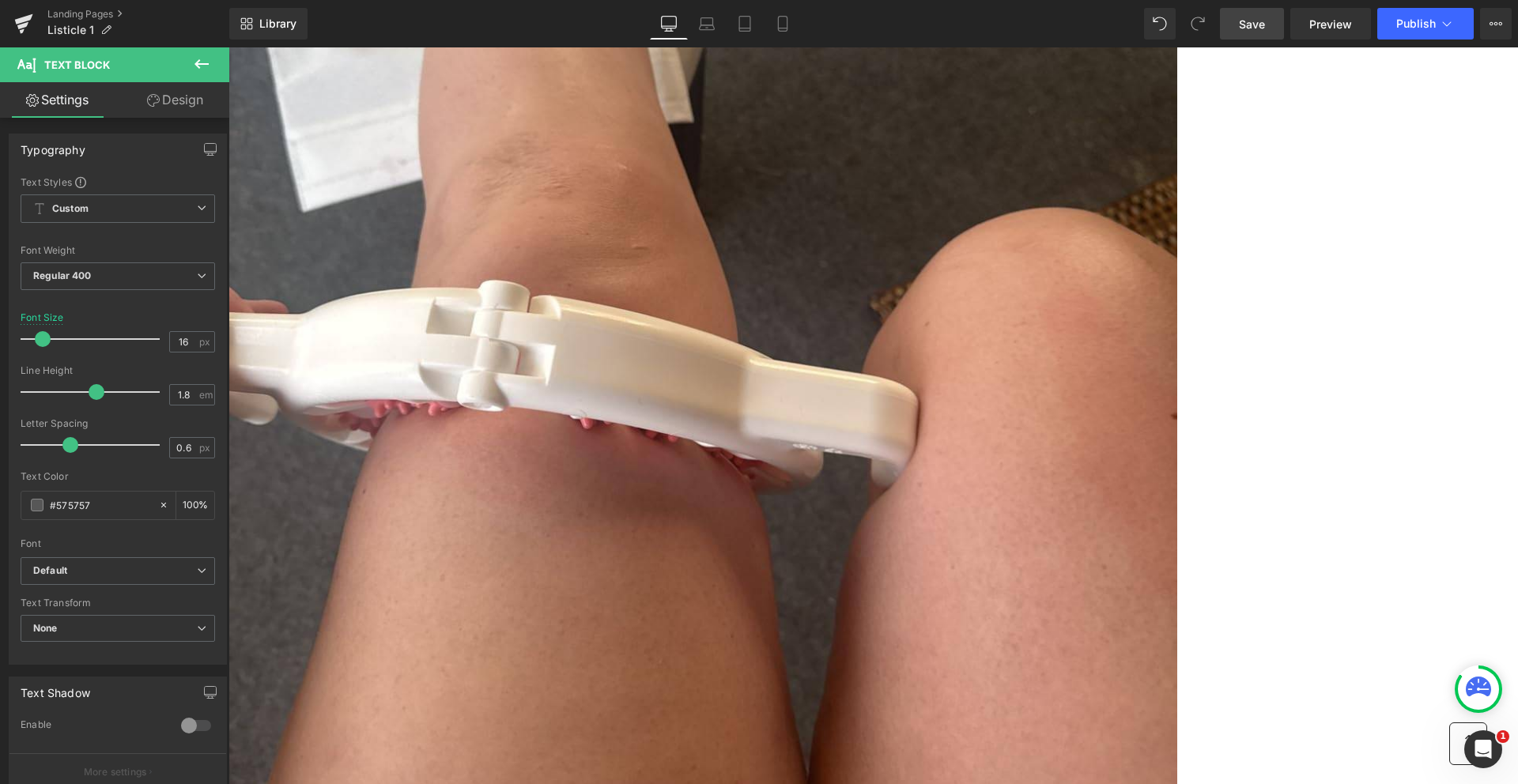
click at [1247, 16] on span "Save" at bounding box center [1252, 24] width 26 height 16
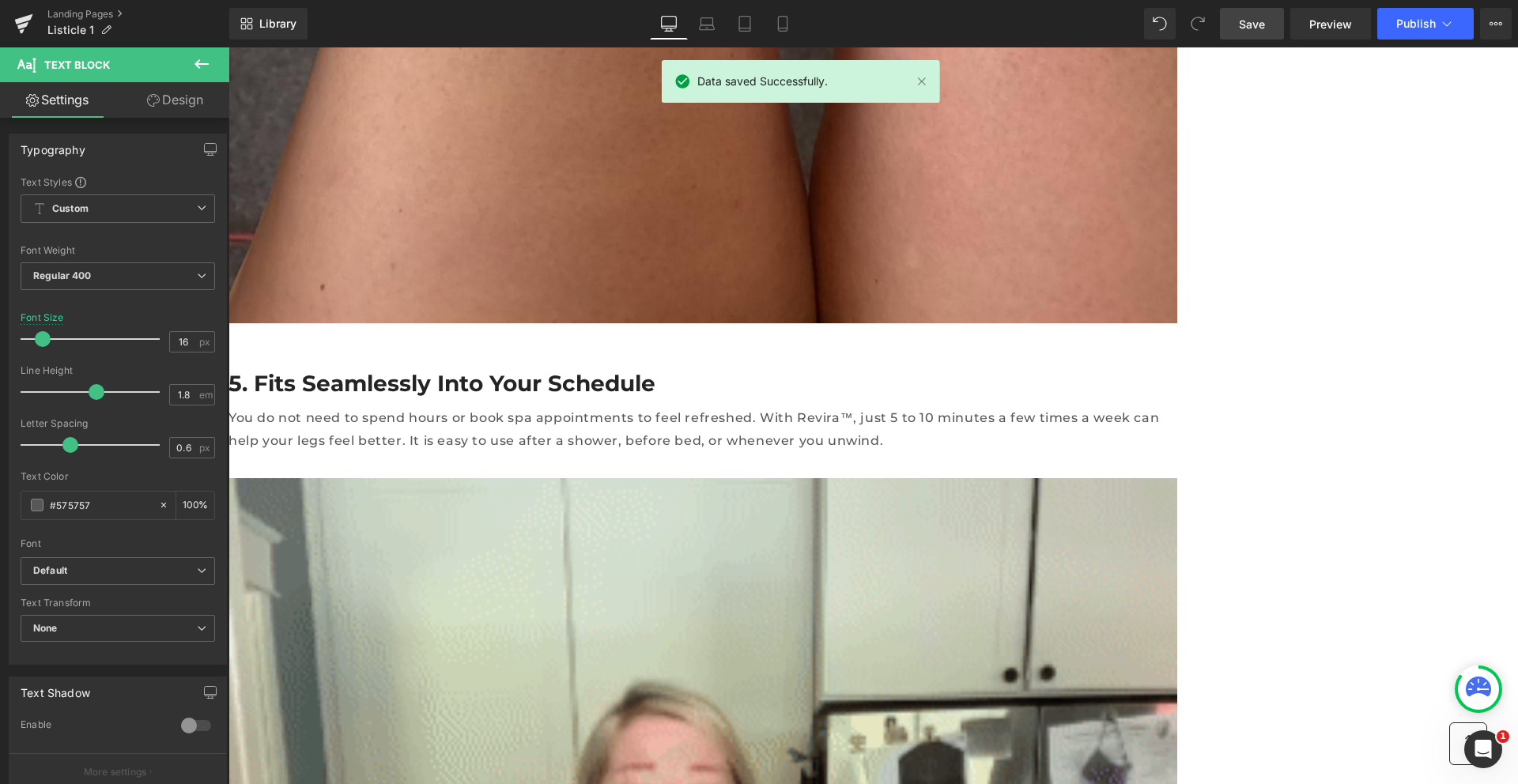
scroll to position [6270, 0]
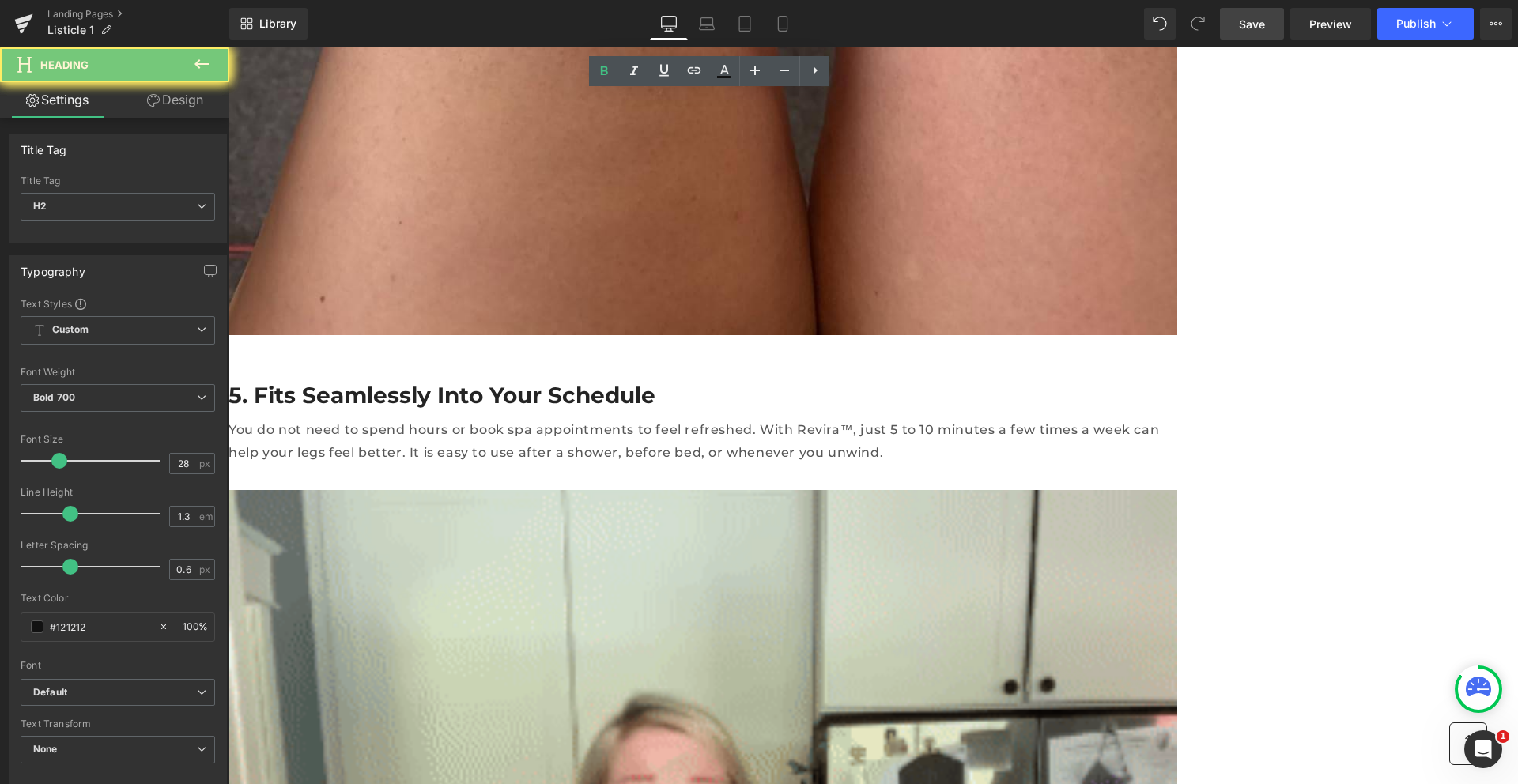
paste div
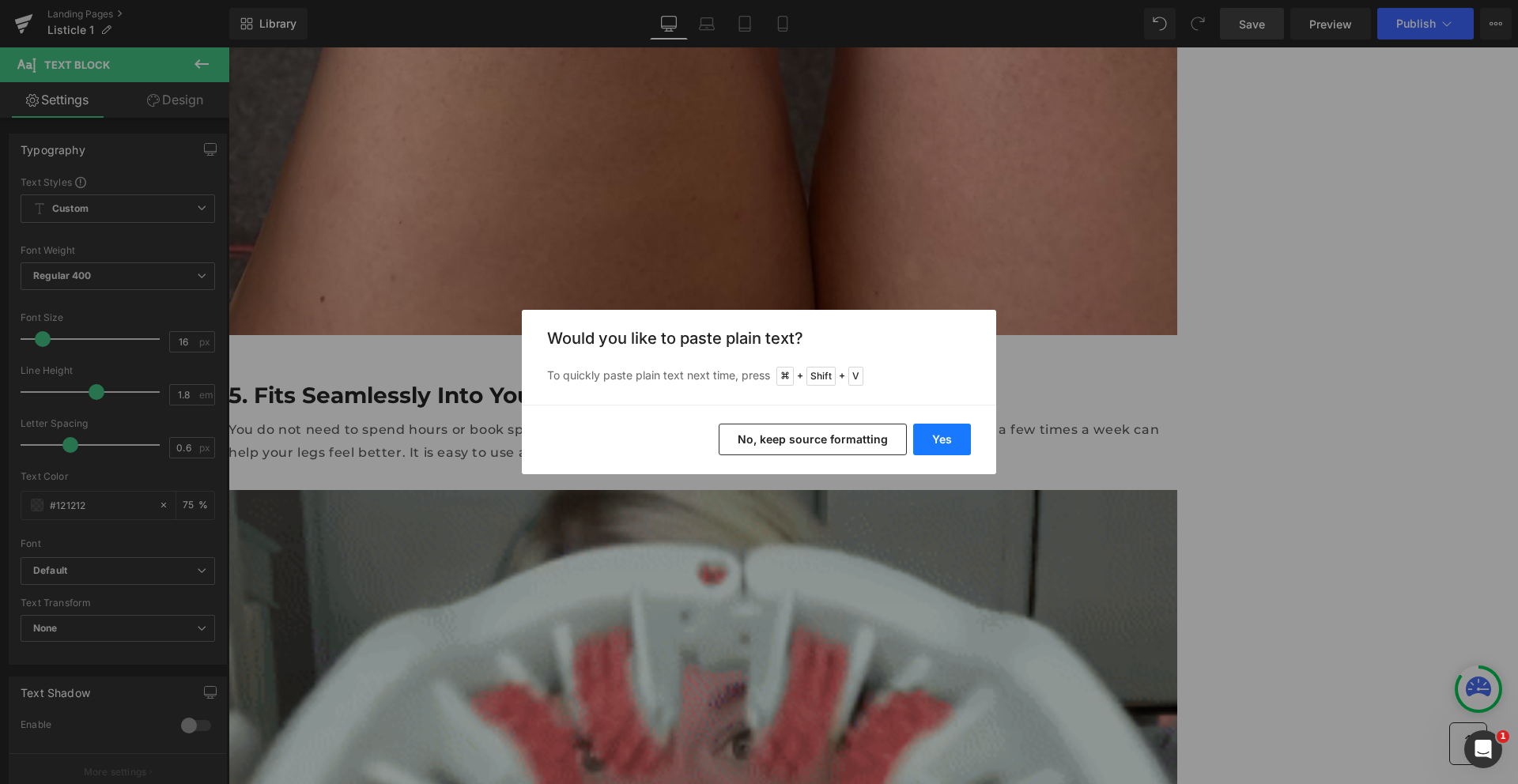
click at [951, 434] on button "Yes" at bounding box center [942, 440] width 58 height 31
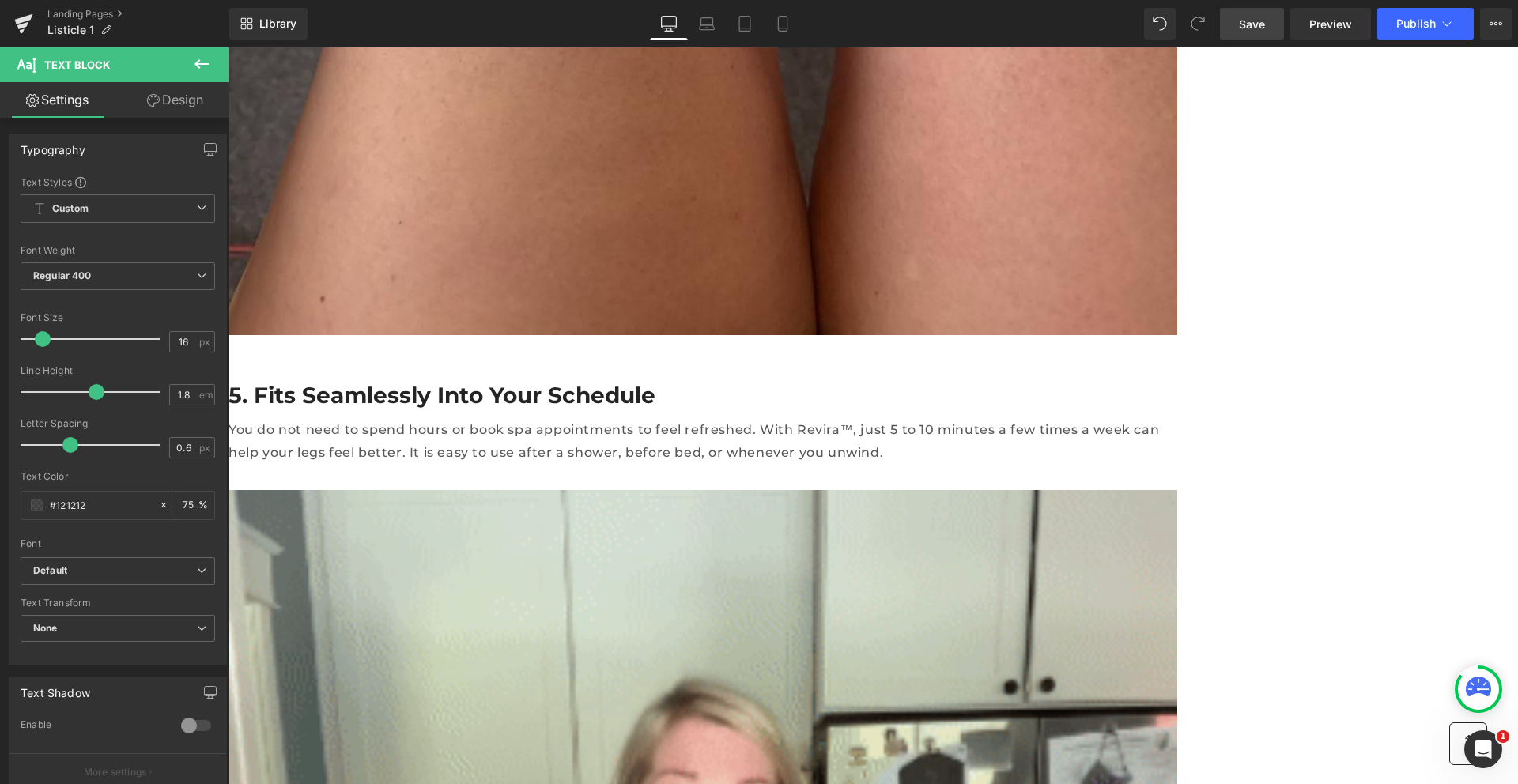
click at [1261, 18] on span "Save" at bounding box center [1252, 24] width 26 height 16
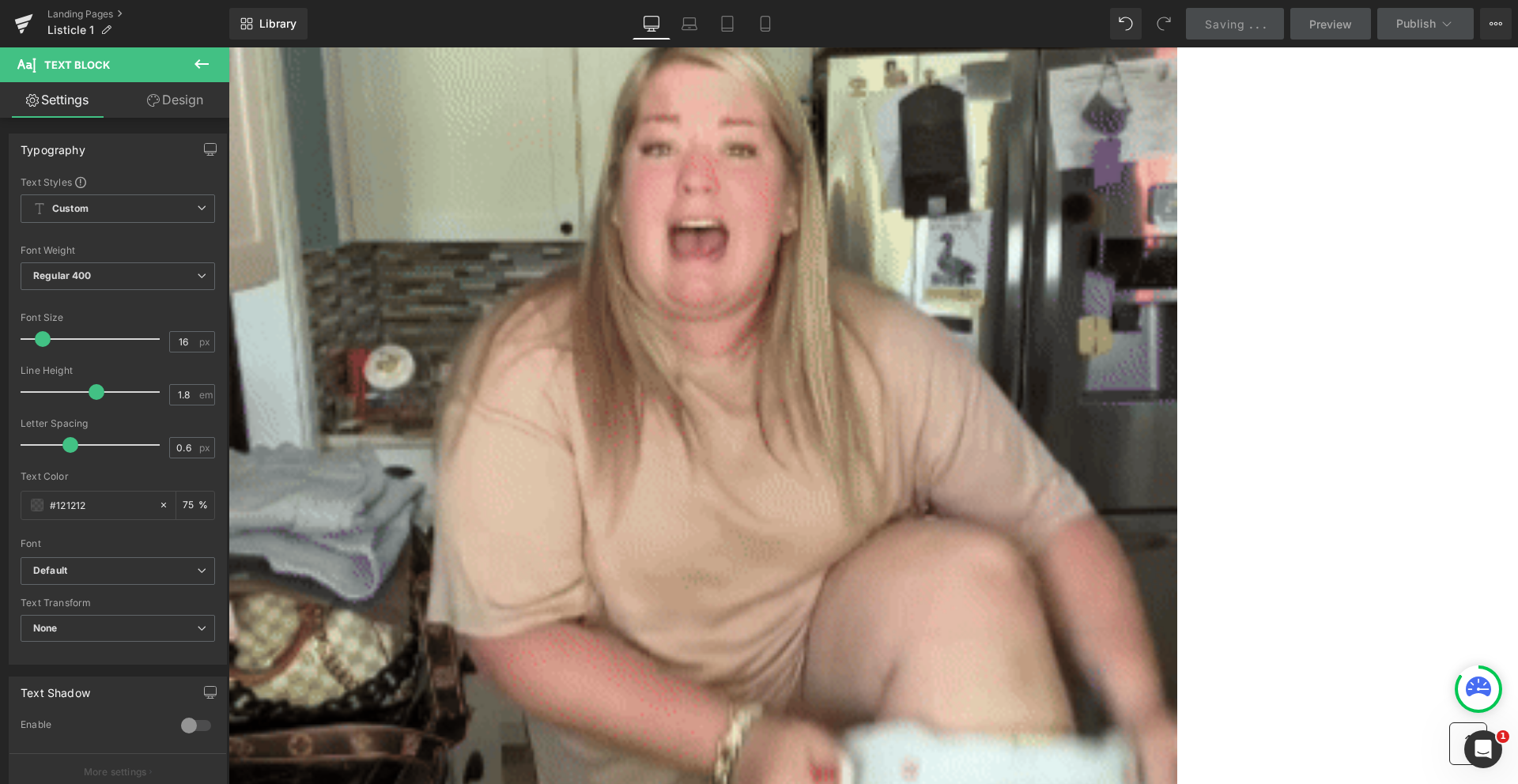
scroll to position [7032, 0]
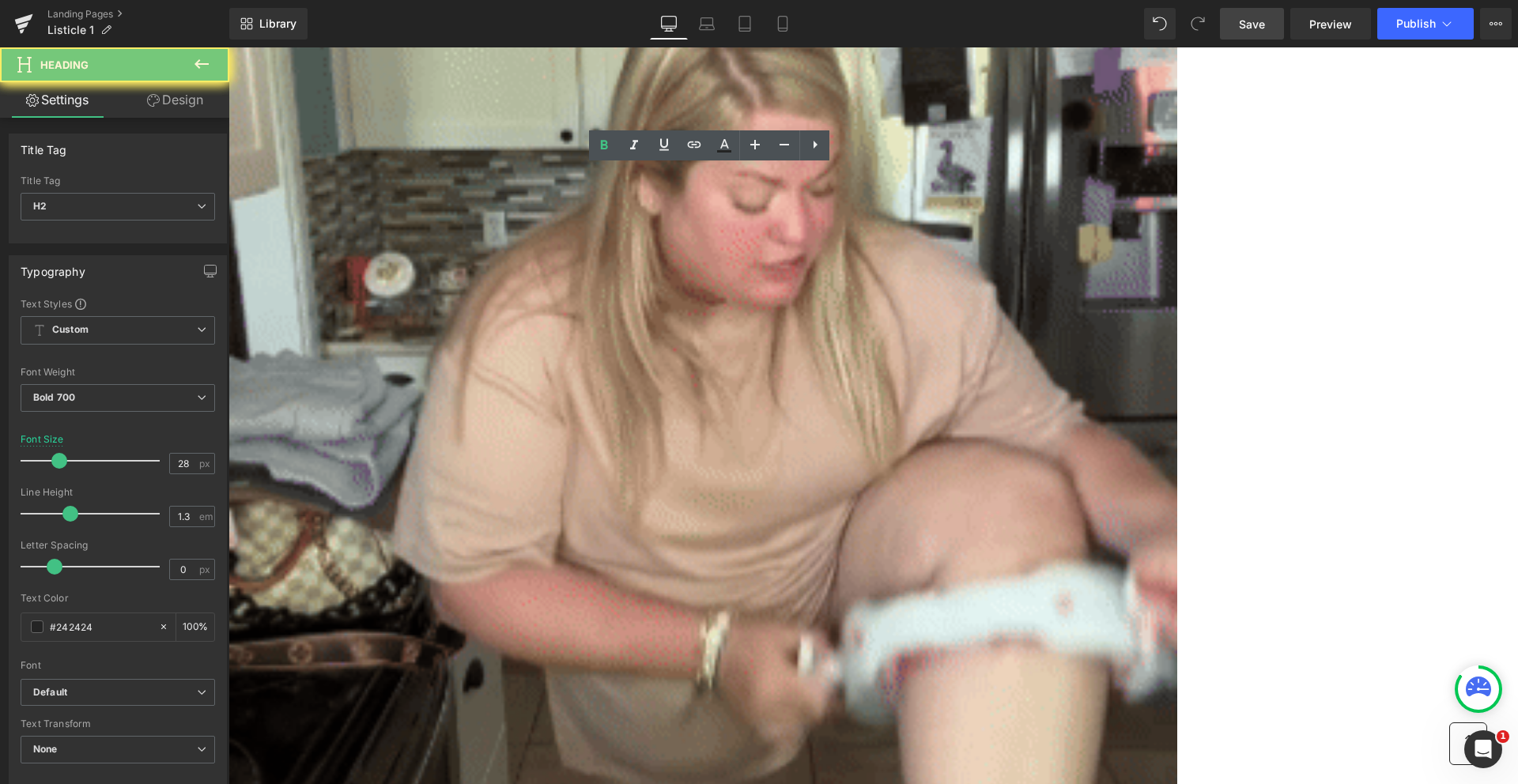
paste div
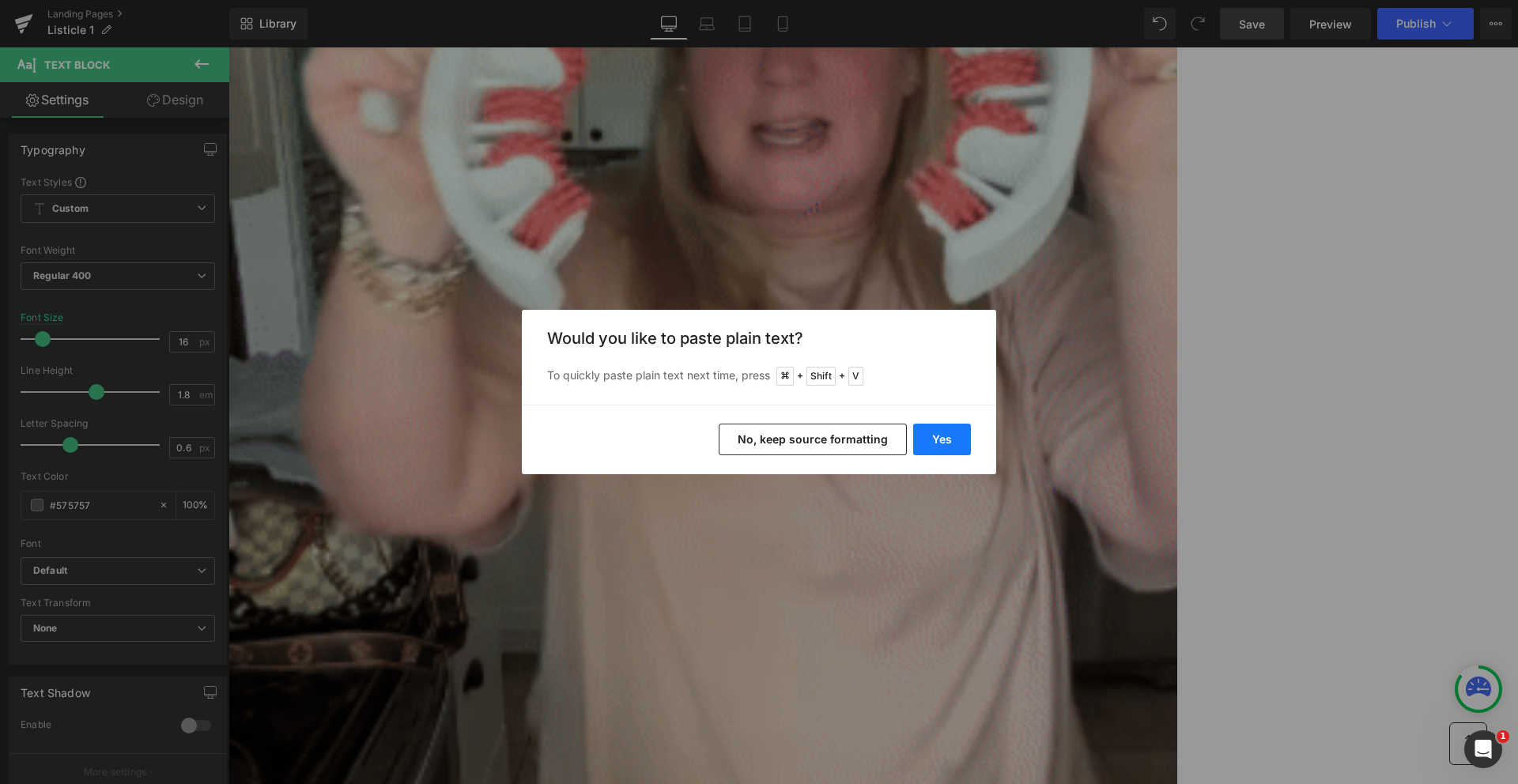
click at [943, 429] on button "Yes" at bounding box center [942, 440] width 58 height 31
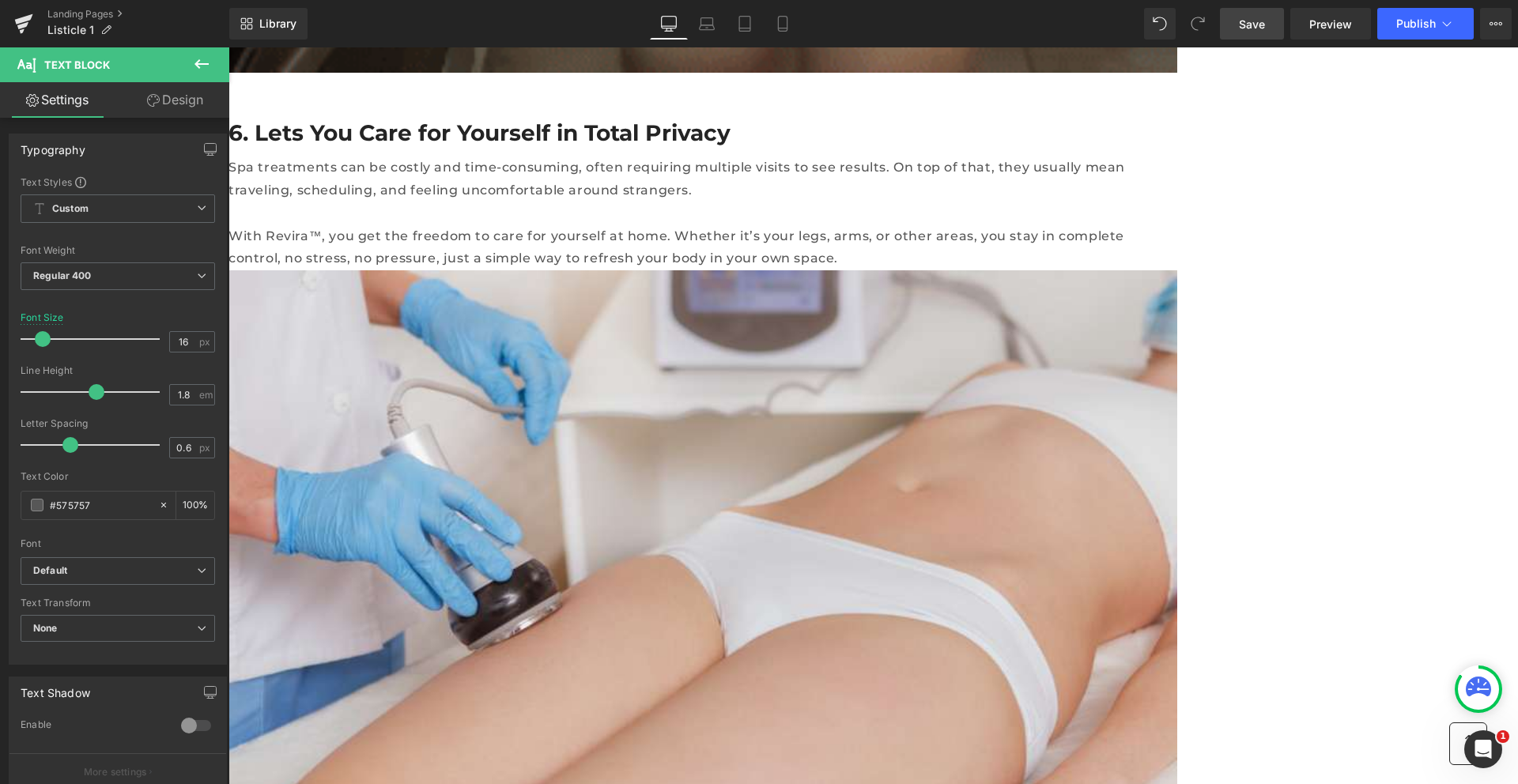
scroll to position [7959, 0]
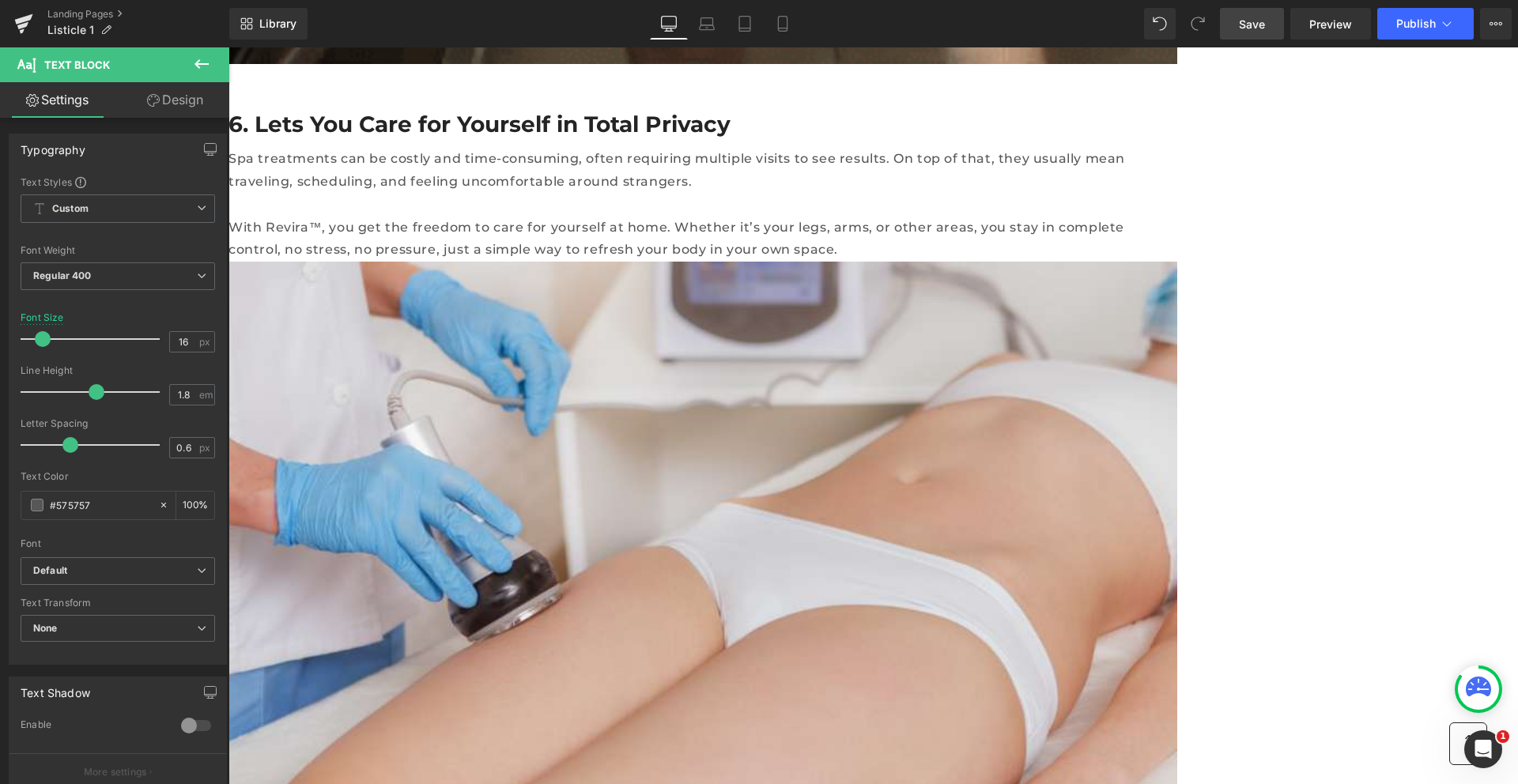
click at [1247, 21] on span "Save" at bounding box center [1252, 24] width 26 height 16
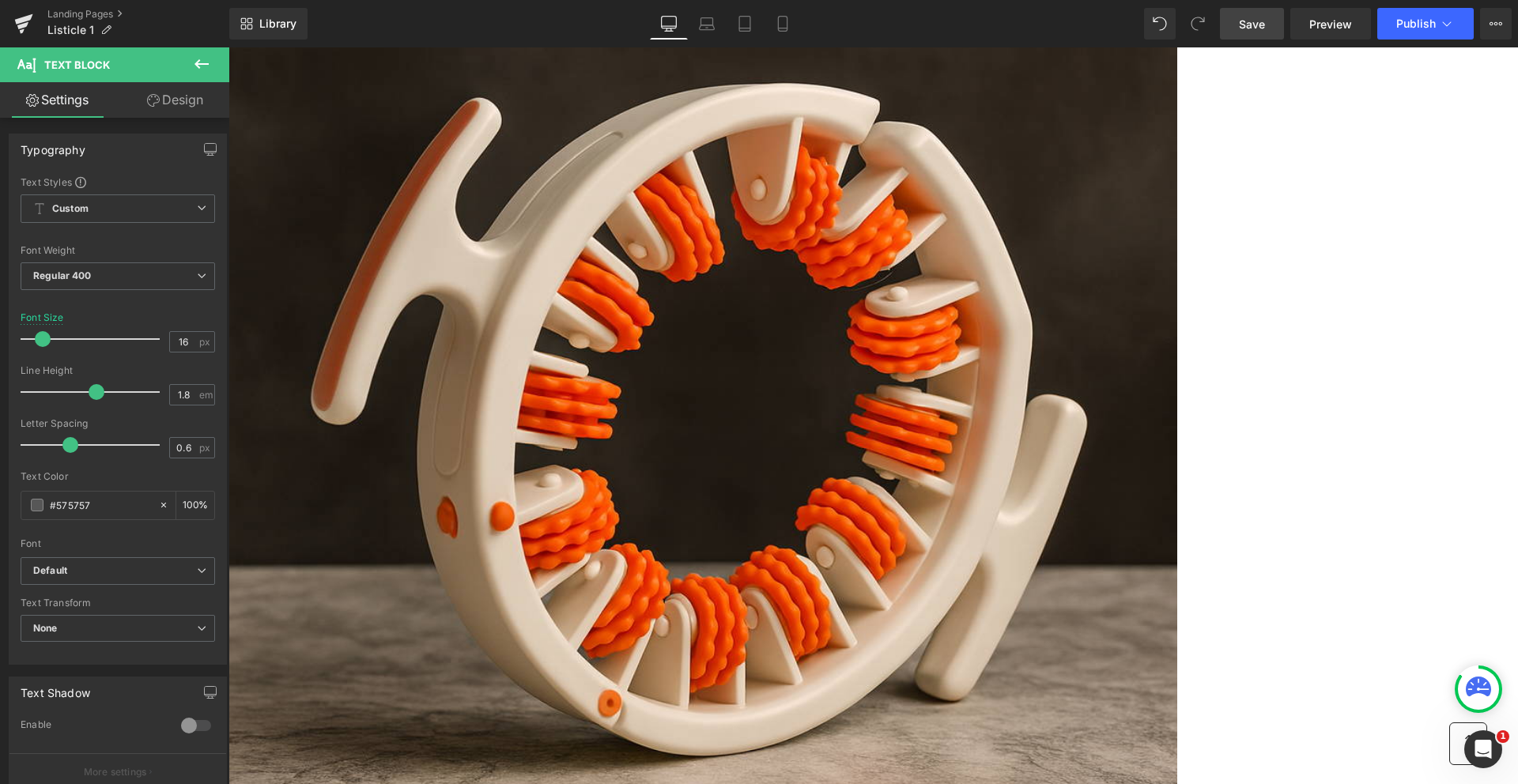
scroll to position [0, 0]
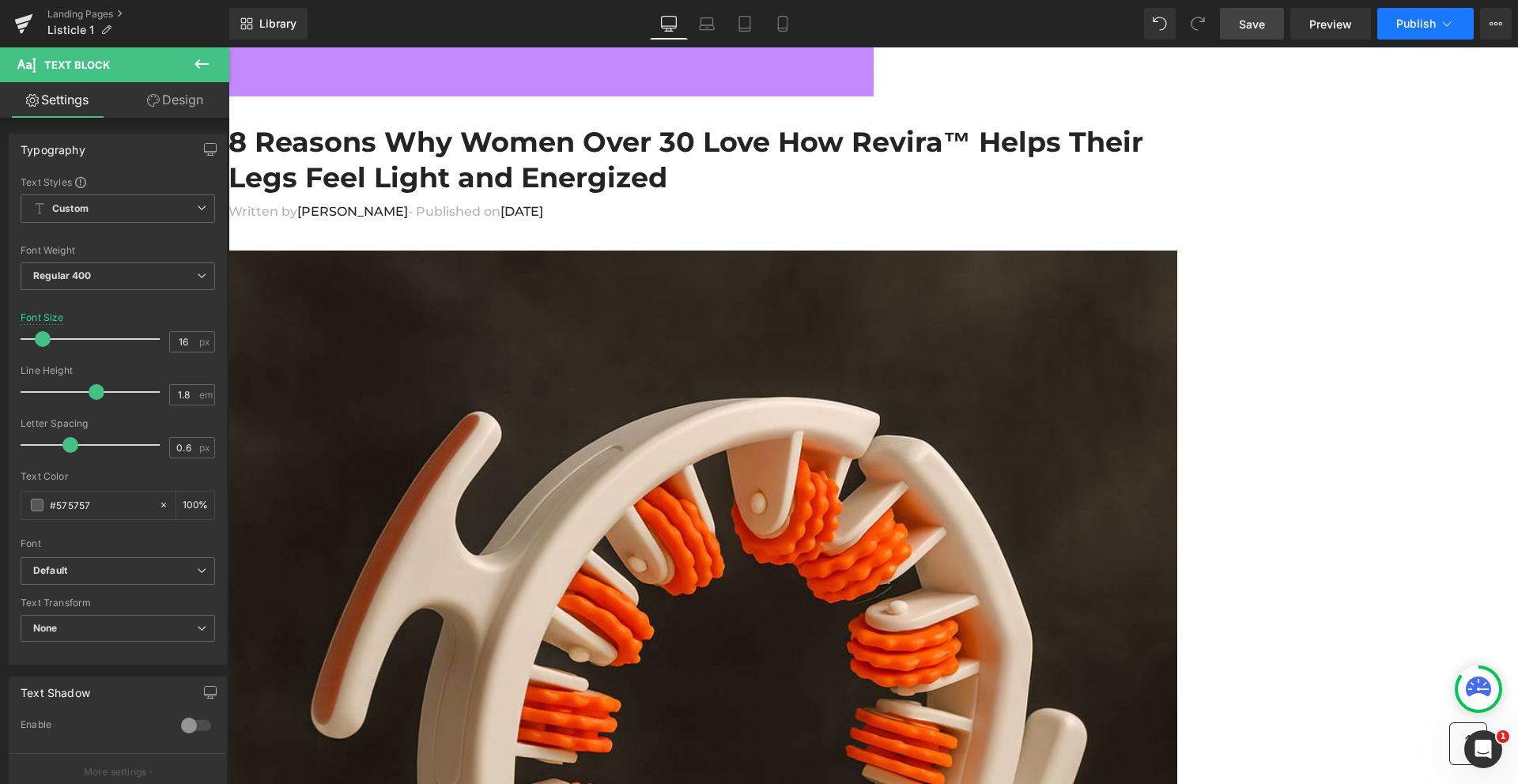
click at [1441, 24] on icon at bounding box center [1446, 23] width 16 height 16
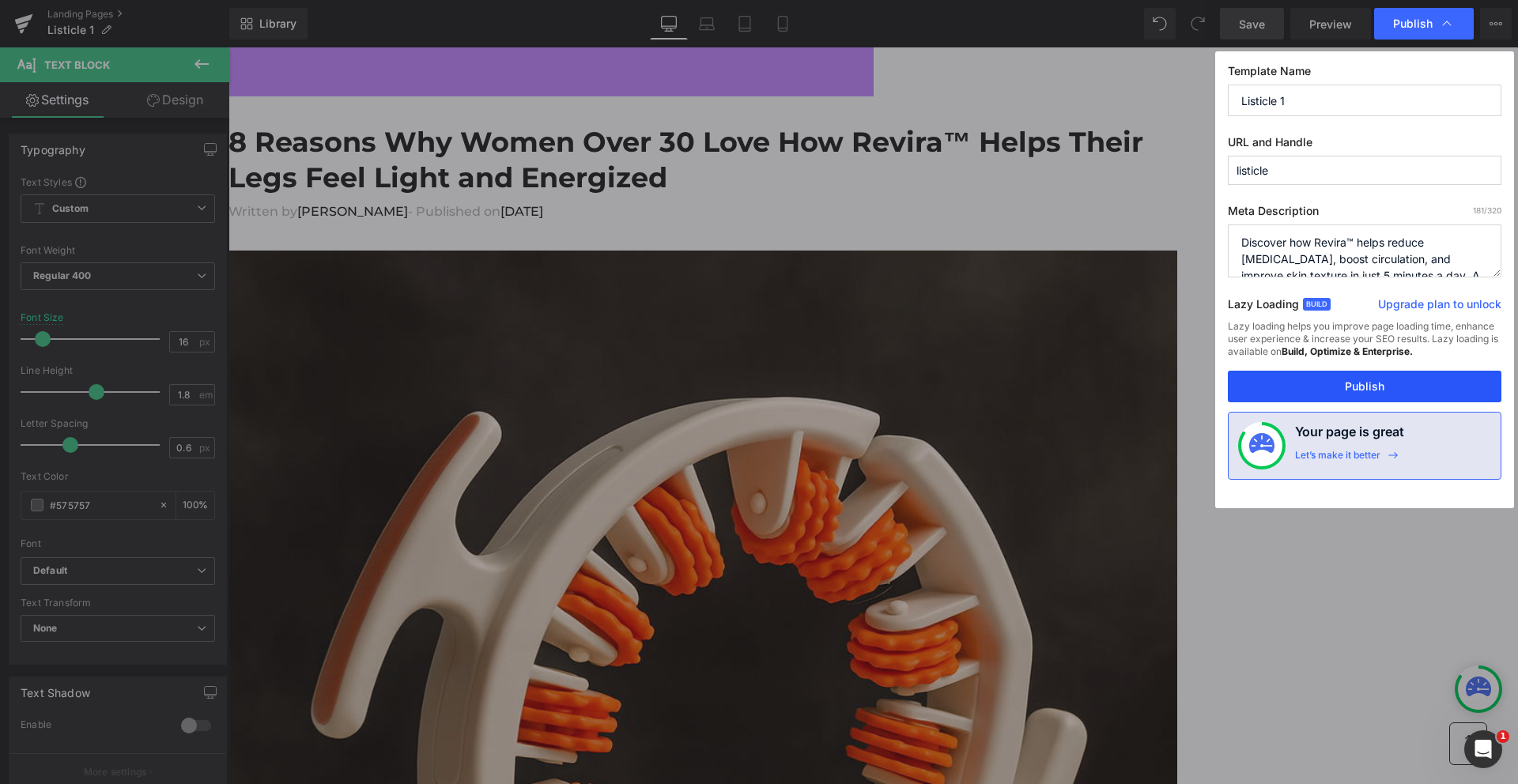
drag, startPoint x: 1361, startPoint y: 377, endPoint x: 511, endPoint y: 2, distance: 929.0
click at [1361, 377] on button "Publish" at bounding box center [1365, 386] width 273 height 31
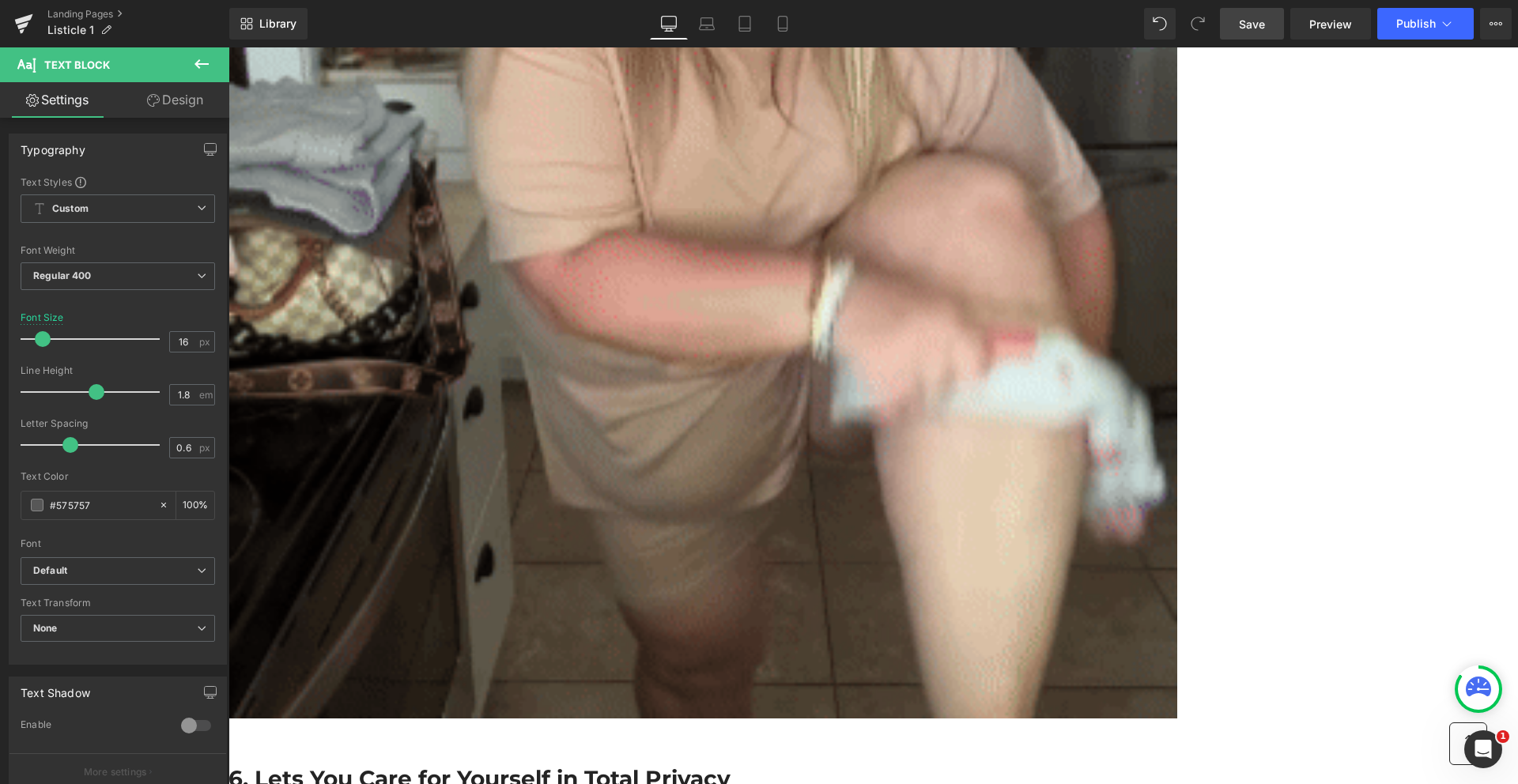
scroll to position [7180, 0]
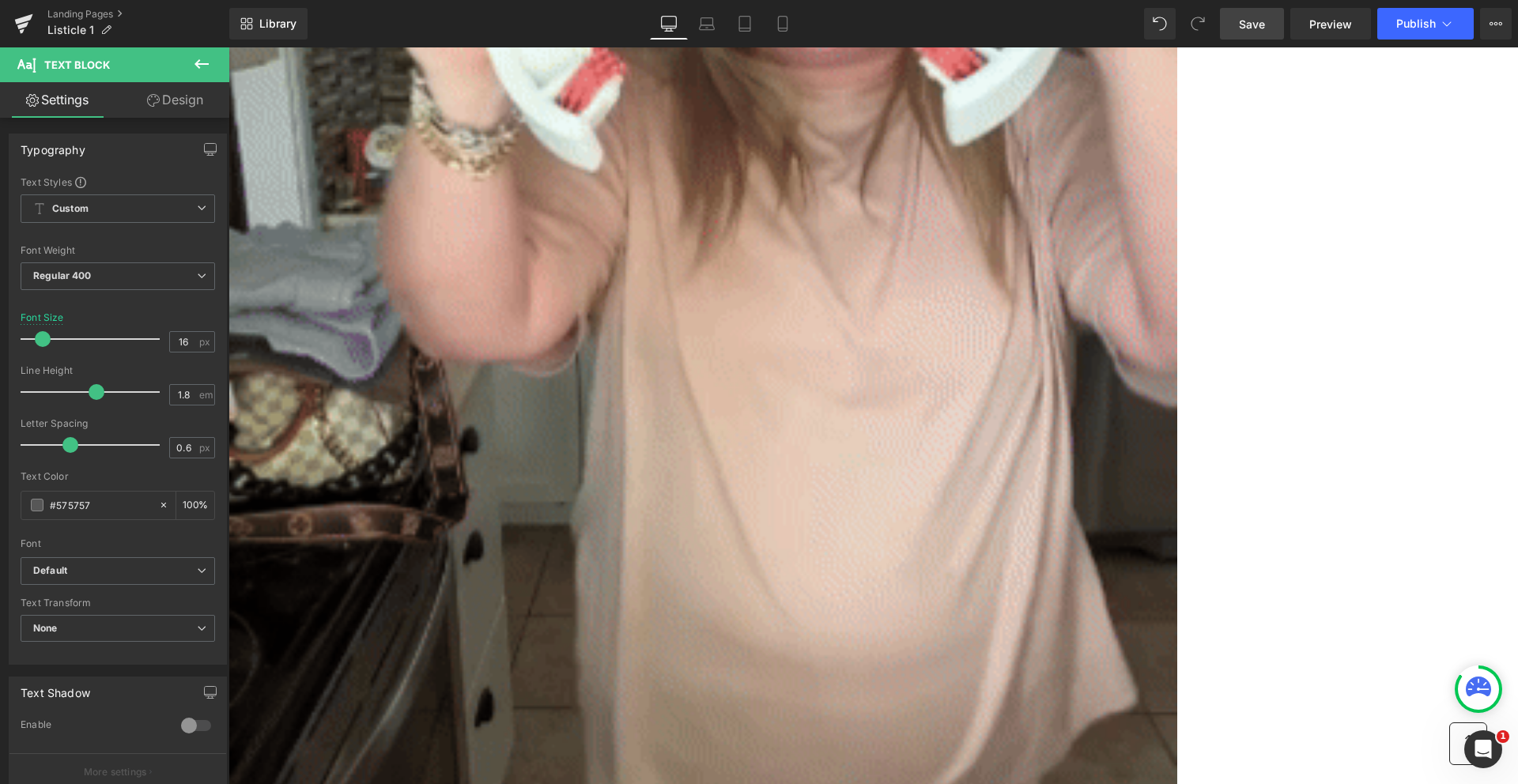
click at [228, 48] on icon at bounding box center [228, 48] width 0 height 0
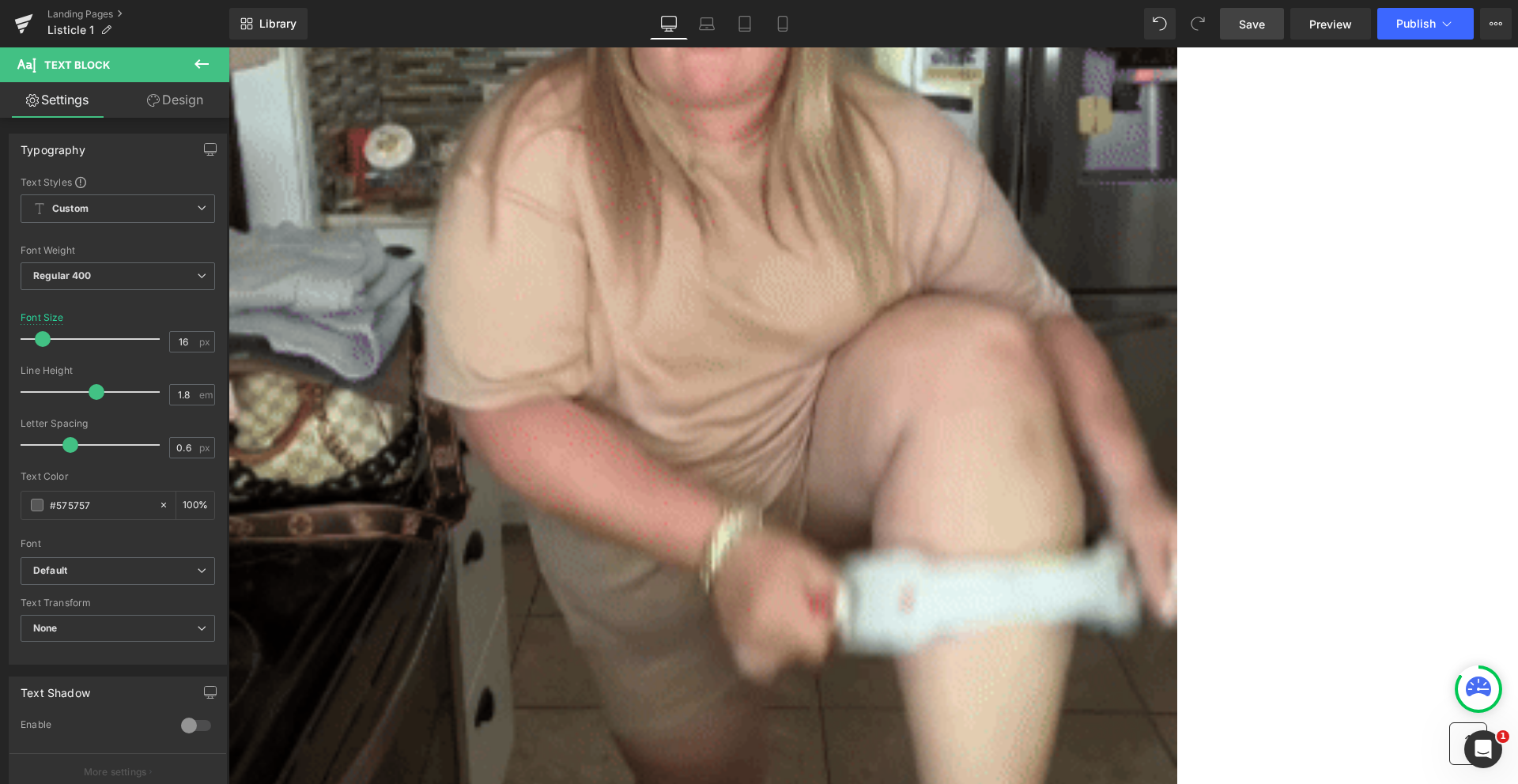
click at [228, 48] on icon at bounding box center [228, 48] width 0 height 0
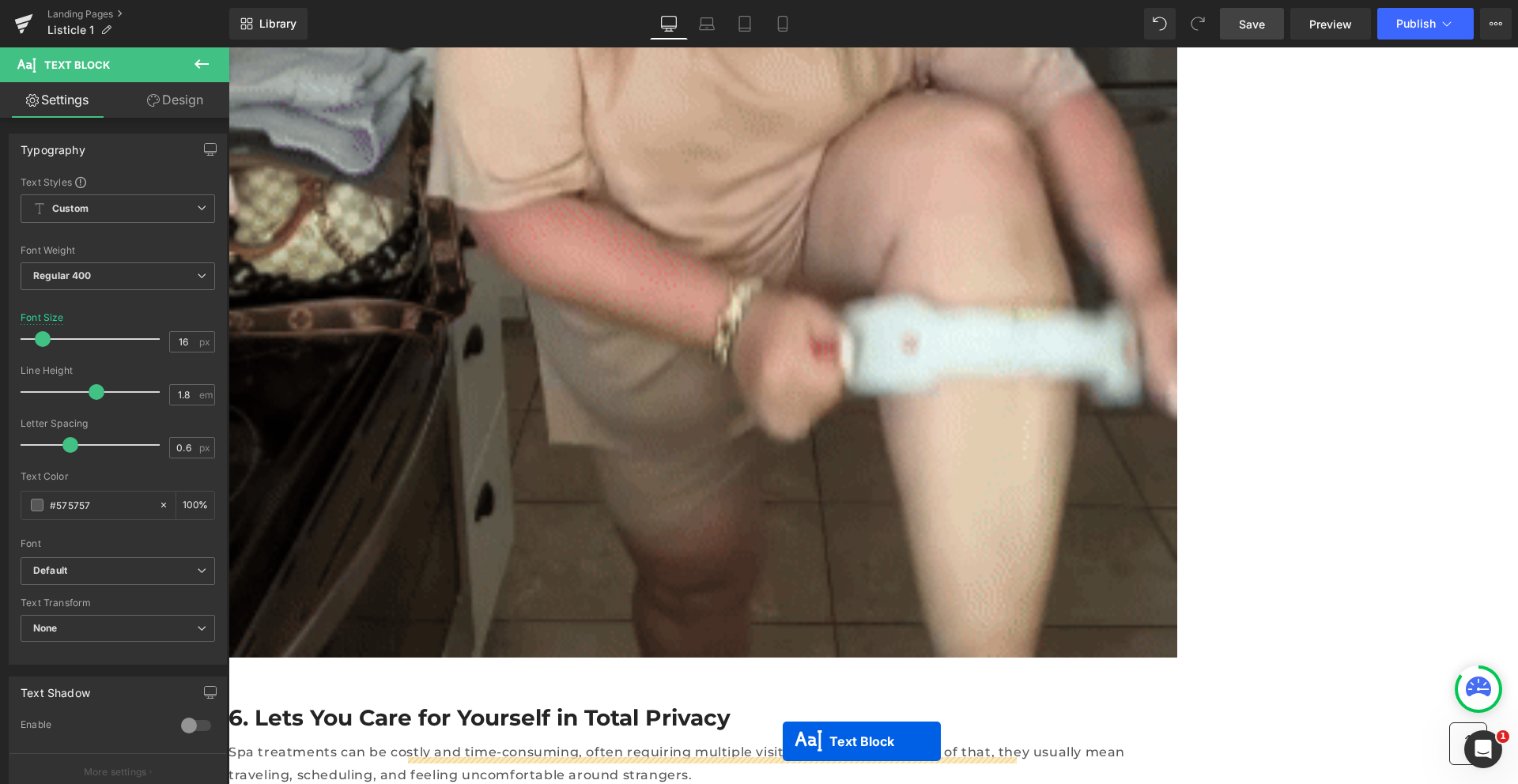
scroll to position [7450, 0]
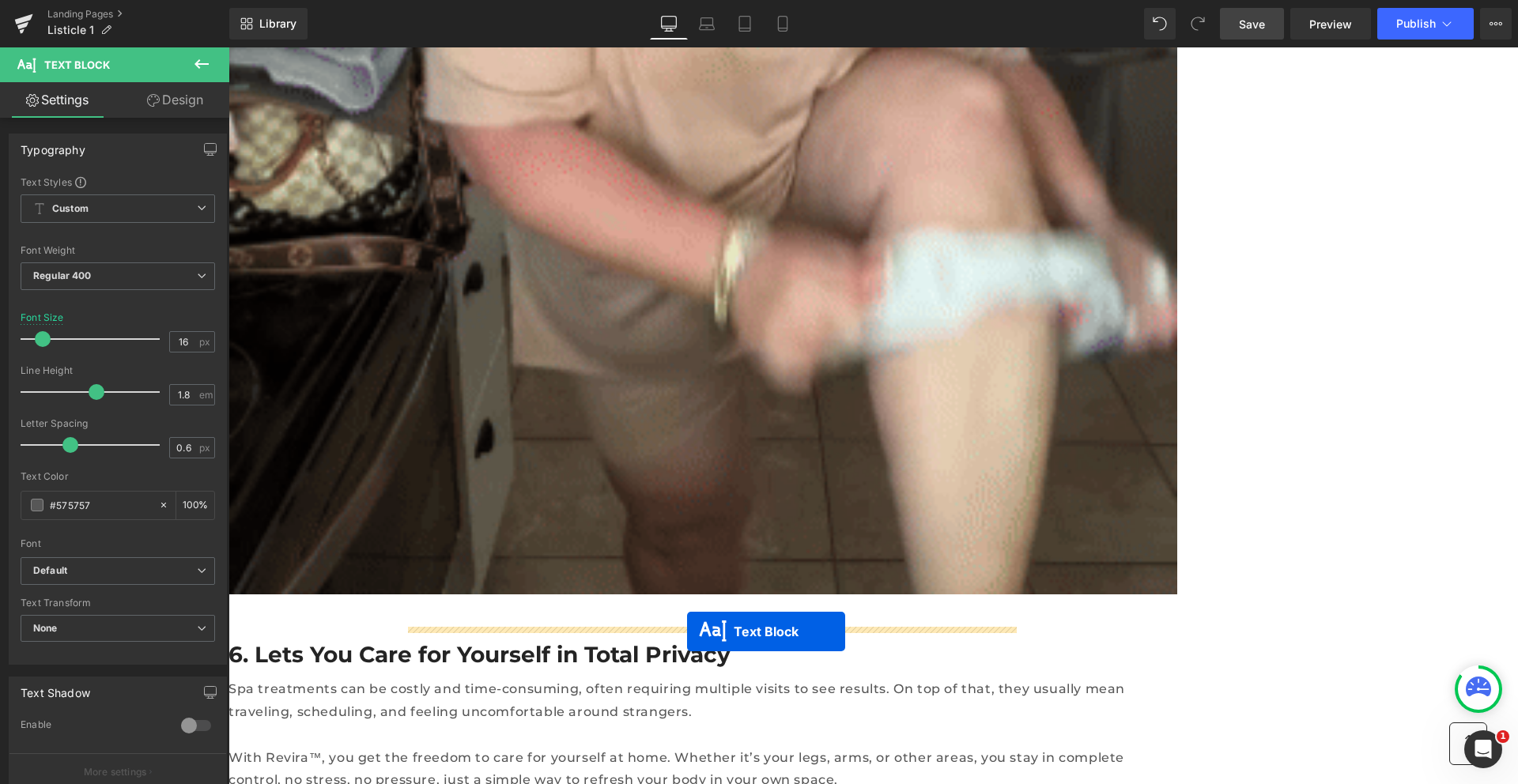
drag, startPoint x: 668, startPoint y: 233, endPoint x: 687, endPoint y: 632, distance: 399.5
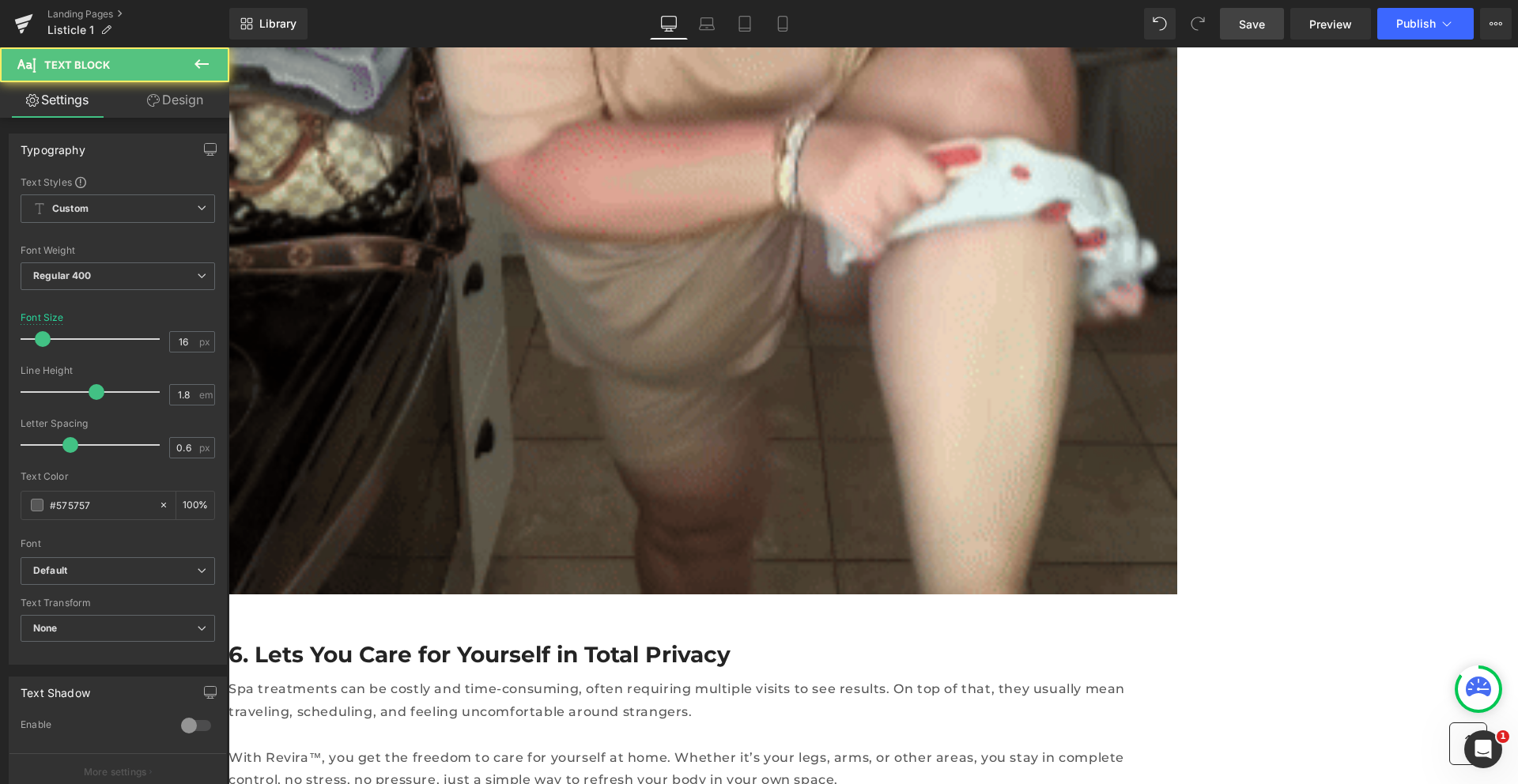
scroll to position [7410, 0]
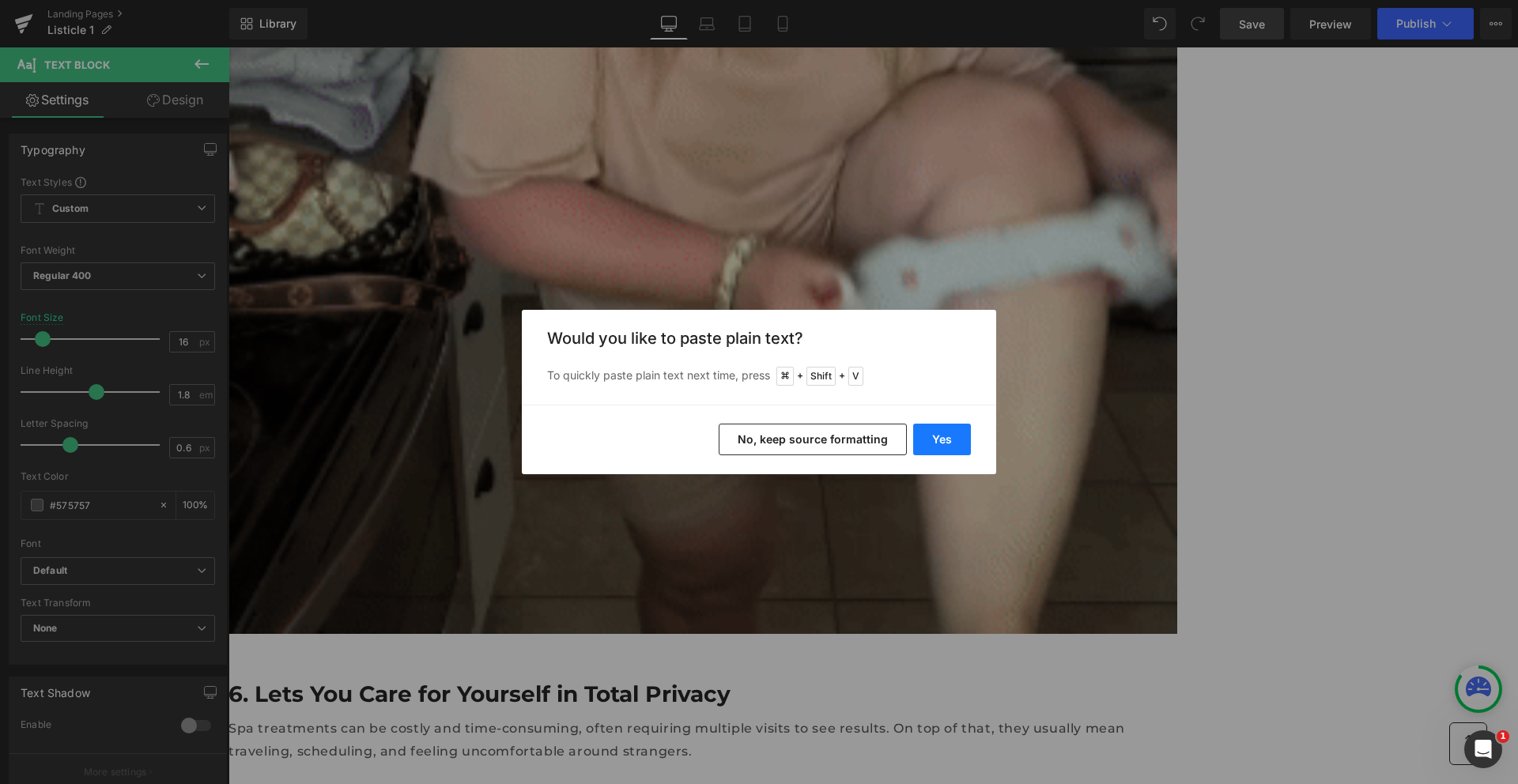
click at [941, 437] on button "Yes" at bounding box center [942, 440] width 58 height 31
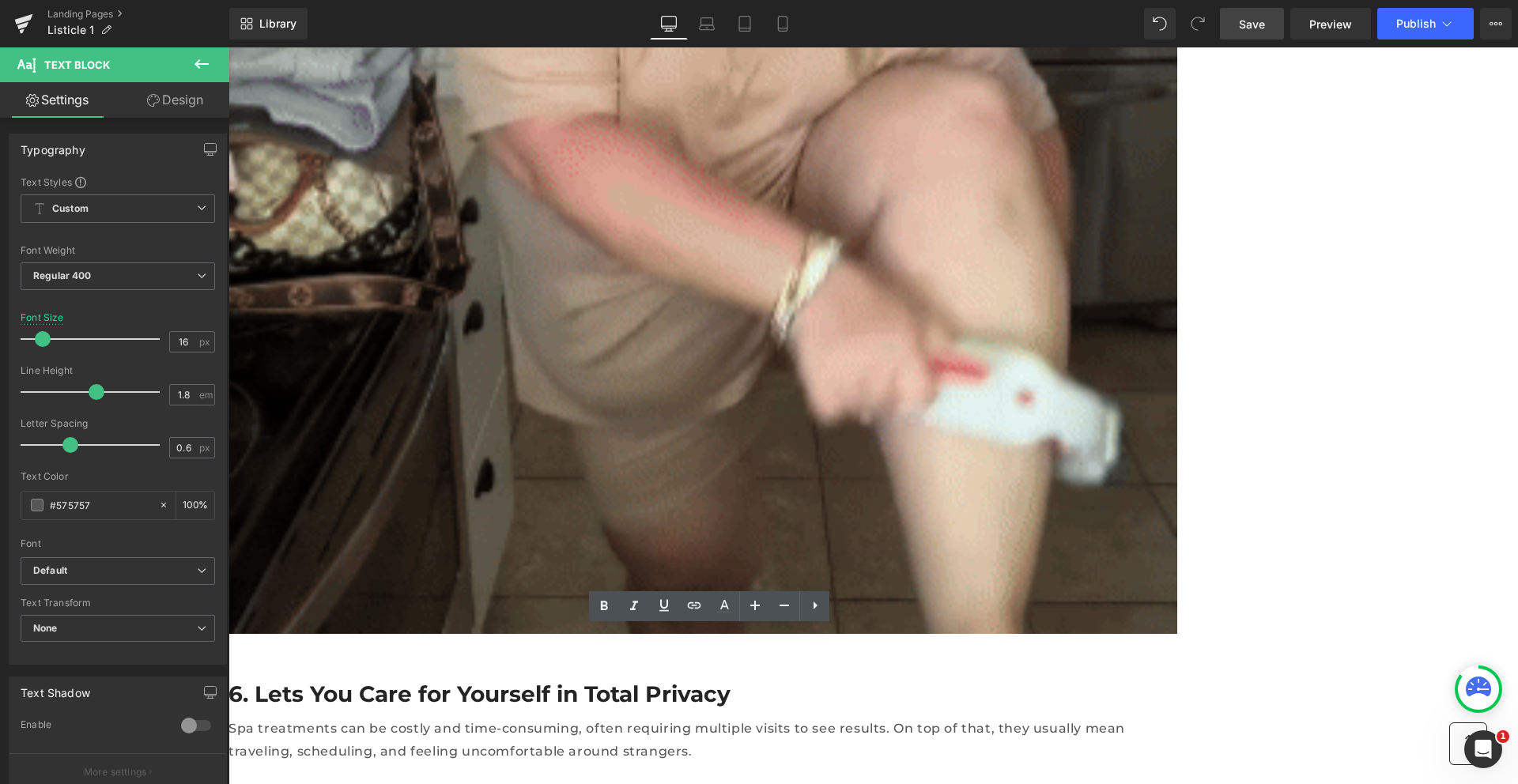
drag, startPoint x: 1264, startPoint y: 36, endPoint x: 697, endPoint y: 195, distance: 588.9
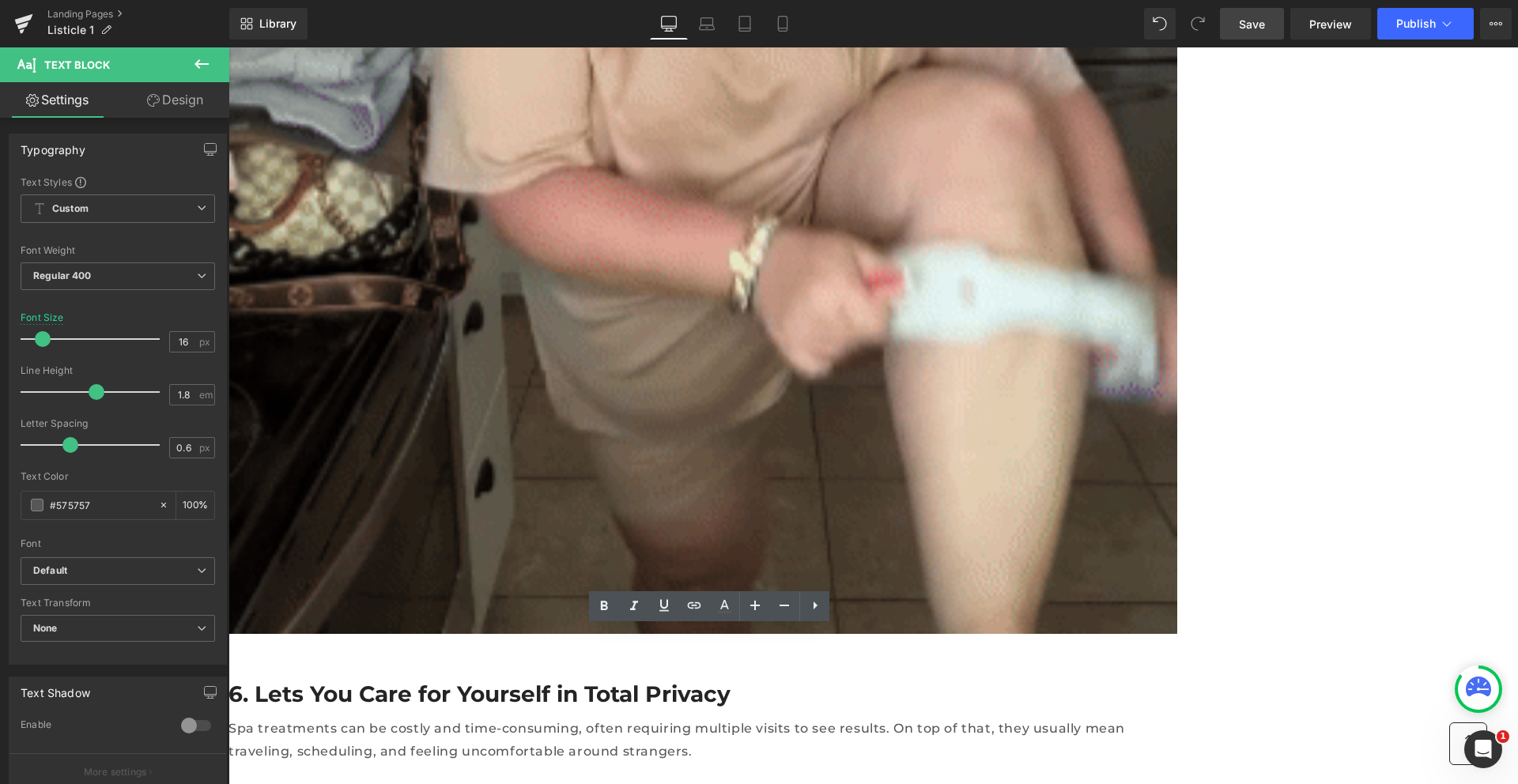
click at [1264, 36] on link "Save" at bounding box center [1252, 24] width 64 height 31
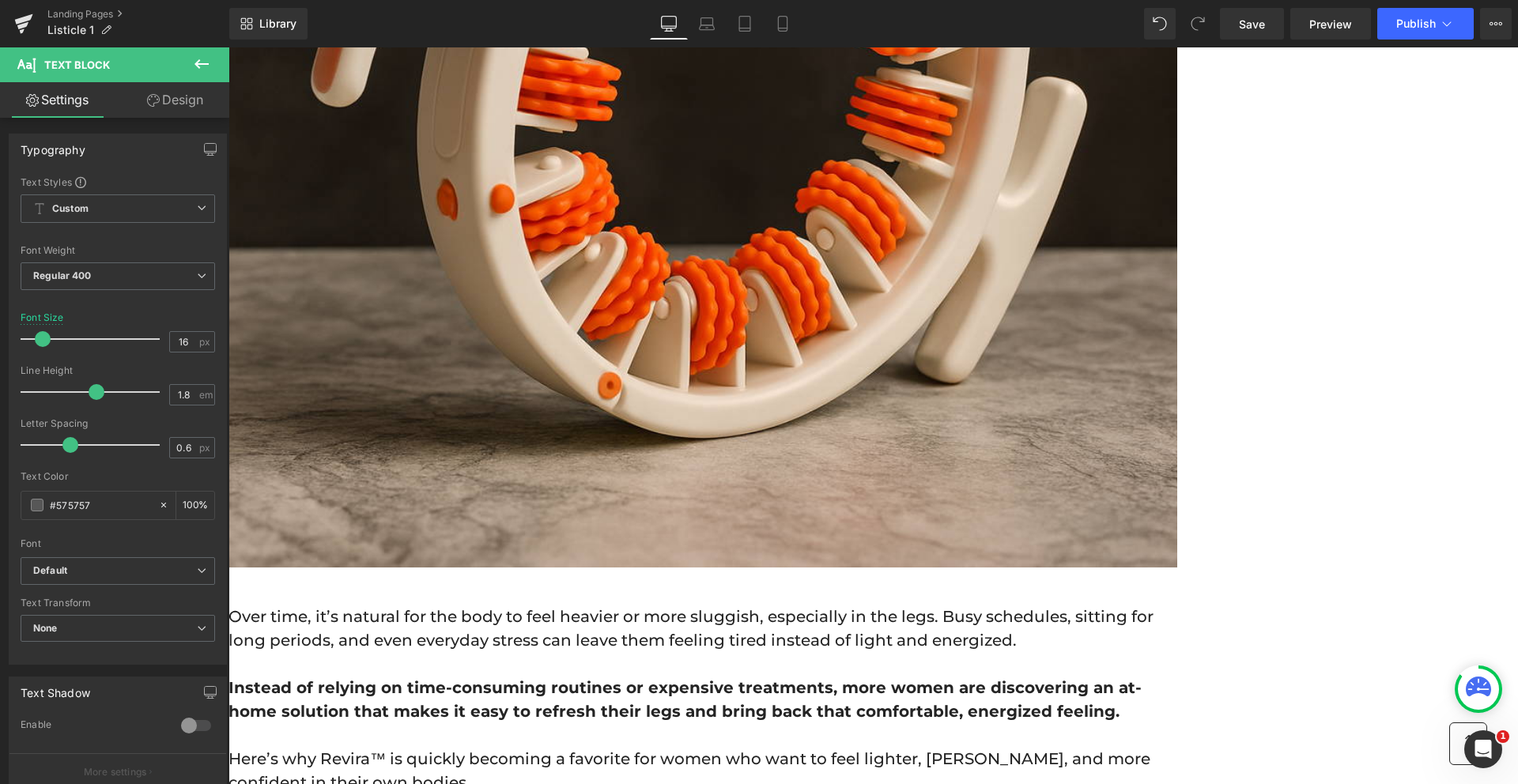
scroll to position [0, 0]
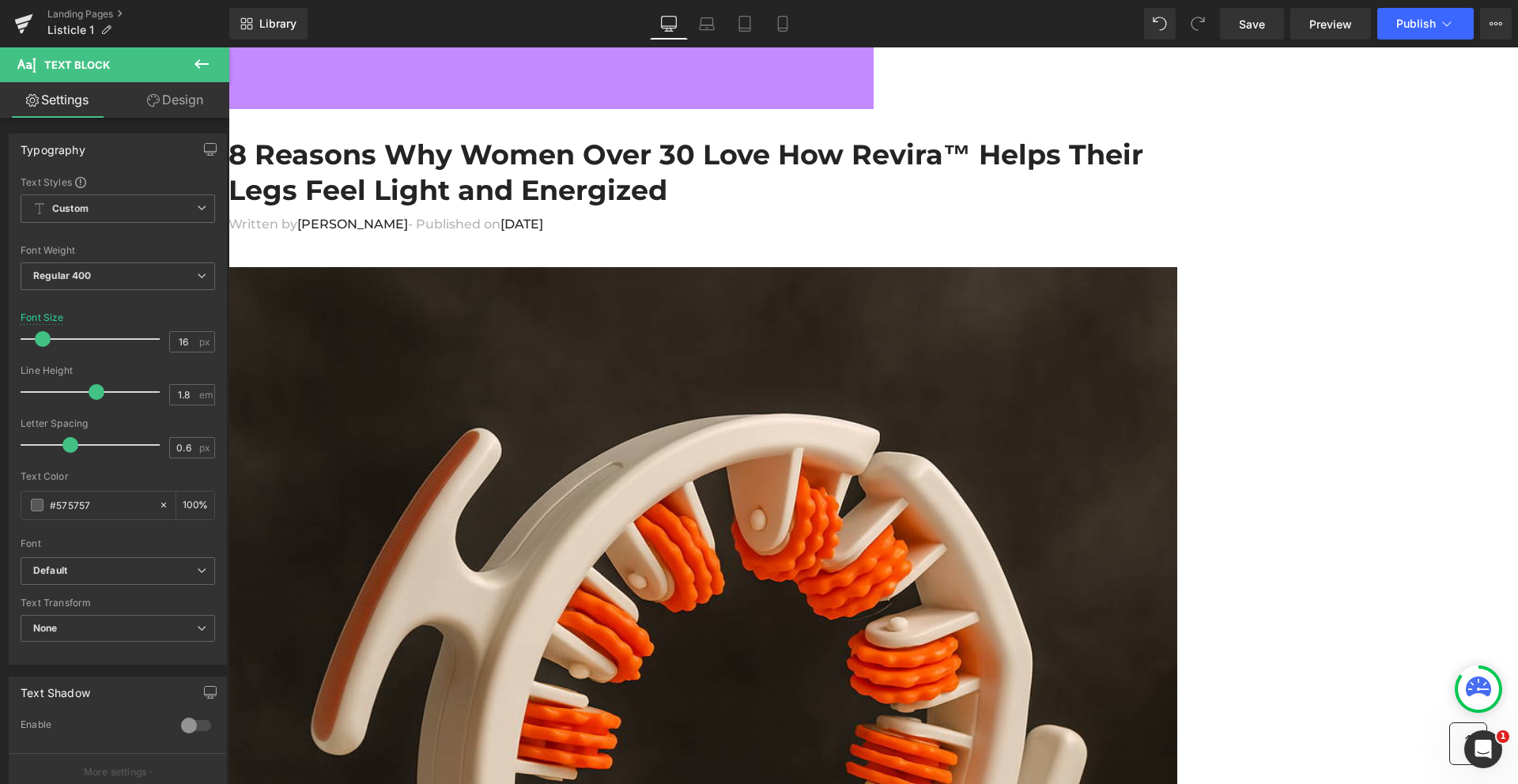
click at [228, 48] on span at bounding box center [228, 48] width 0 height 0
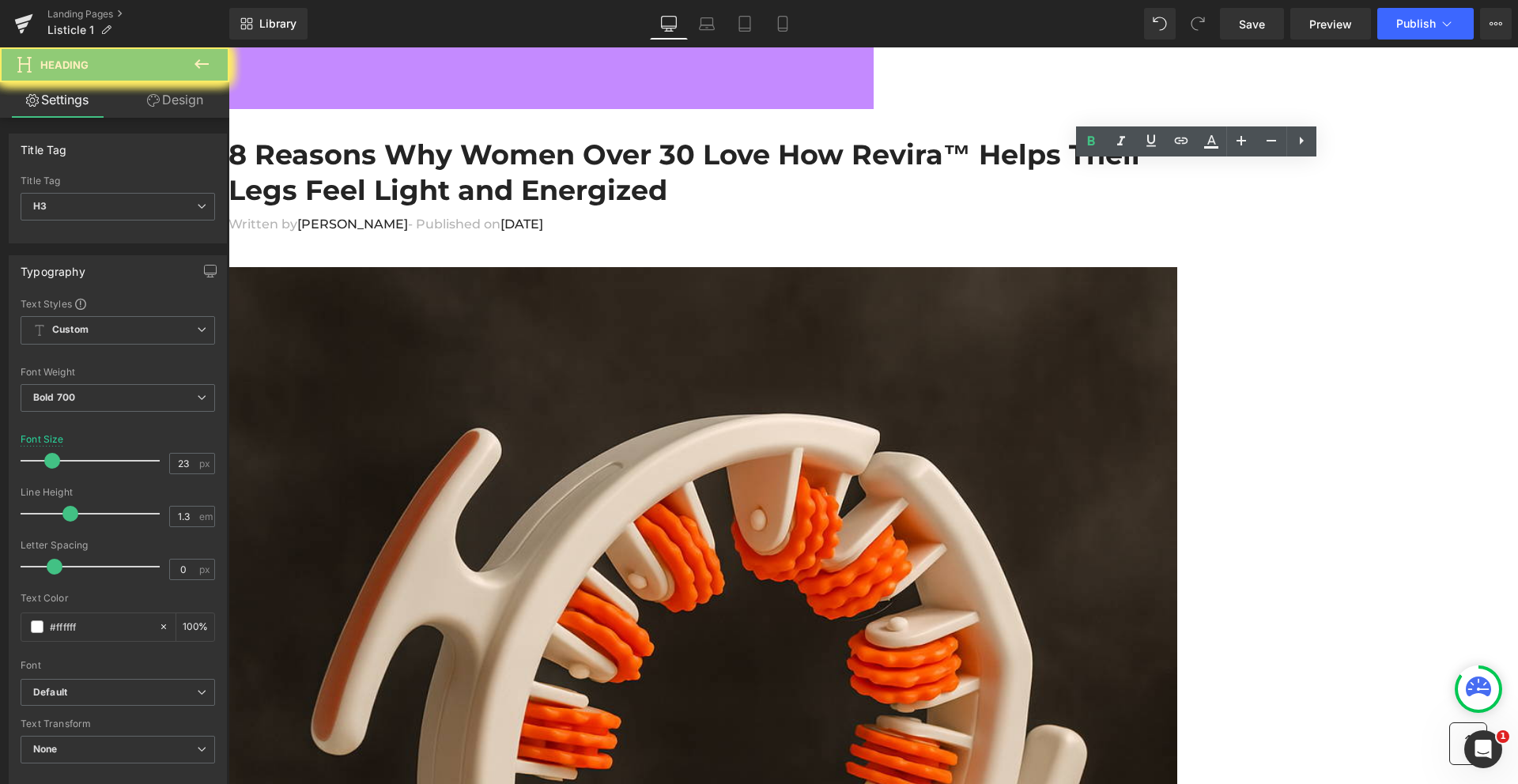
paste div
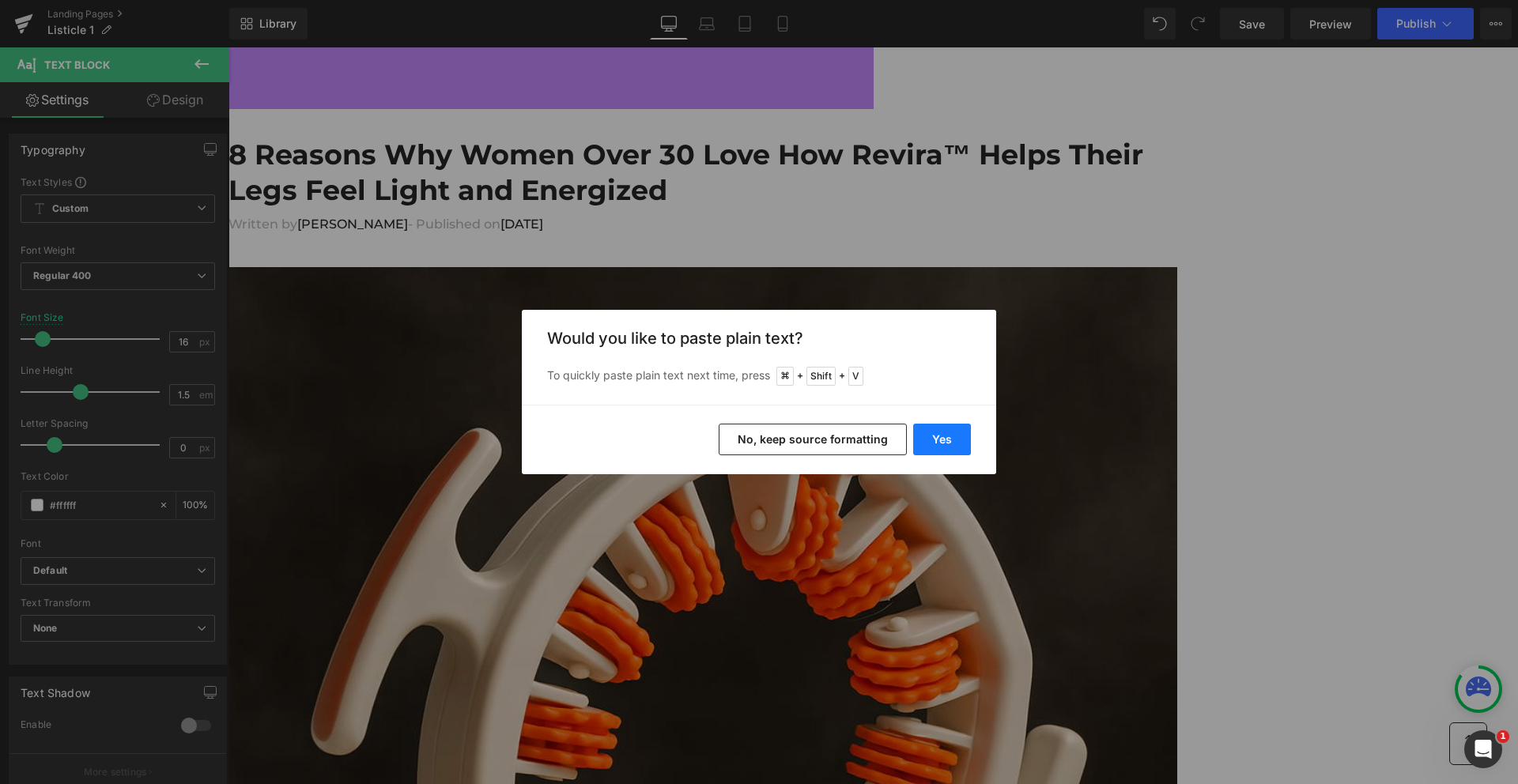
click at [929, 438] on button "Yes" at bounding box center [942, 440] width 58 height 31
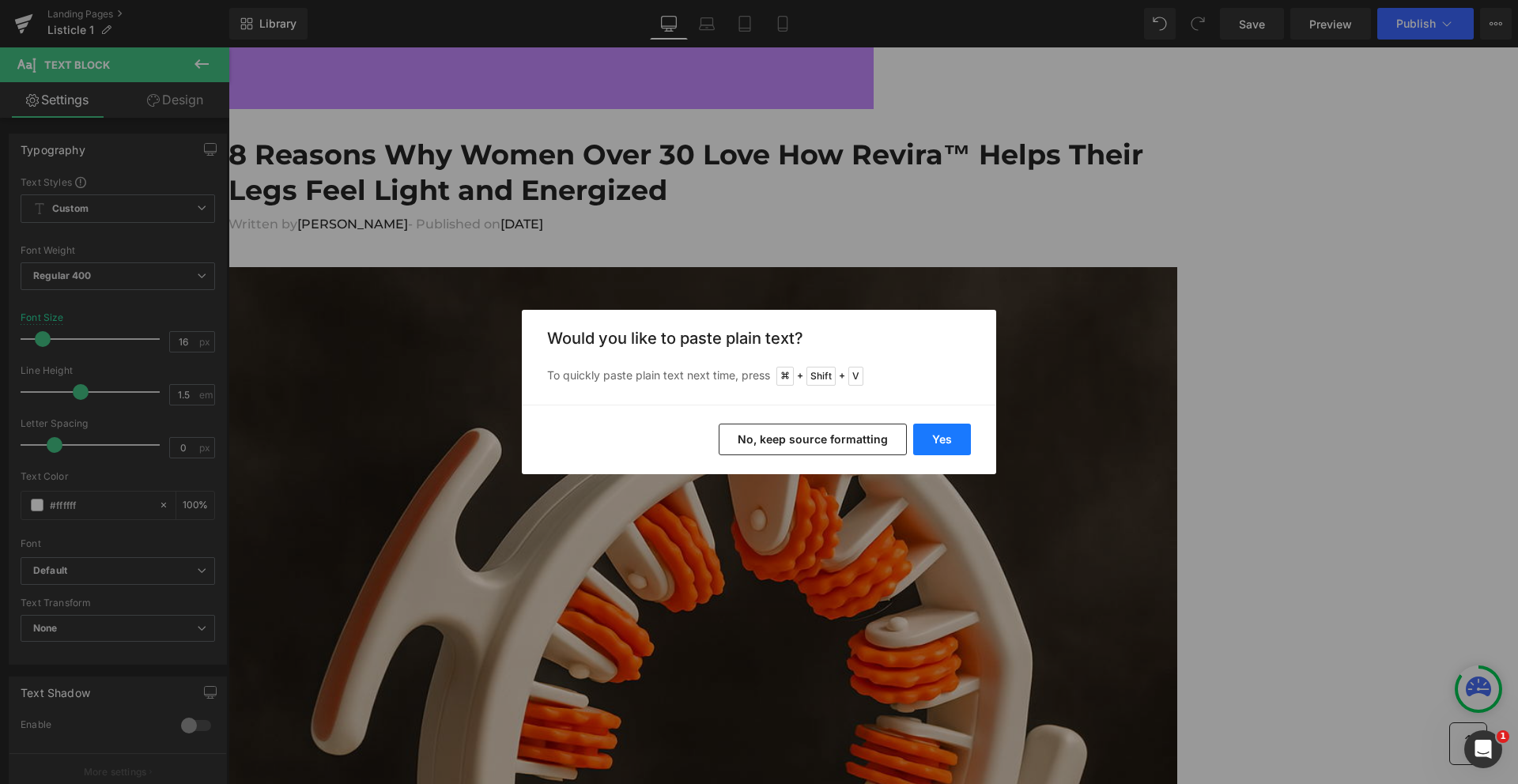
click at [941, 429] on button "Yes" at bounding box center [942, 440] width 58 height 31
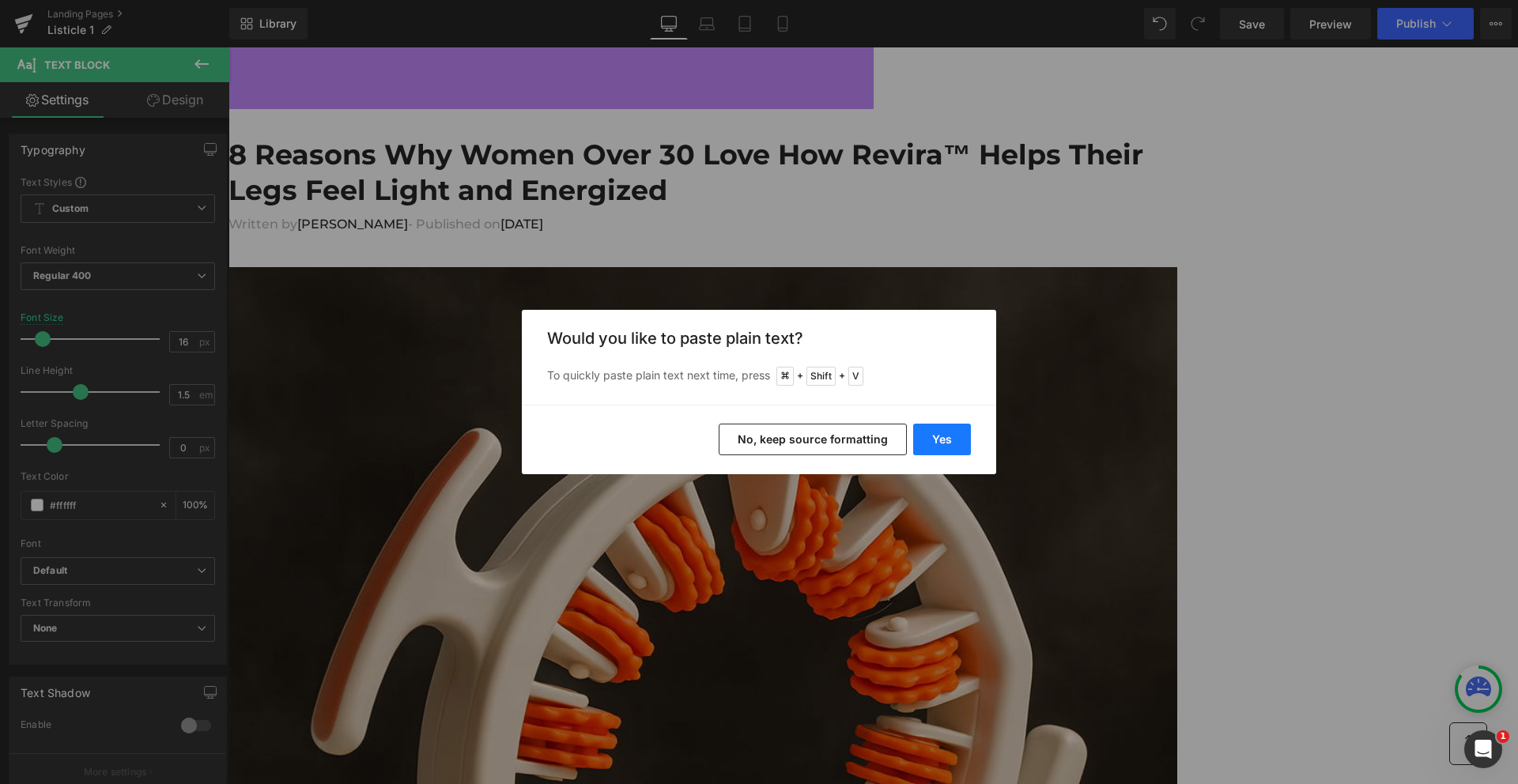
click at [949, 440] on button "Yes" at bounding box center [942, 440] width 58 height 31
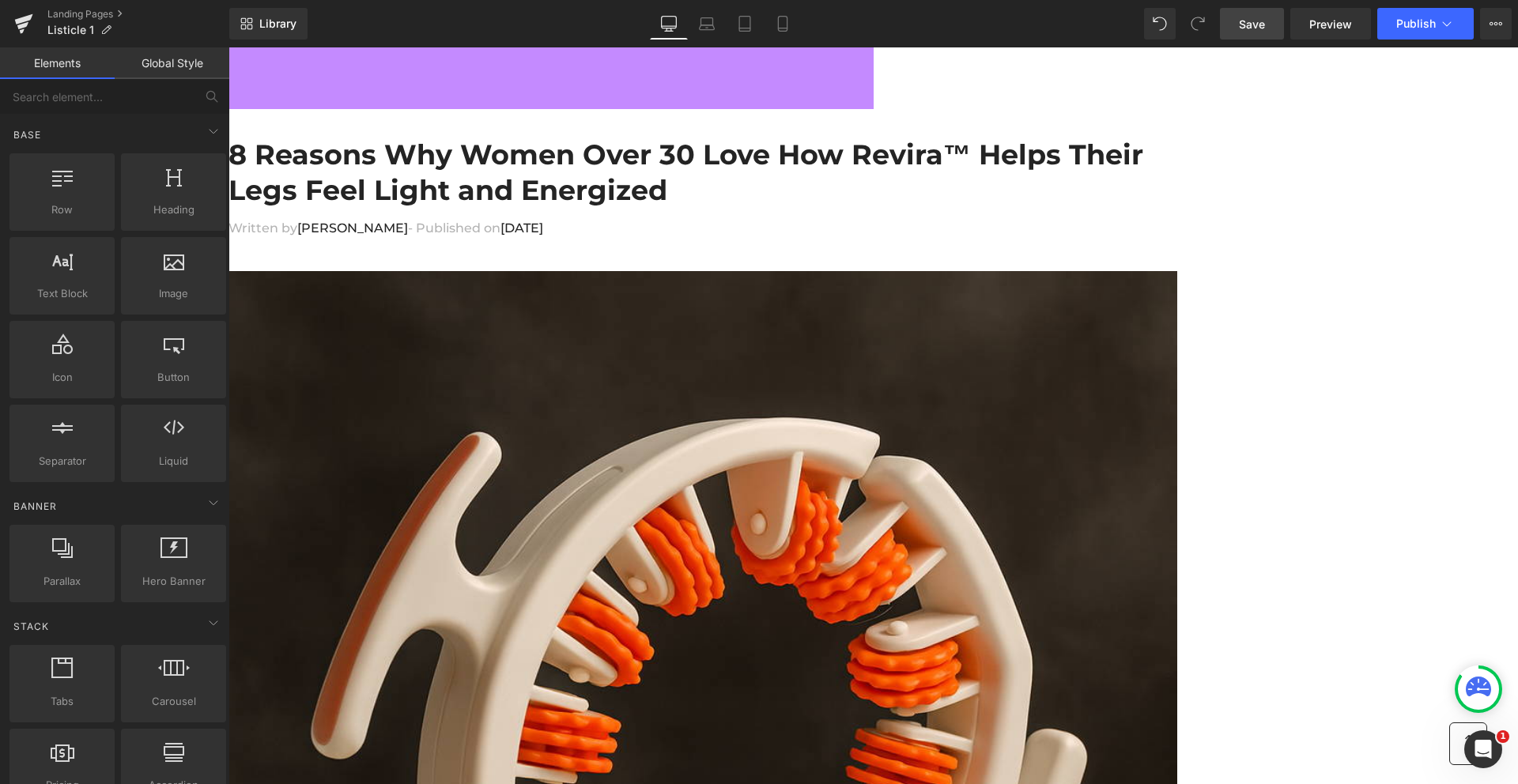
drag, startPoint x: 1267, startPoint y: 18, endPoint x: 980, endPoint y: 165, distance: 322.5
click at [1267, 18] on link "Save" at bounding box center [1252, 24] width 64 height 31
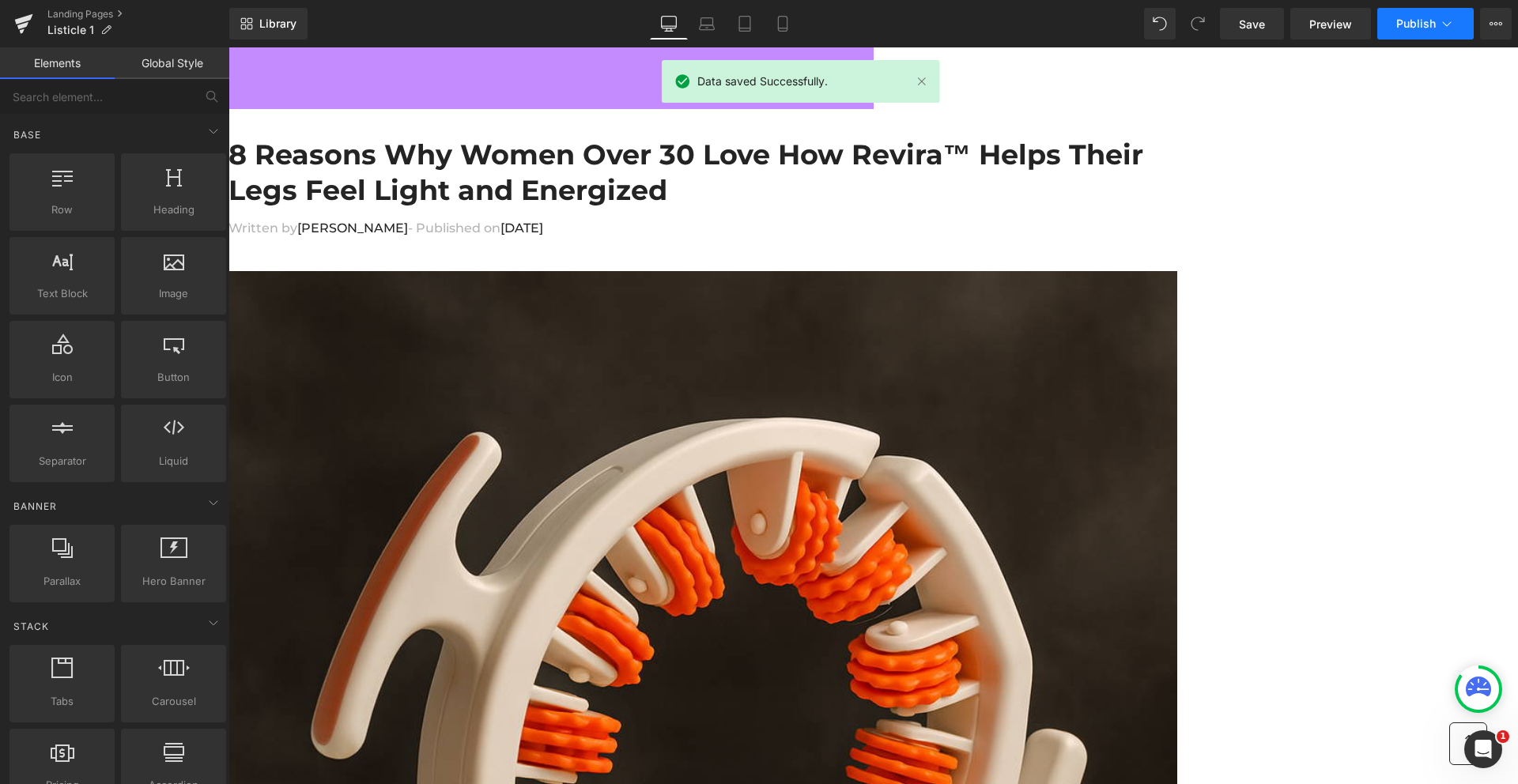
click at [1405, 13] on button "Publish" at bounding box center [1425, 24] width 96 height 31
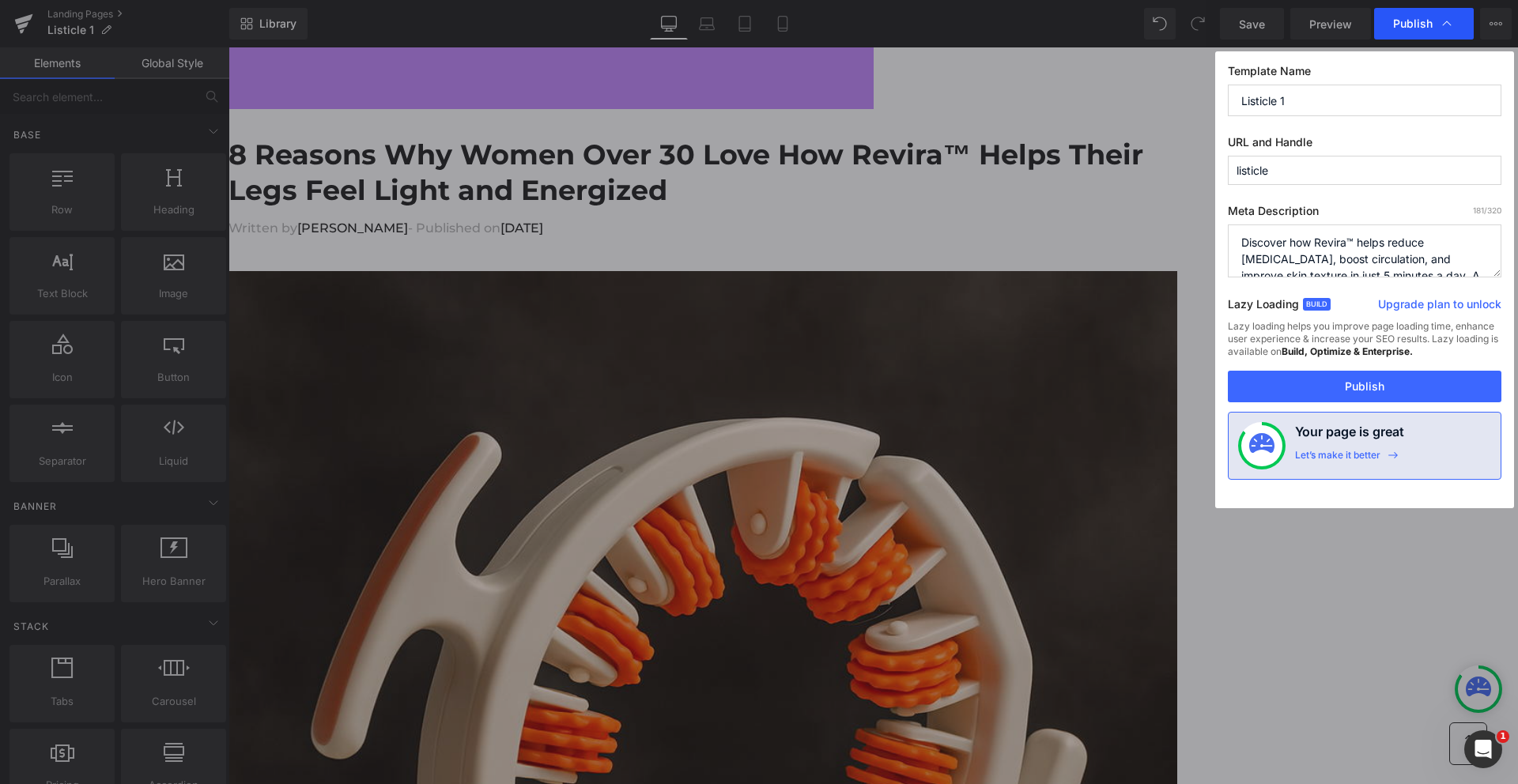
click at [1403, 27] on span "Publish" at bounding box center [1413, 23] width 40 height 14
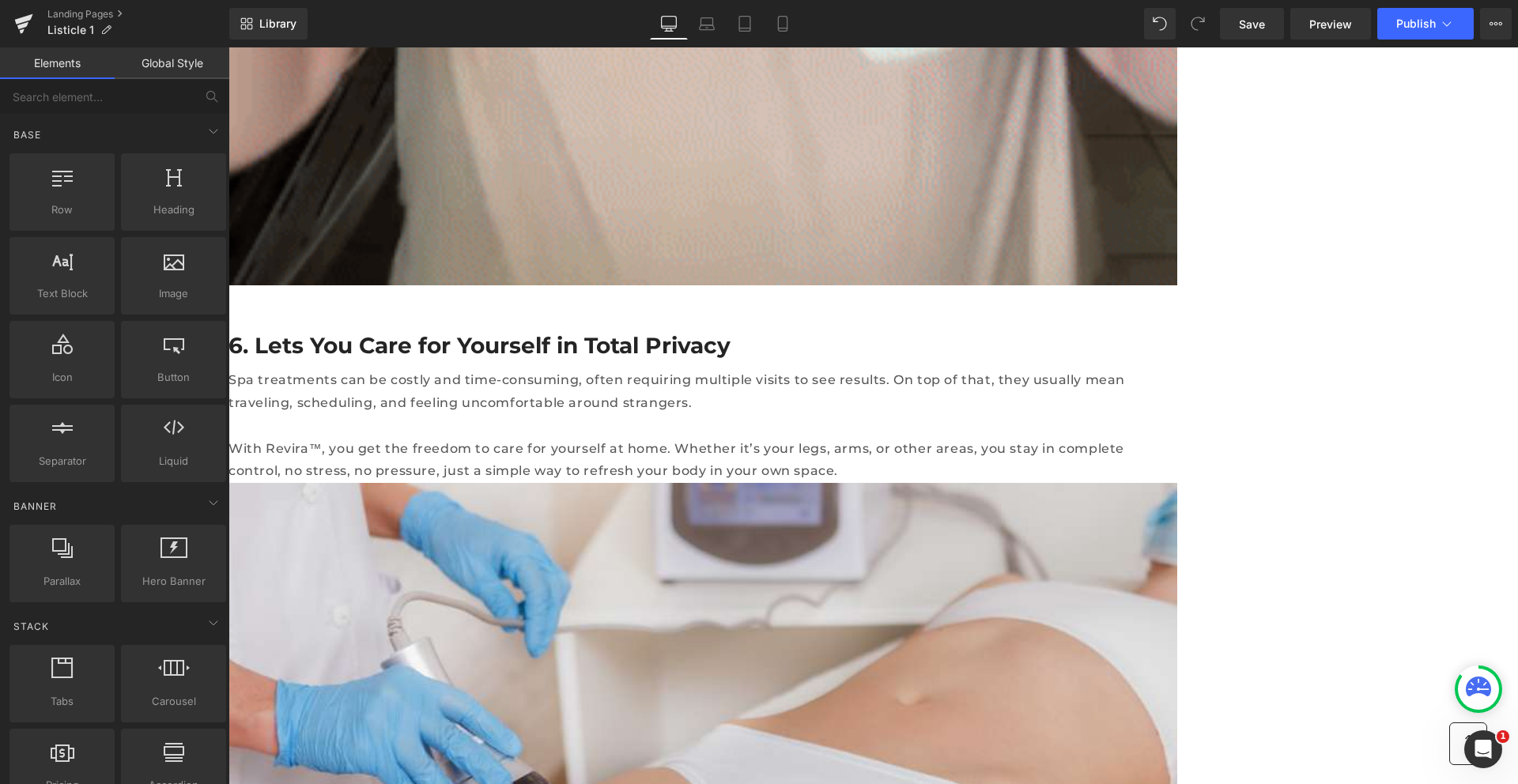
scroll to position [8129, 0]
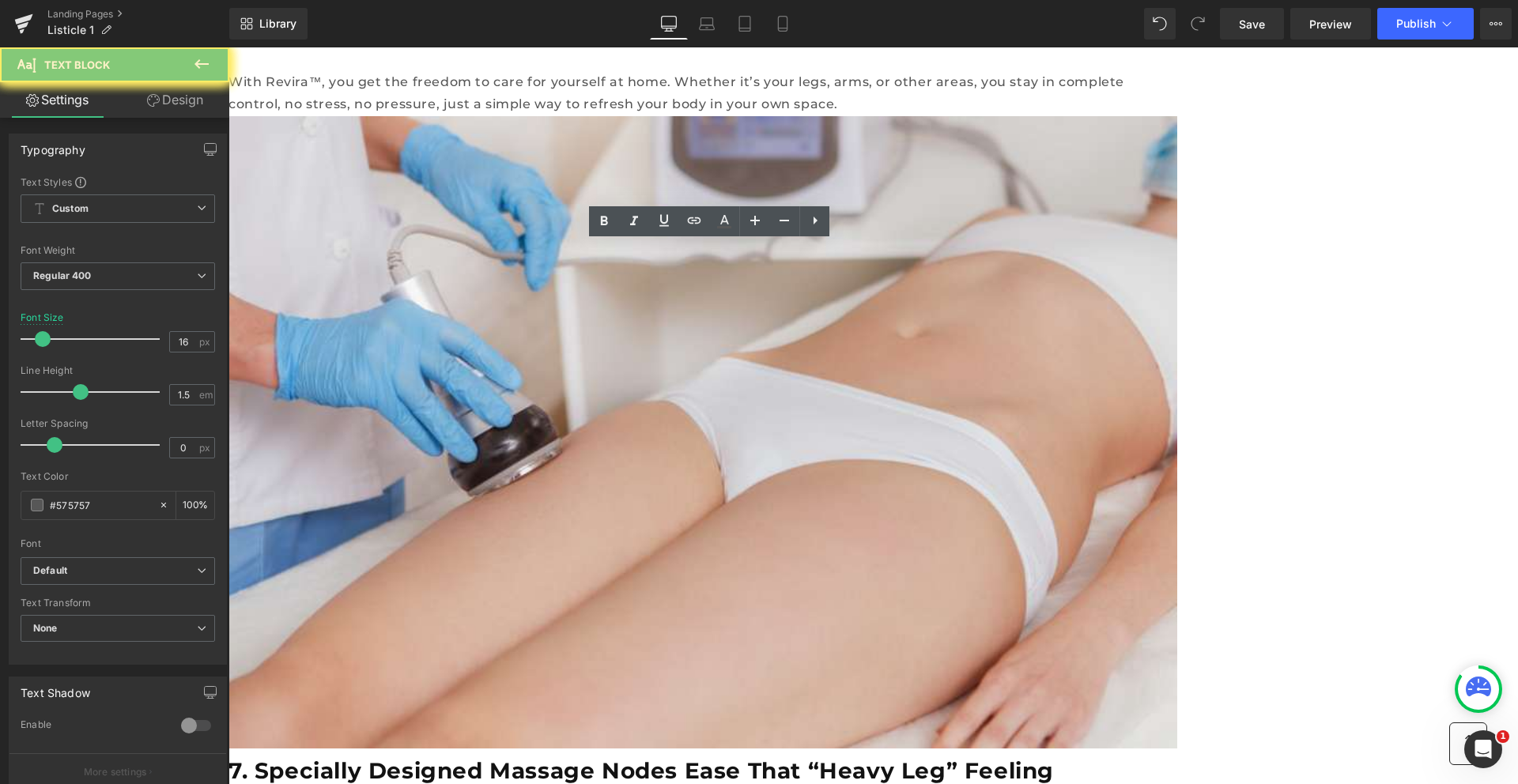
copy div "Will I bruise from using Revira™?"
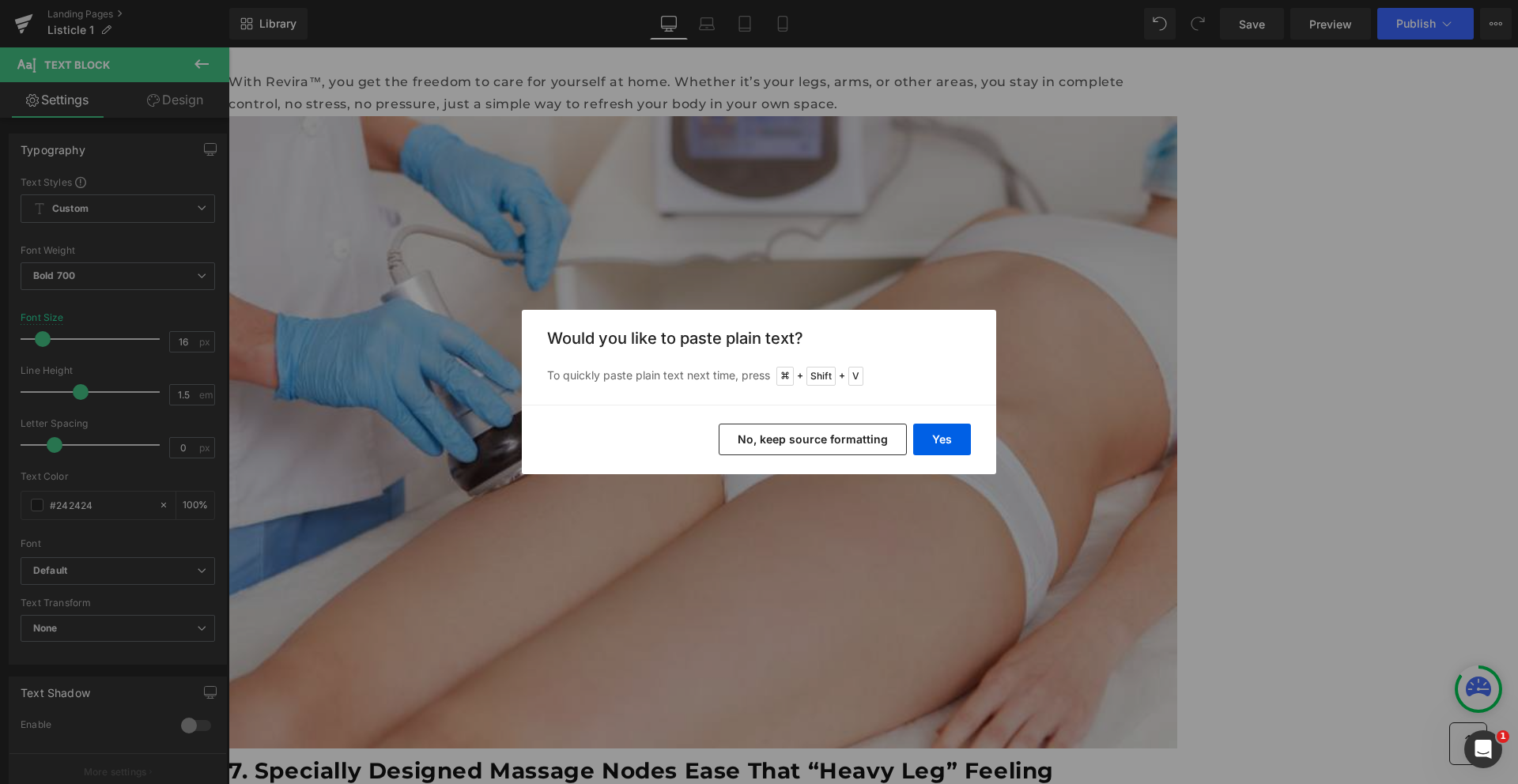
click at [930, 432] on button "Yes" at bounding box center [942, 440] width 58 height 31
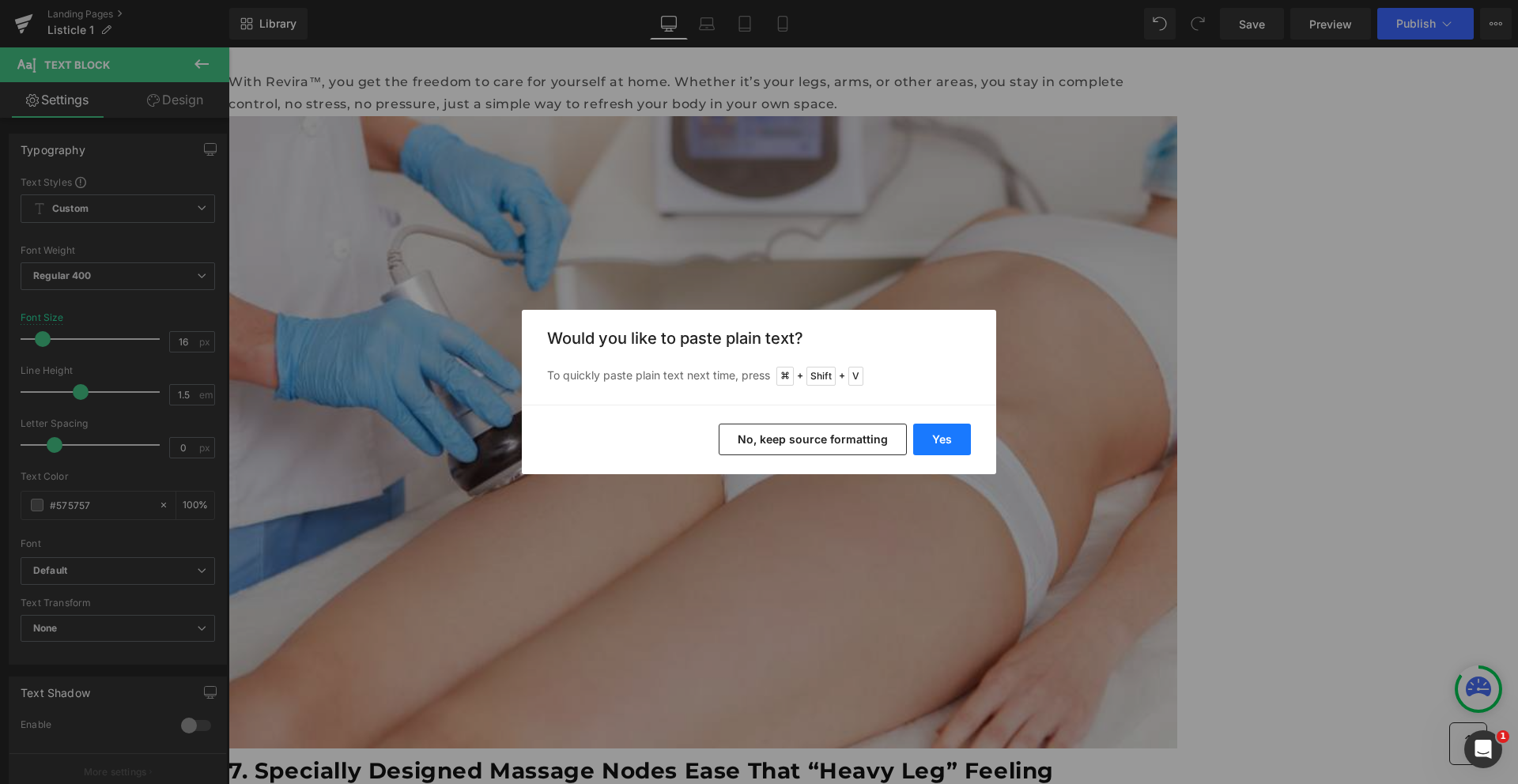
click at [954, 442] on button "Yes" at bounding box center [942, 440] width 58 height 31
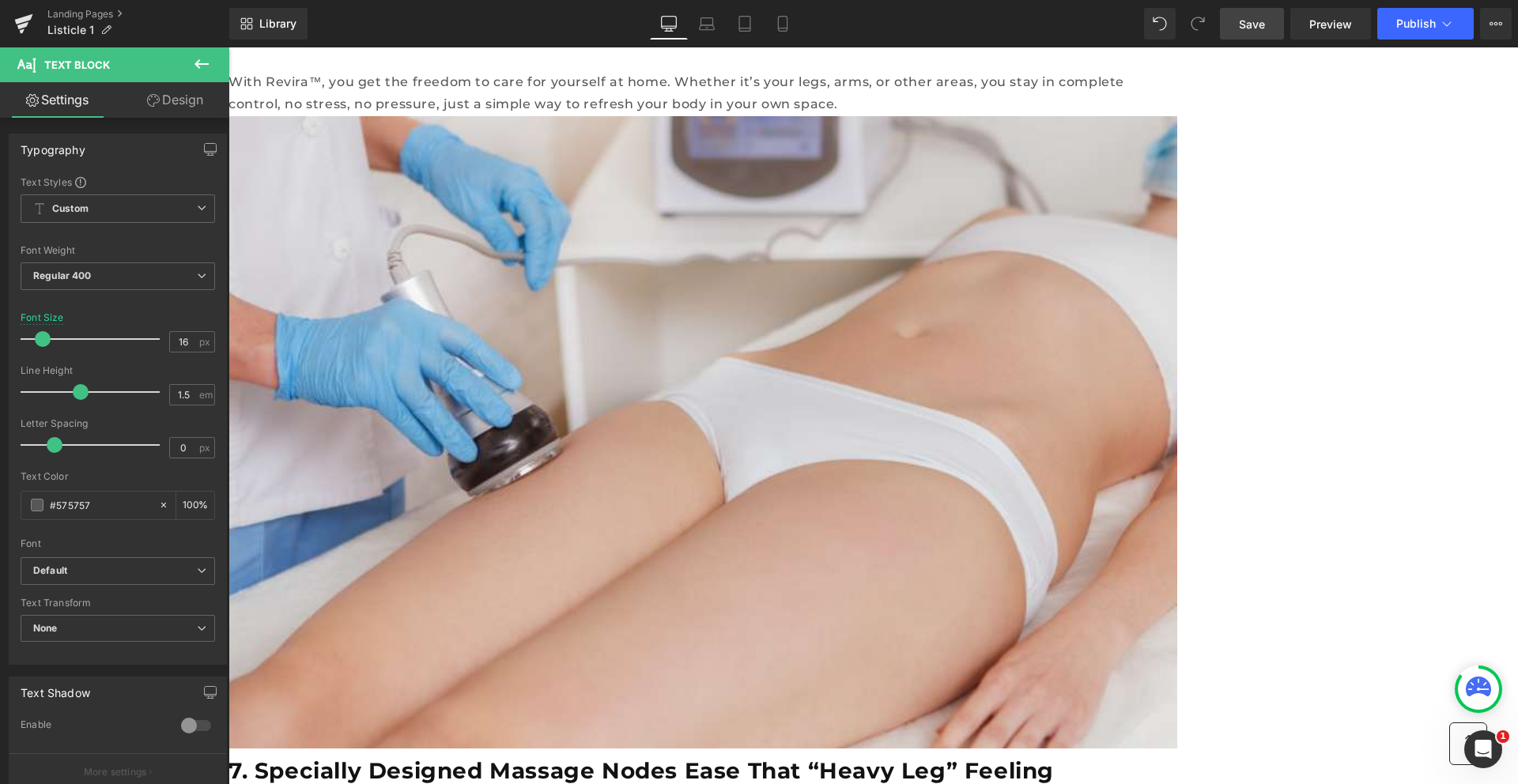
click at [1268, 31] on link "Save" at bounding box center [1252, 24] width 64 height 31
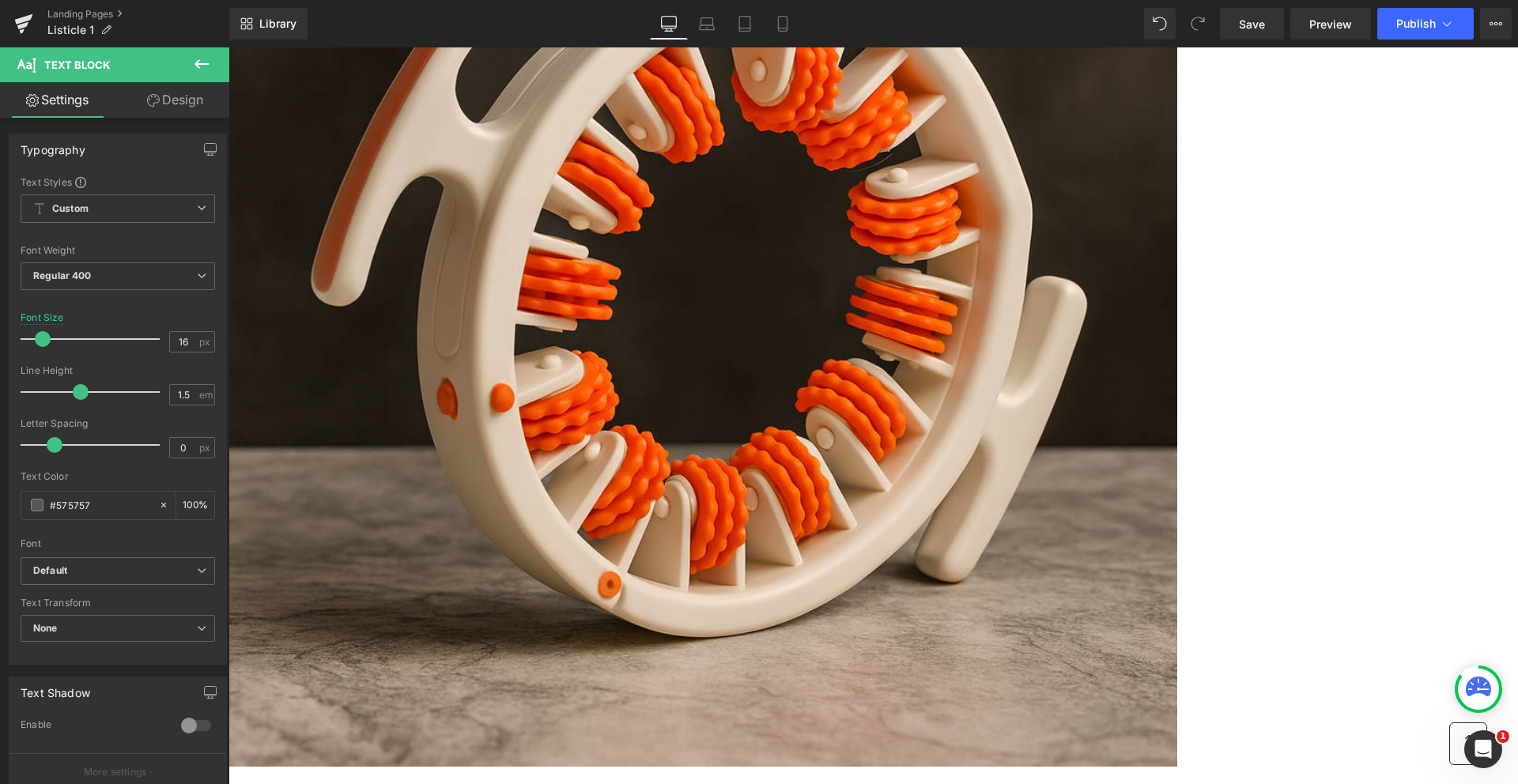
scroll to position [370, 0]
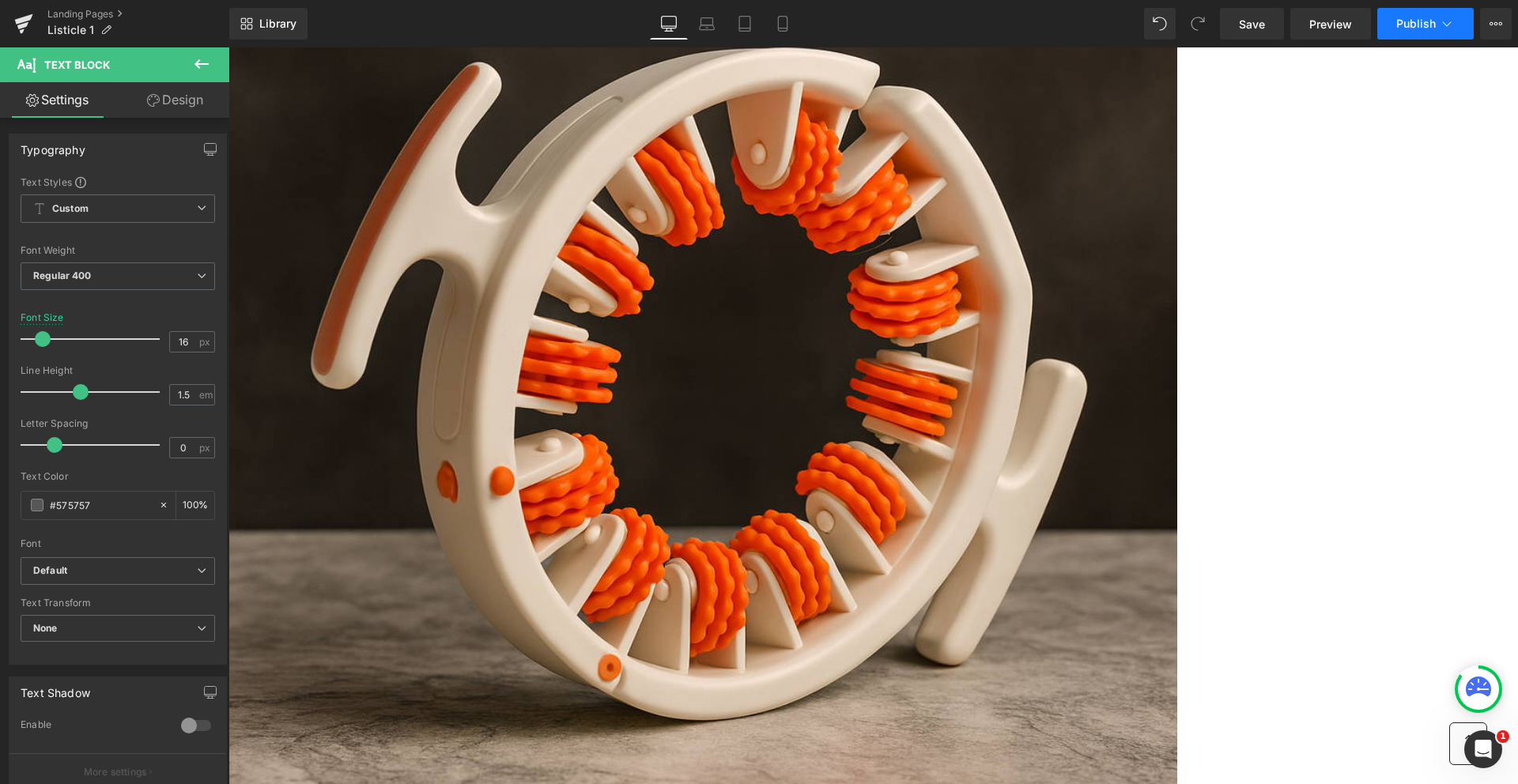
click at [1429, 30] on button "Publish" at bounding box center [1425, 24] width 96 height 31
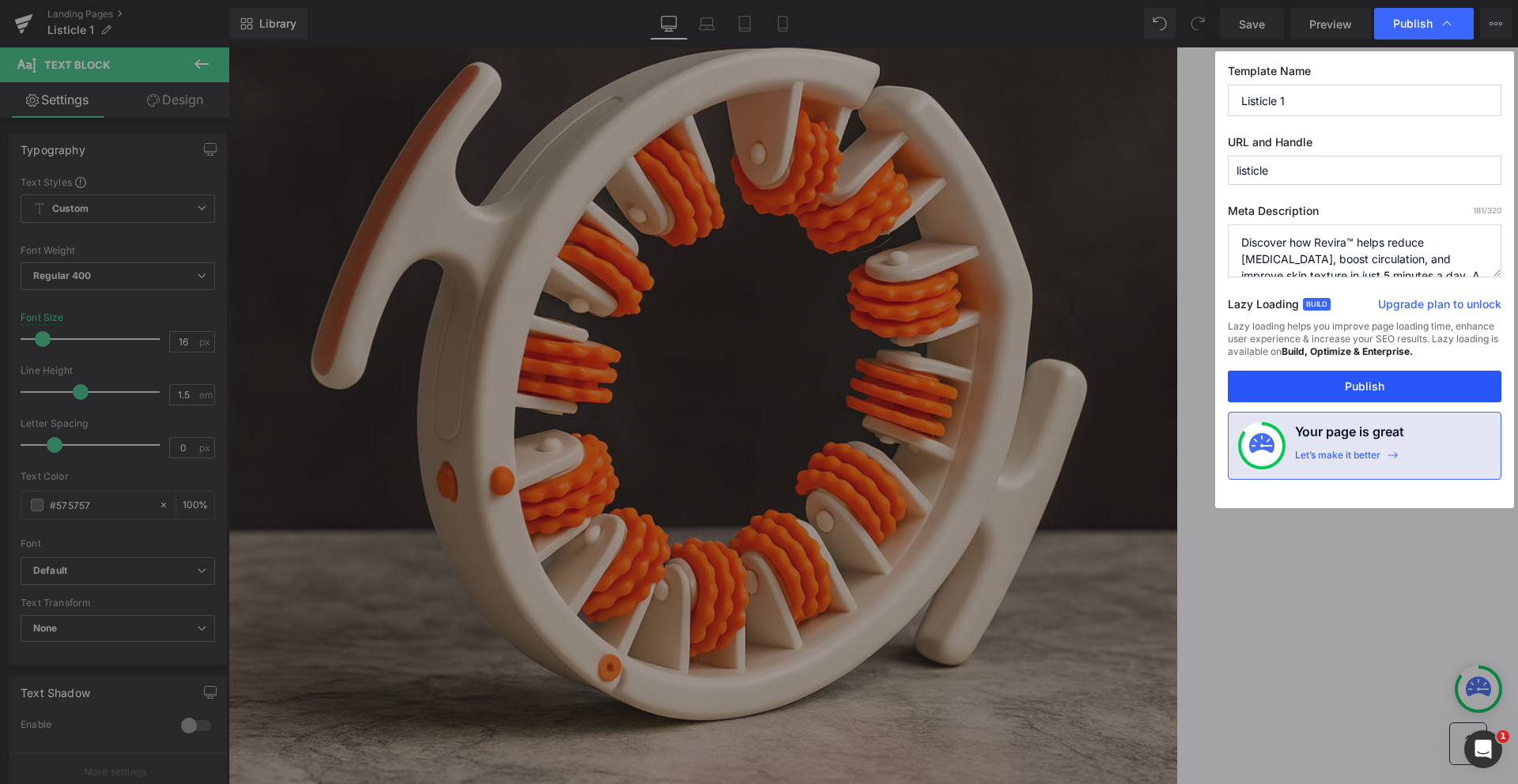
click at [1372, 376] on button "Publish" at bounding box center [1365, 386] width 273 height 31
